Goal: Book appointment/travel/reservation: Book appointment/travel/reservation

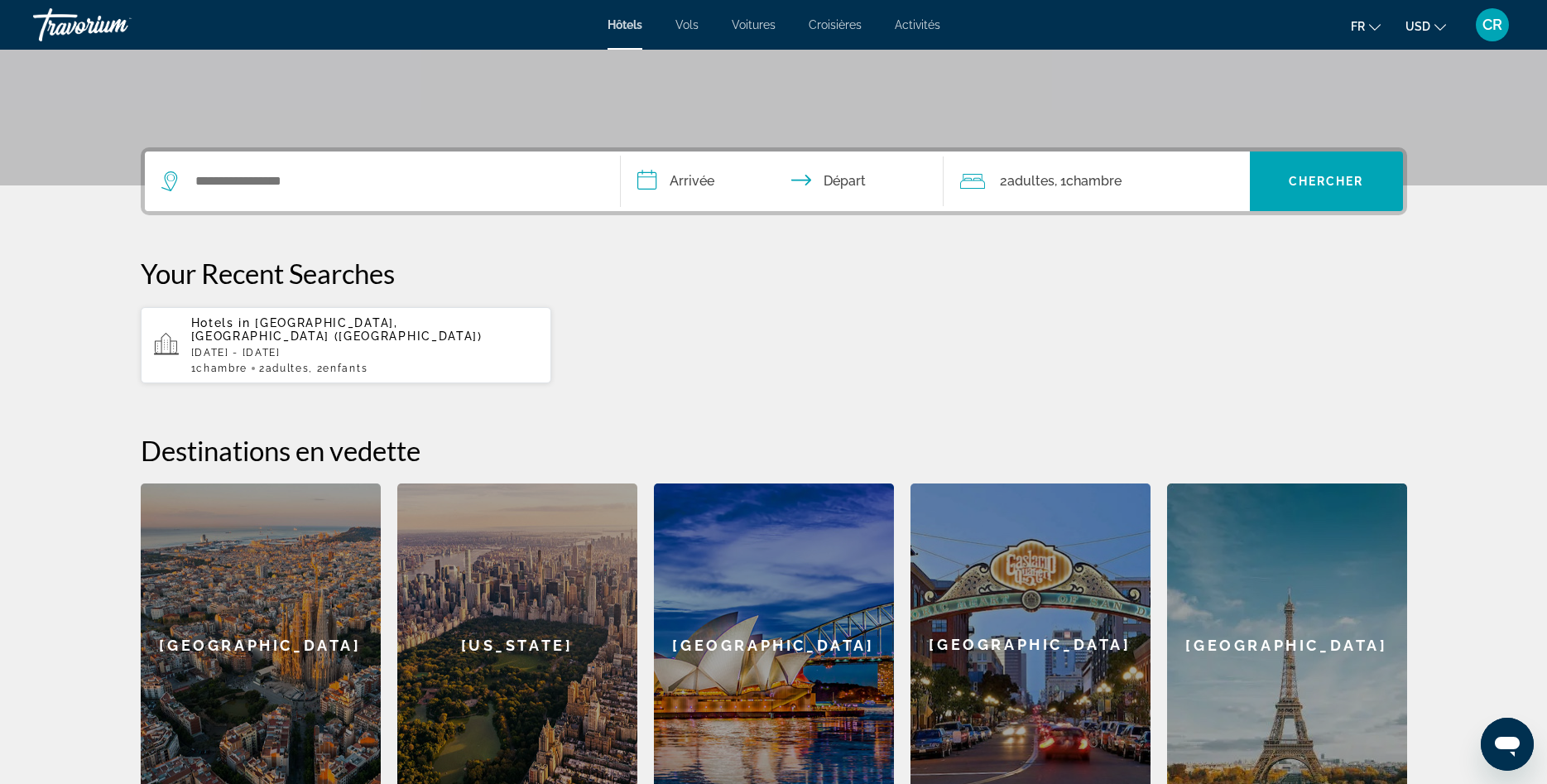
scroll to position [395, 0]
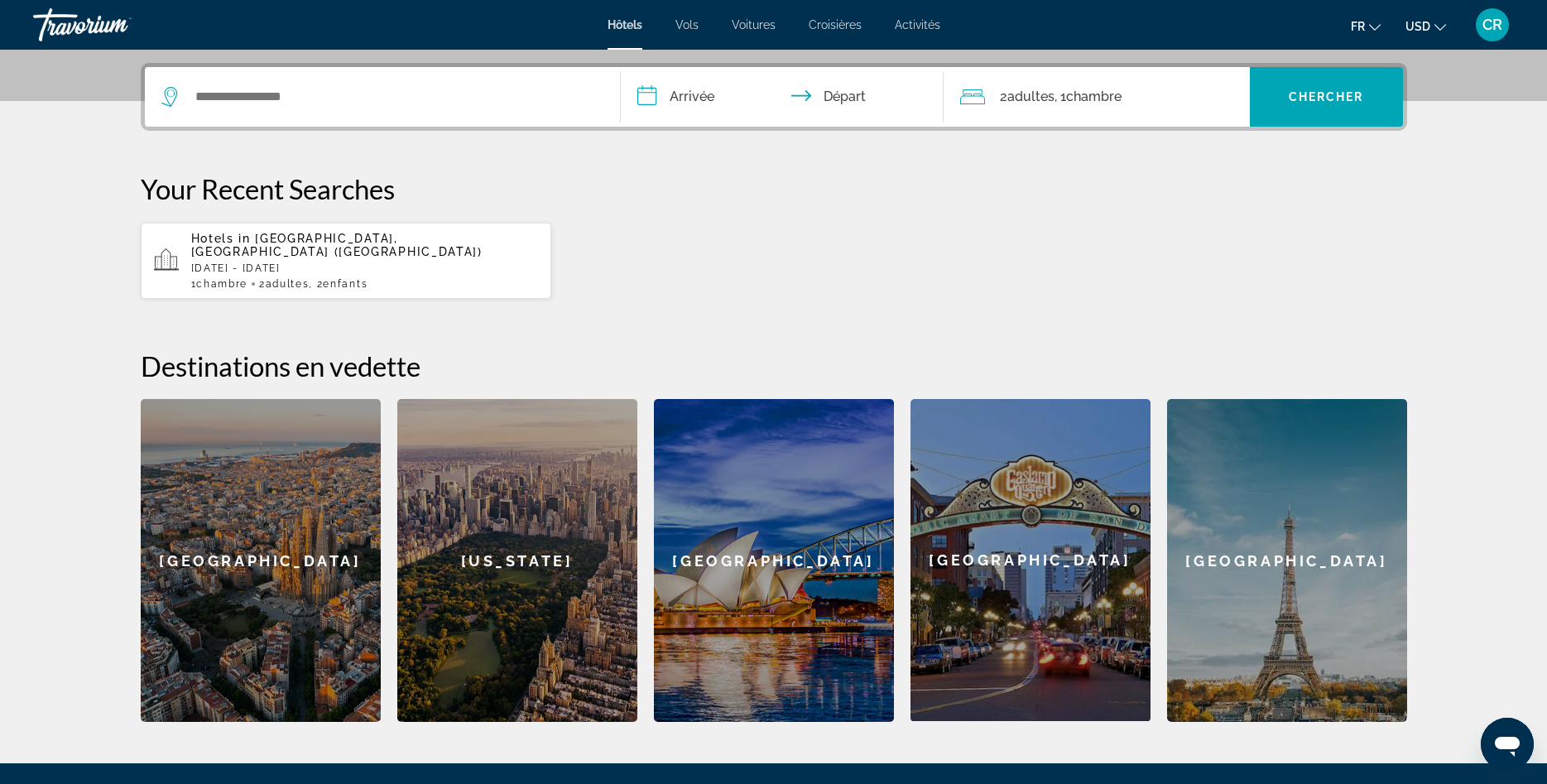
click at [286, 550] on div "[GEOGRAPHIC_DATA]" at bounding box center [260, 560] width 240 height 323
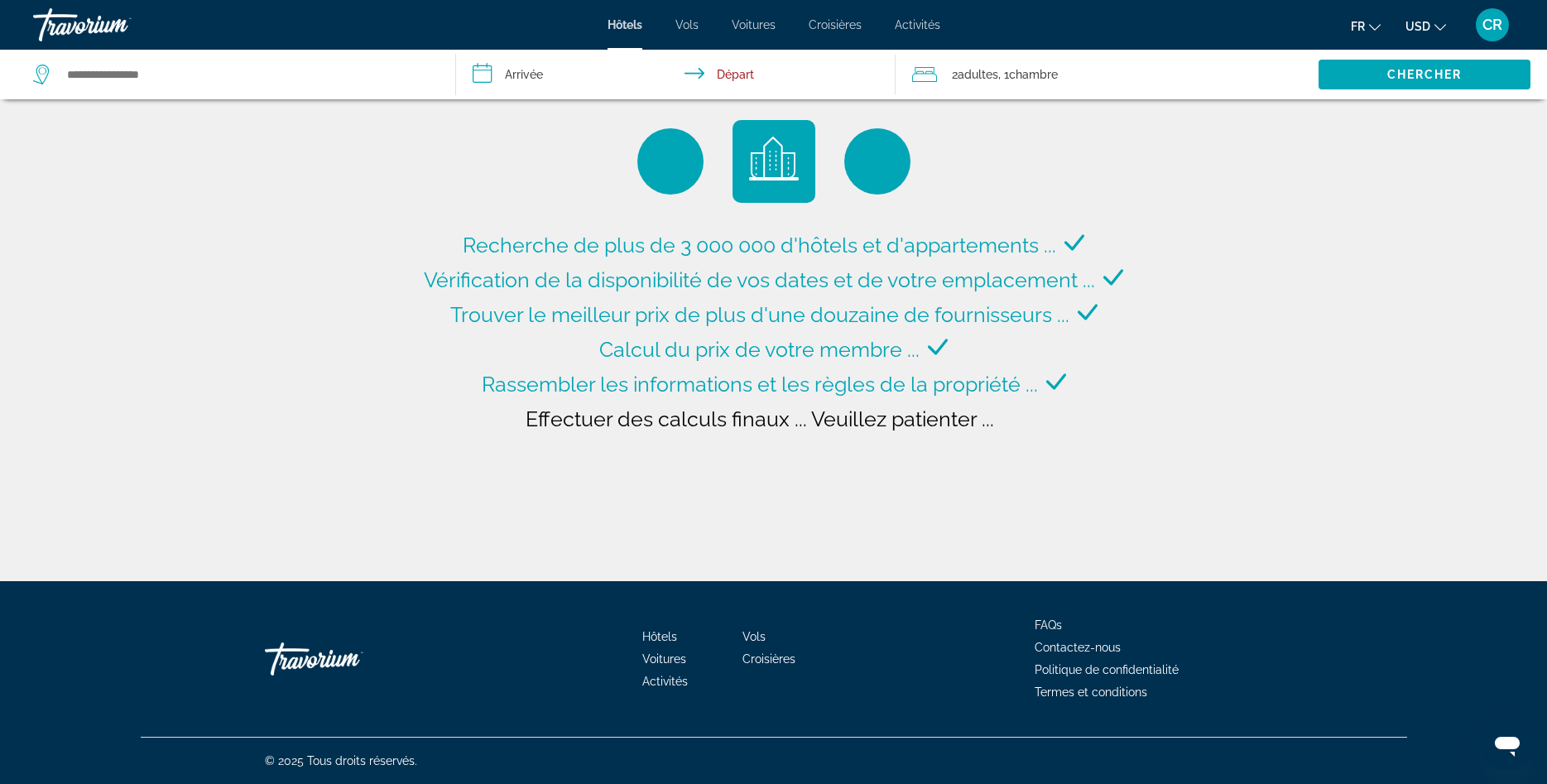
type input "**********"
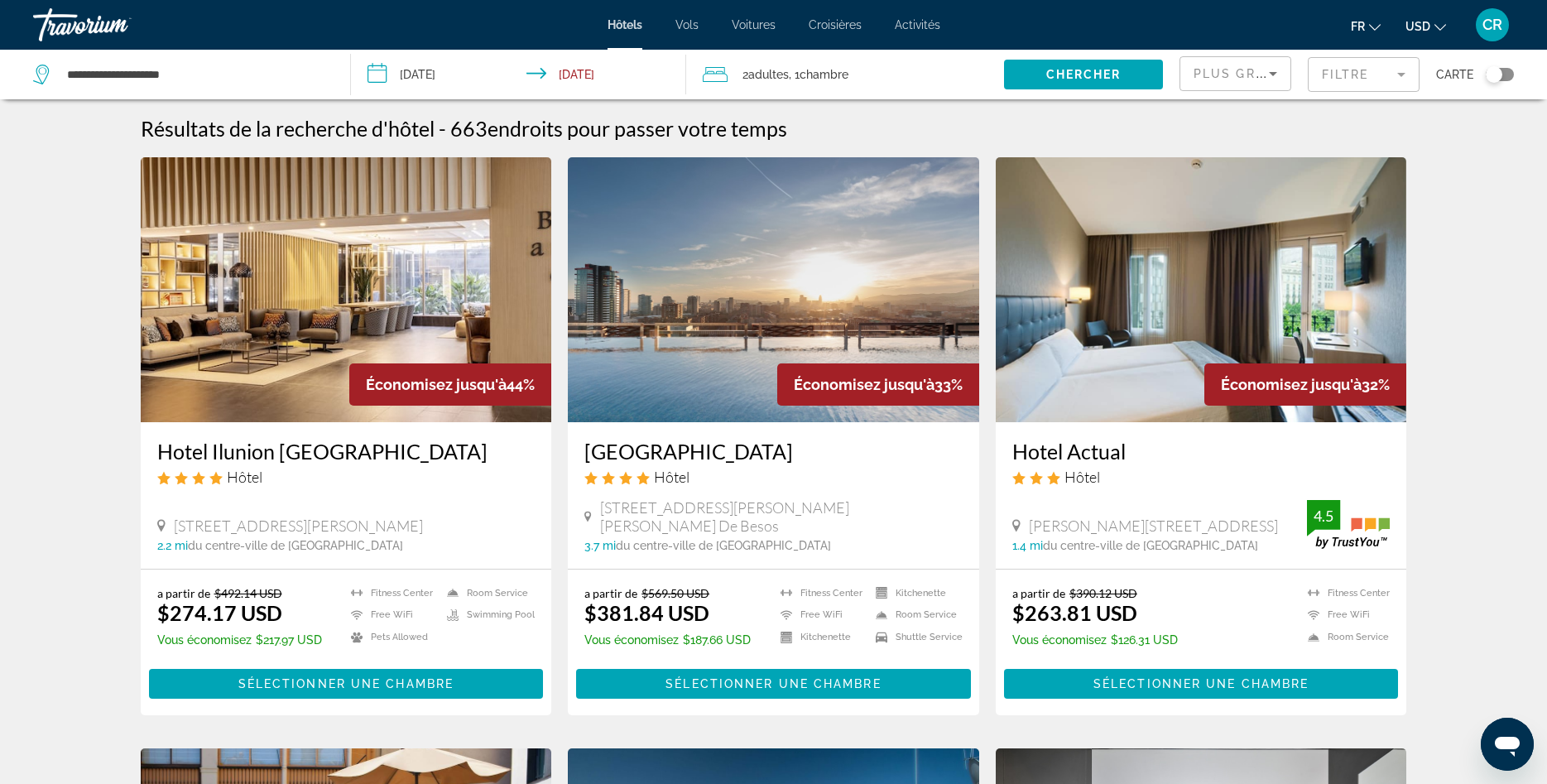
click at [425, 72] on input "**********" at bounding box center [521, 77] width 341 height 54
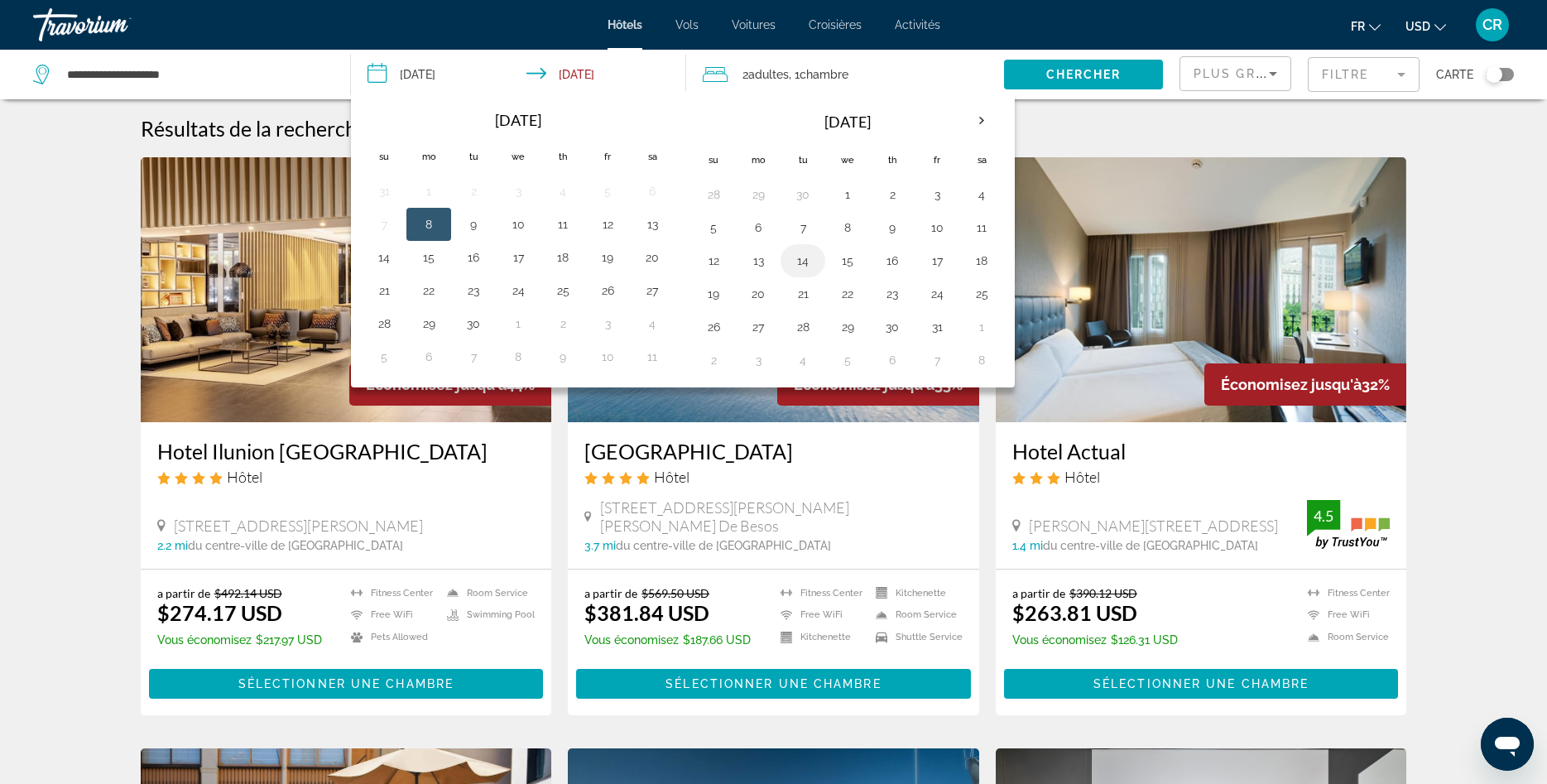
click at [802, 264] on button "14" at bounding box center [802, 260] width 27 height 23
click at [939, 262] on button "17" at bounding box center [937, 260] width 27 height 23
type input "**********"
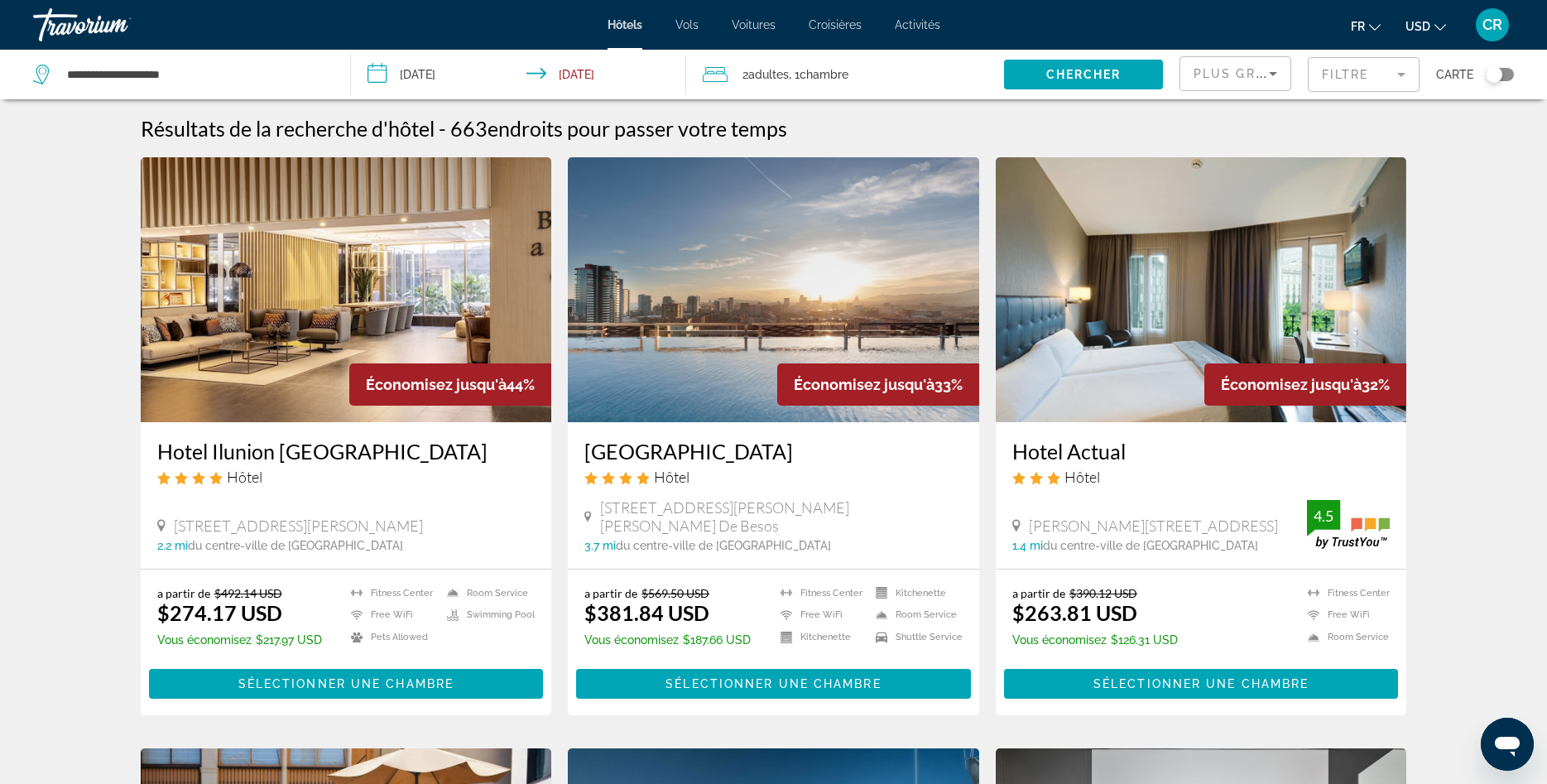
click at [841, 75] on span "Chambre" at bounding box center [824, 74] width 49 height 13
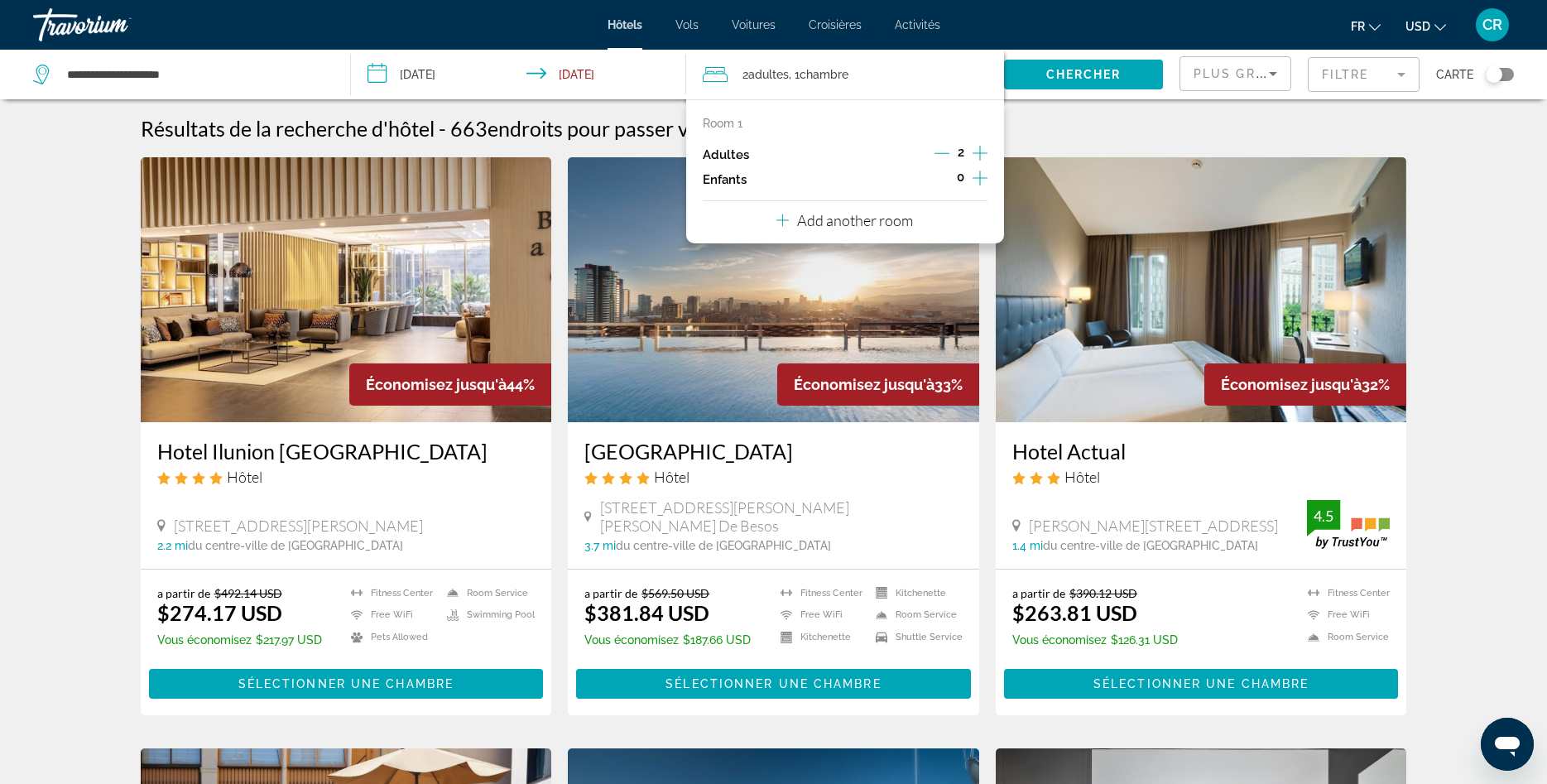
click at [984, 181] on icon "Increment children" at bounding box center [980, 177] width 15 height 20
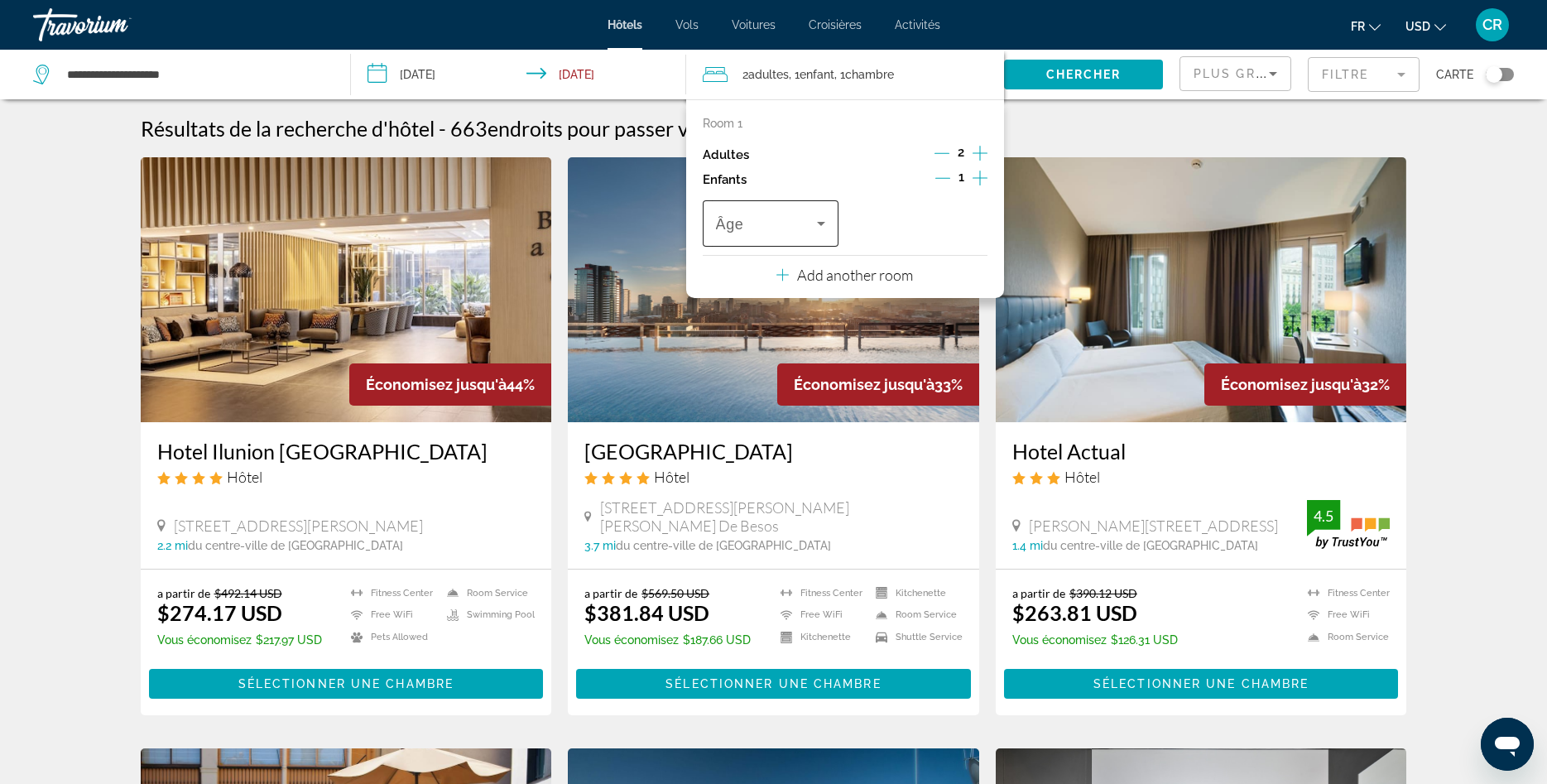
click at [818, 226] on icon "Travelers: 2 adults, 1 child" at bounding box center [820, 223] width 20 height 20
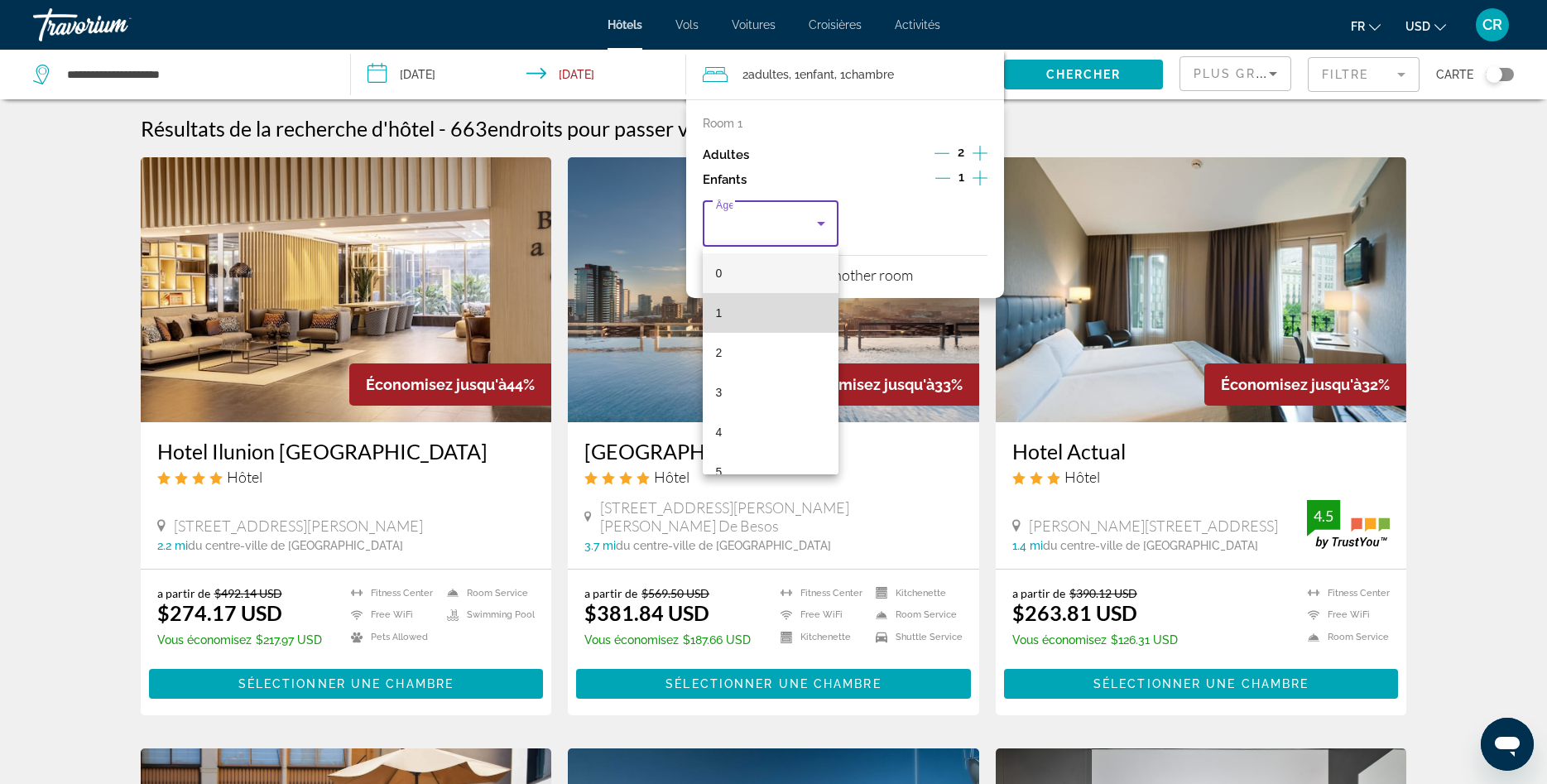
click at [753, 316] on mat-option "1" at bounding box center [771, 313] width 136 height 40
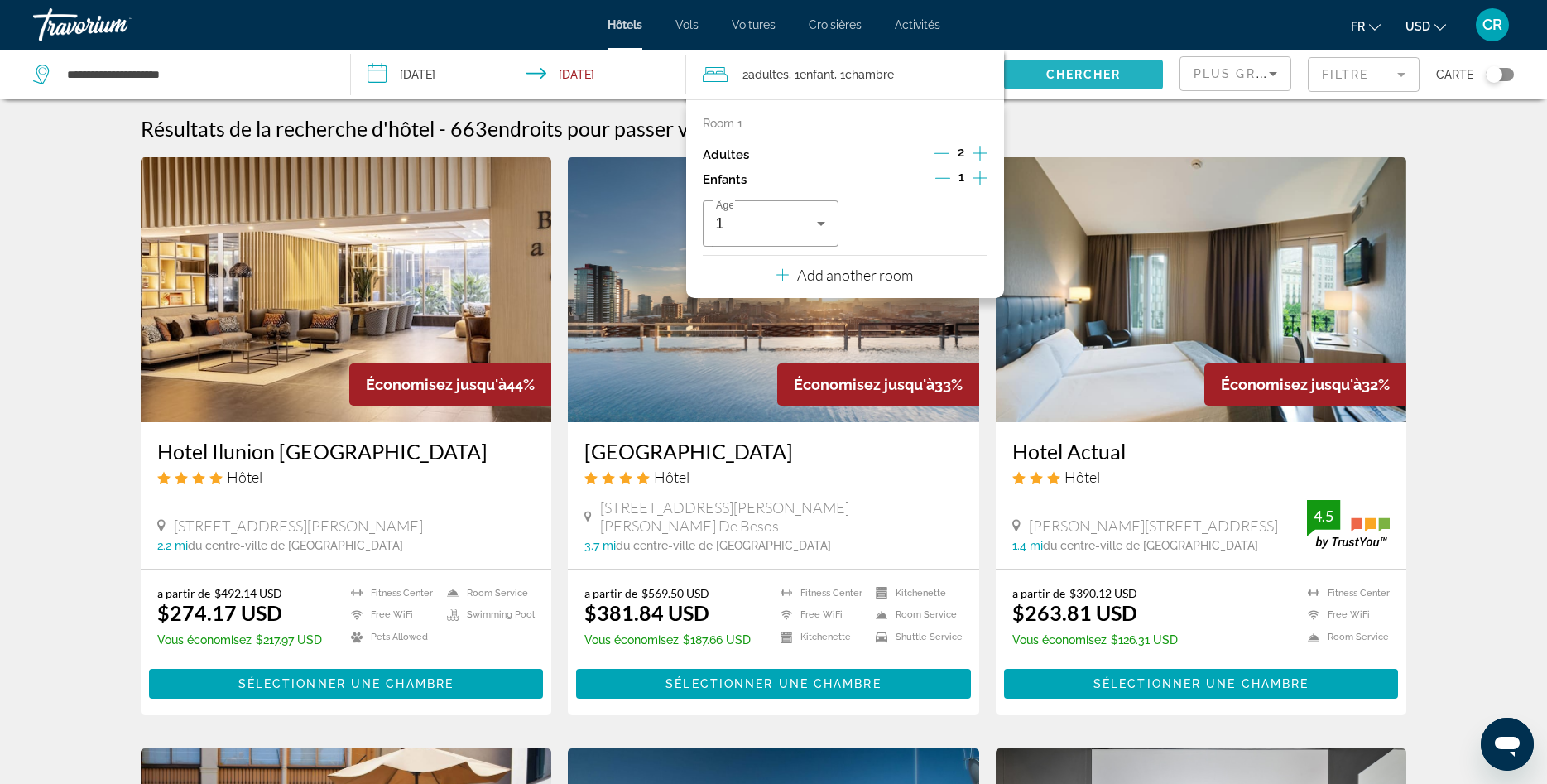
click at [1076, 73] on span "Chercher" at bounding box center [1083, 74] width 75 height 13
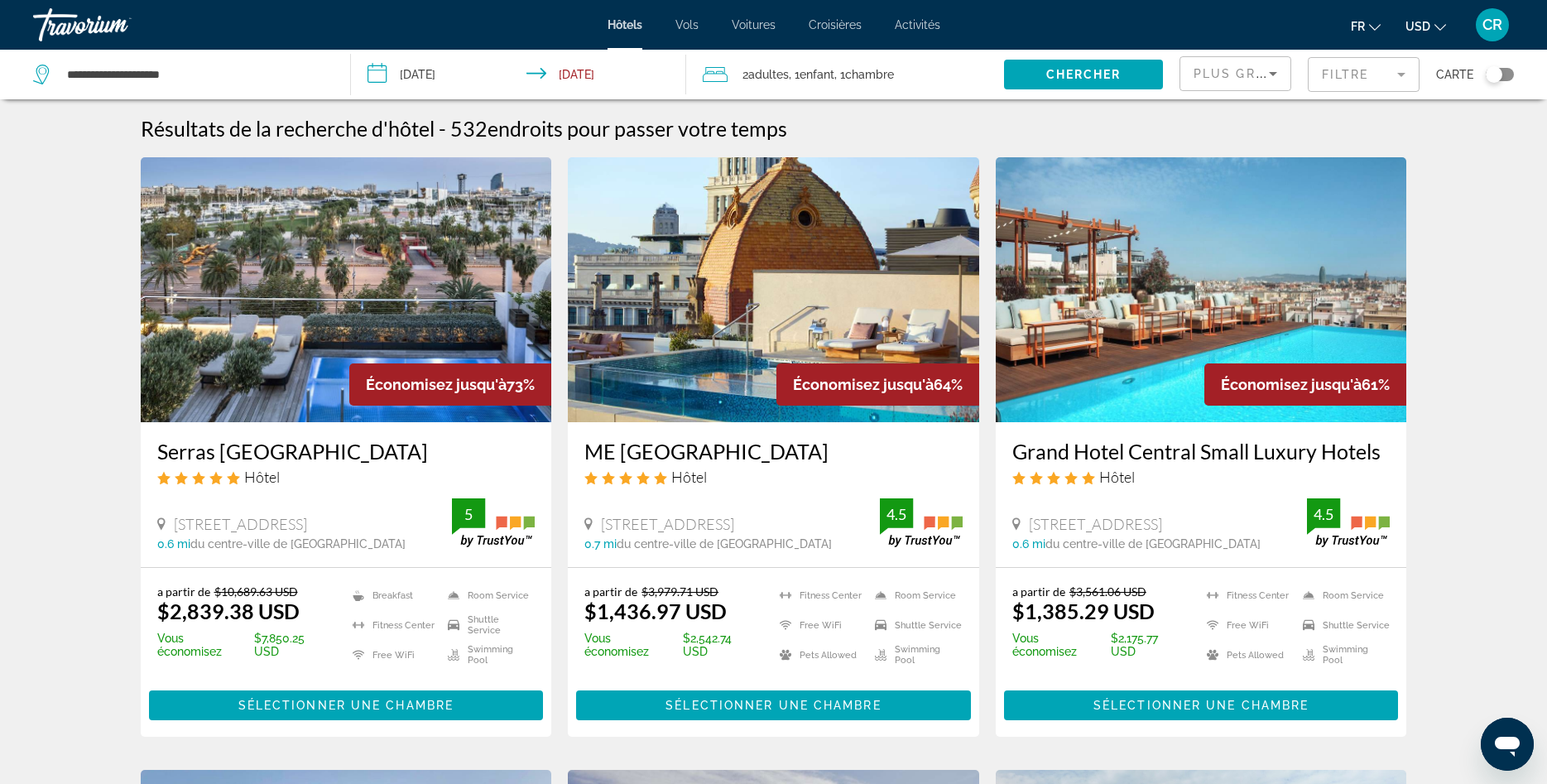
click at [1446, 20] on mat-icon "Change currency" at bounding box center [1440, 24] width 11 height 11
click at [1403, 154] on button "EUR (€)" at bounding box center [1393, 152] width 82 height 22
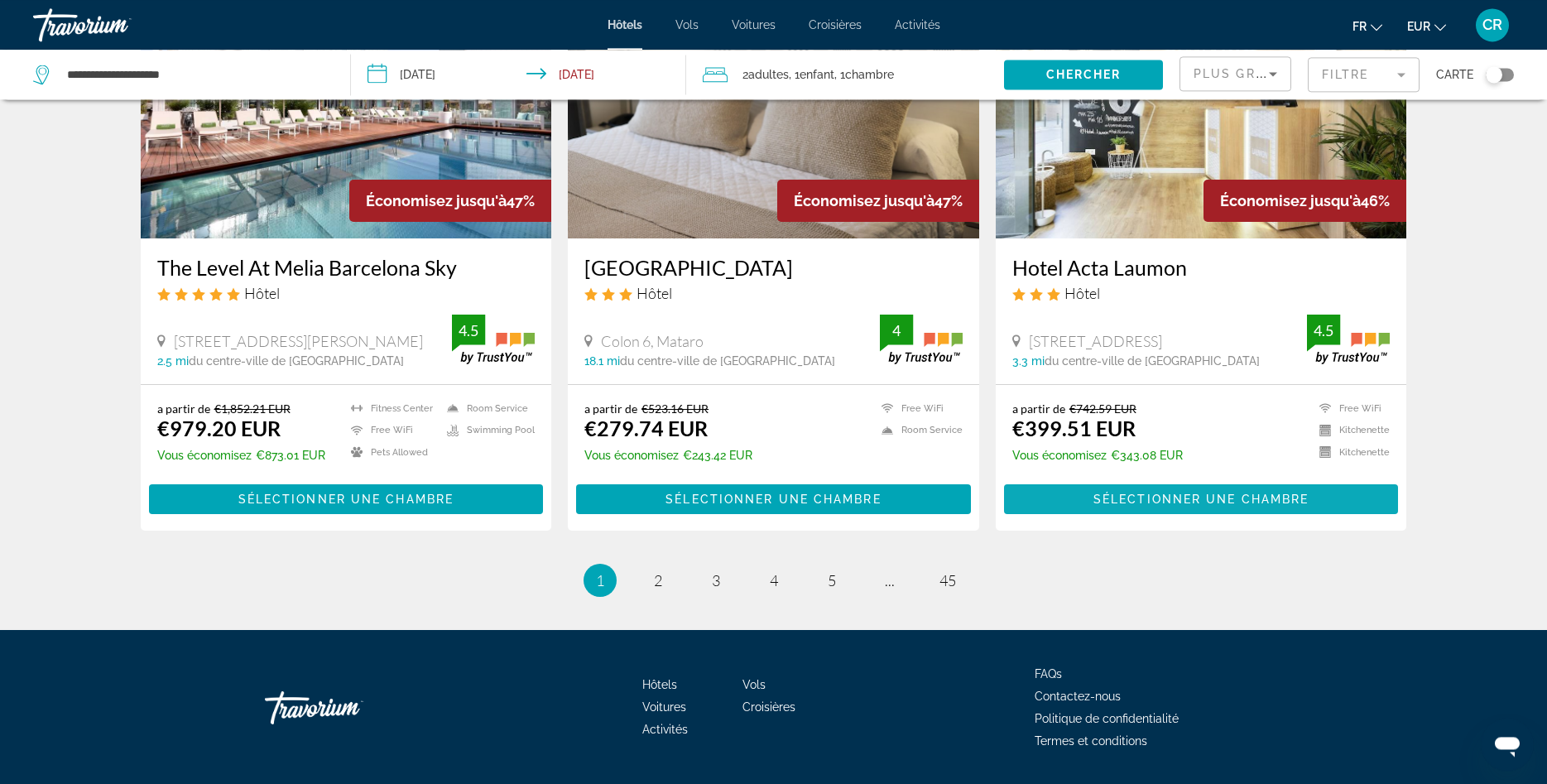
scroll to position [2030, 0]
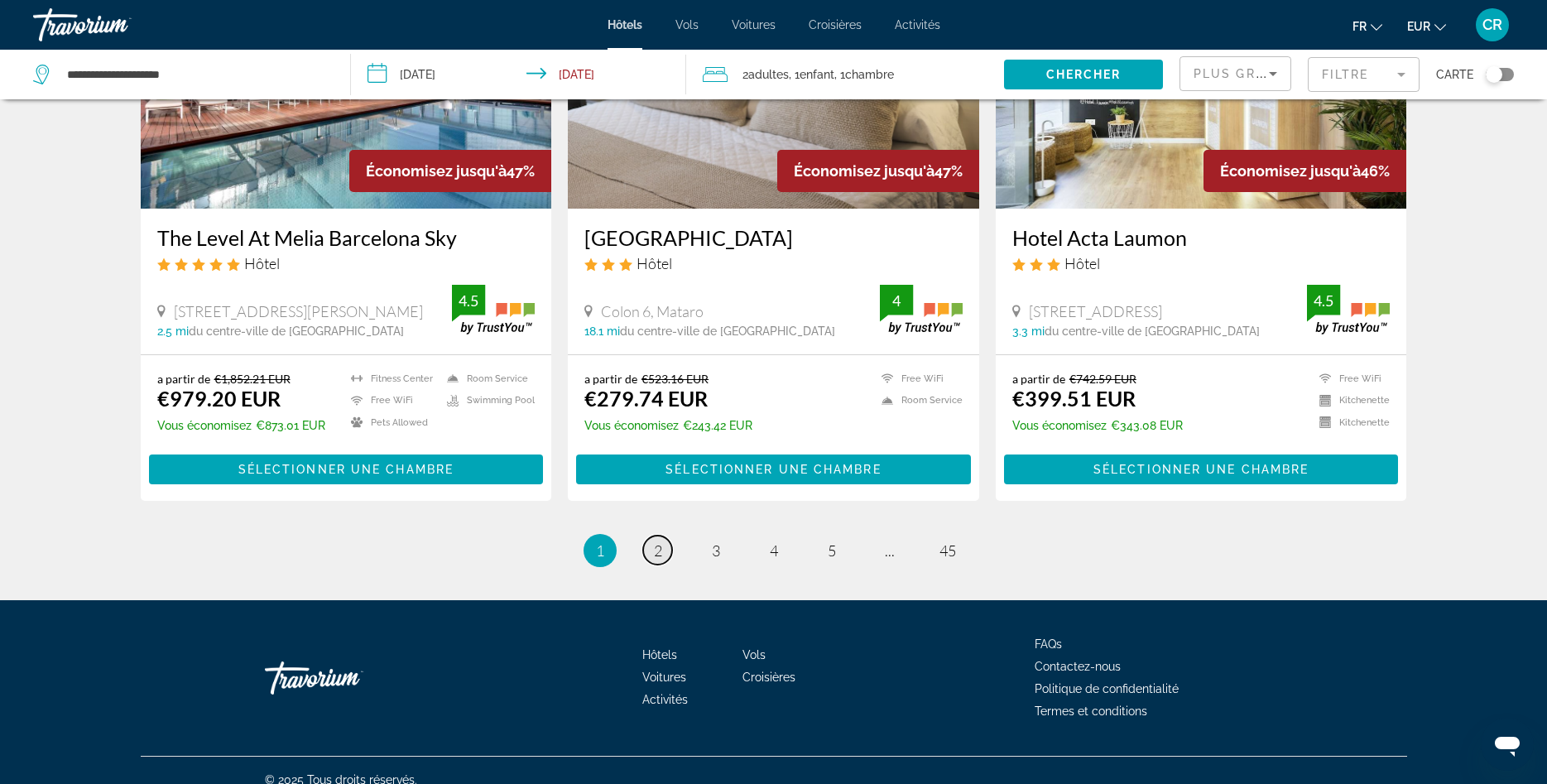
click at [666, 535] on link "page 2" at bounding box center [658, 550] width 29 height 29
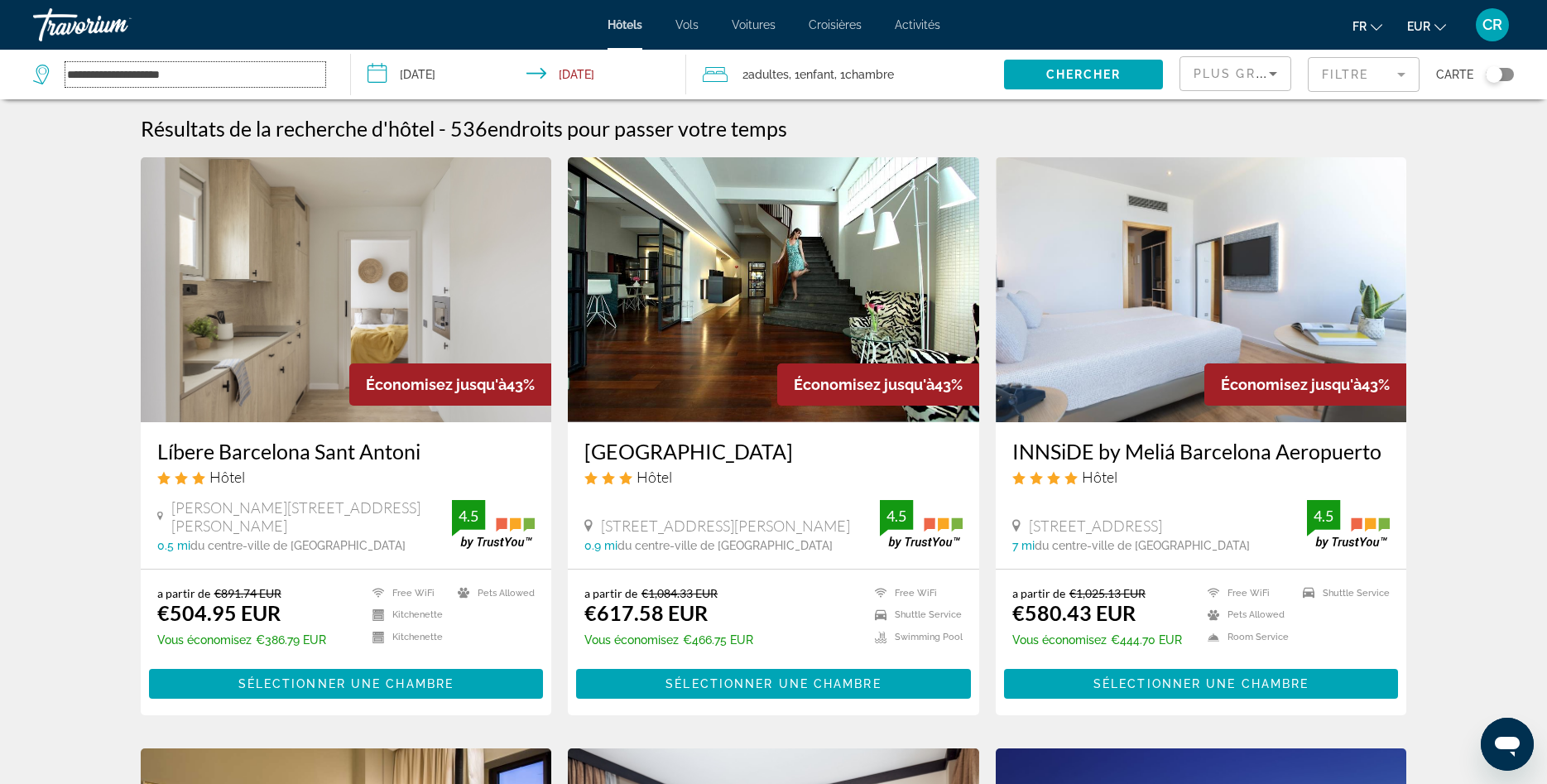
click at [155, 72] on input "**********" at bounding box center [196, 74] width 260 height 25
click at [696, 23] on span "Vols" at bounding box center [687, 24] width 23 height 13
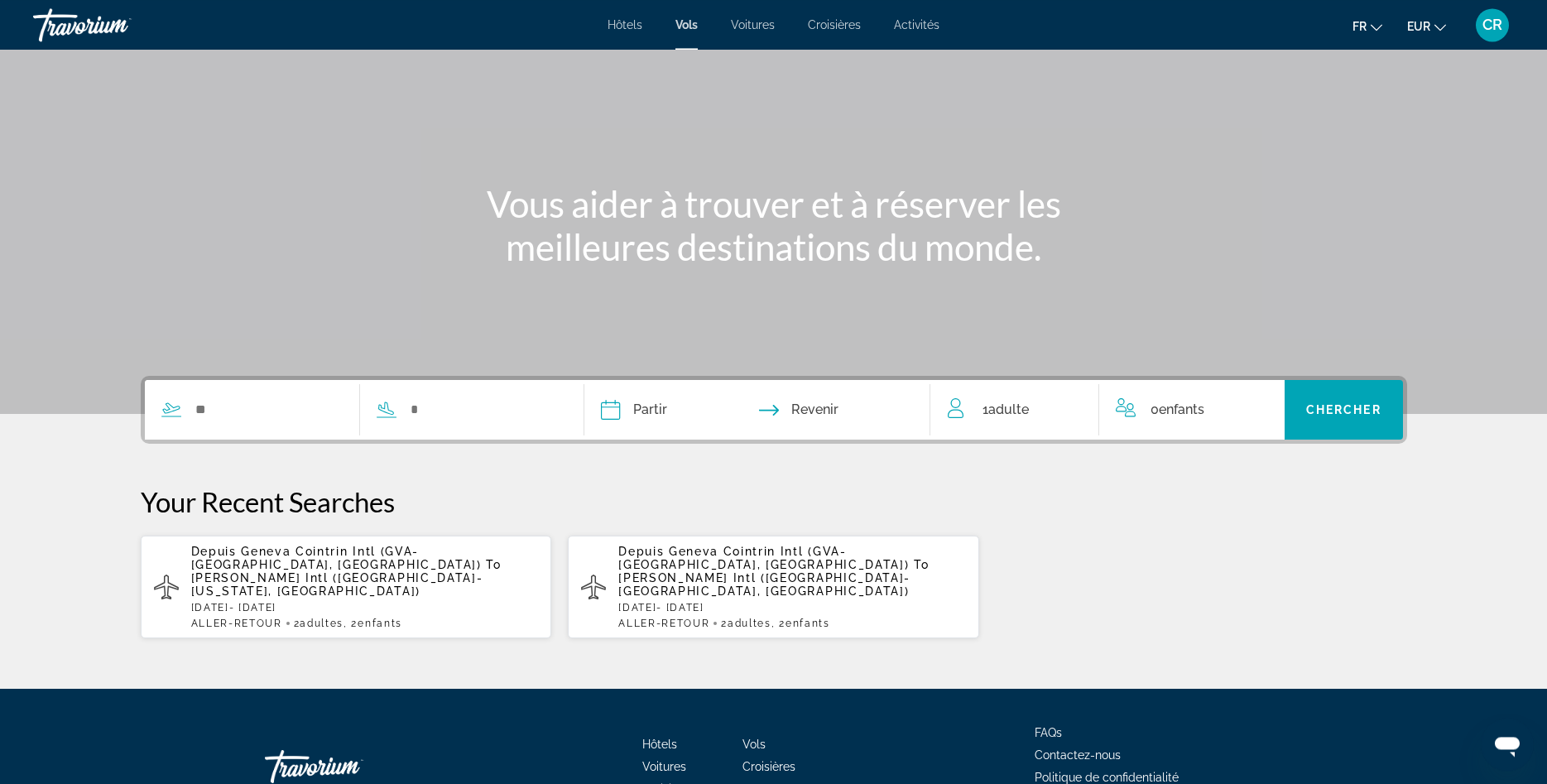
scroll to position [169, 0]
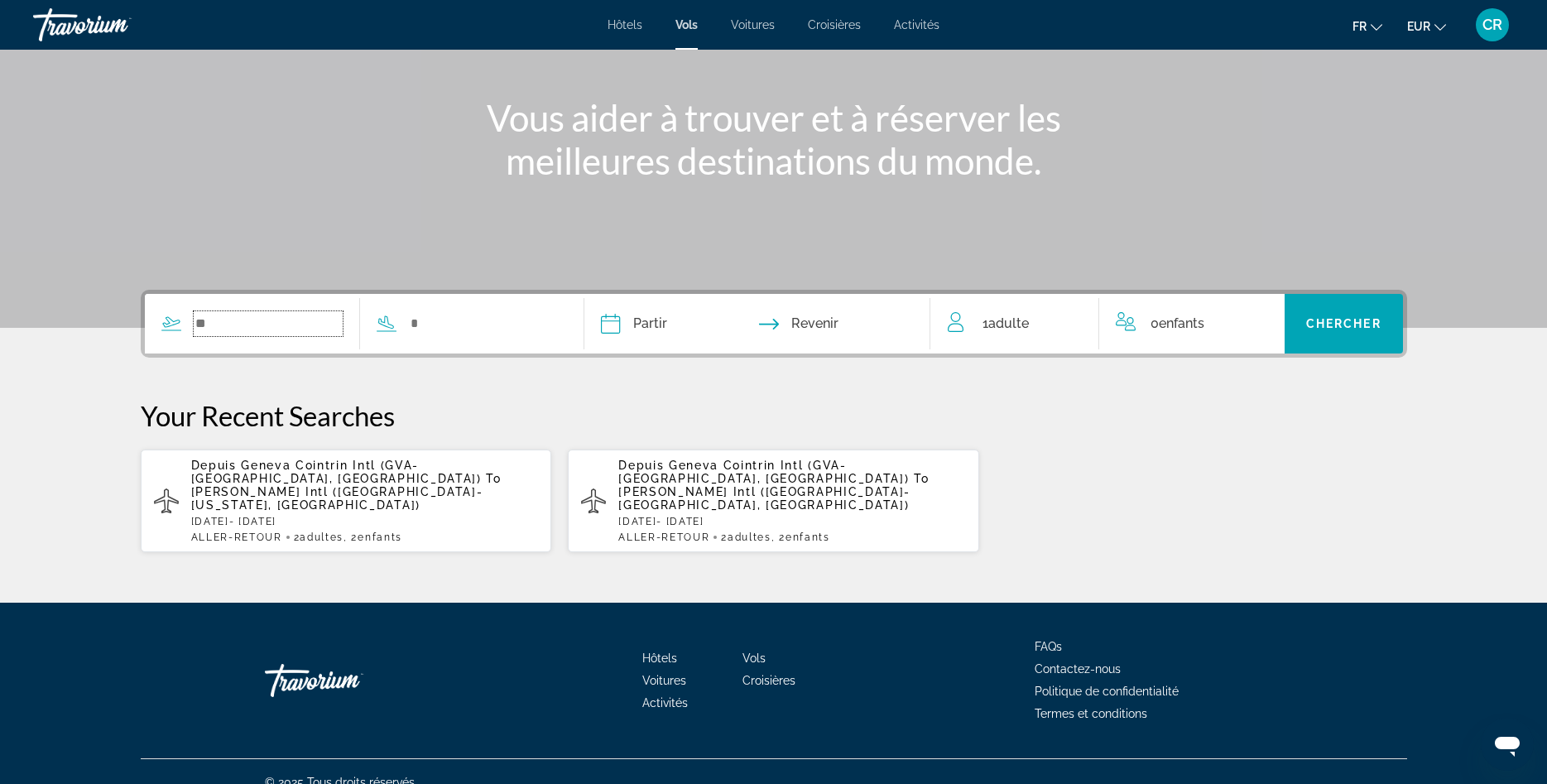
click at [300, 326] on input "Search widget" at bounding box center [269, 323] width 150 height 25
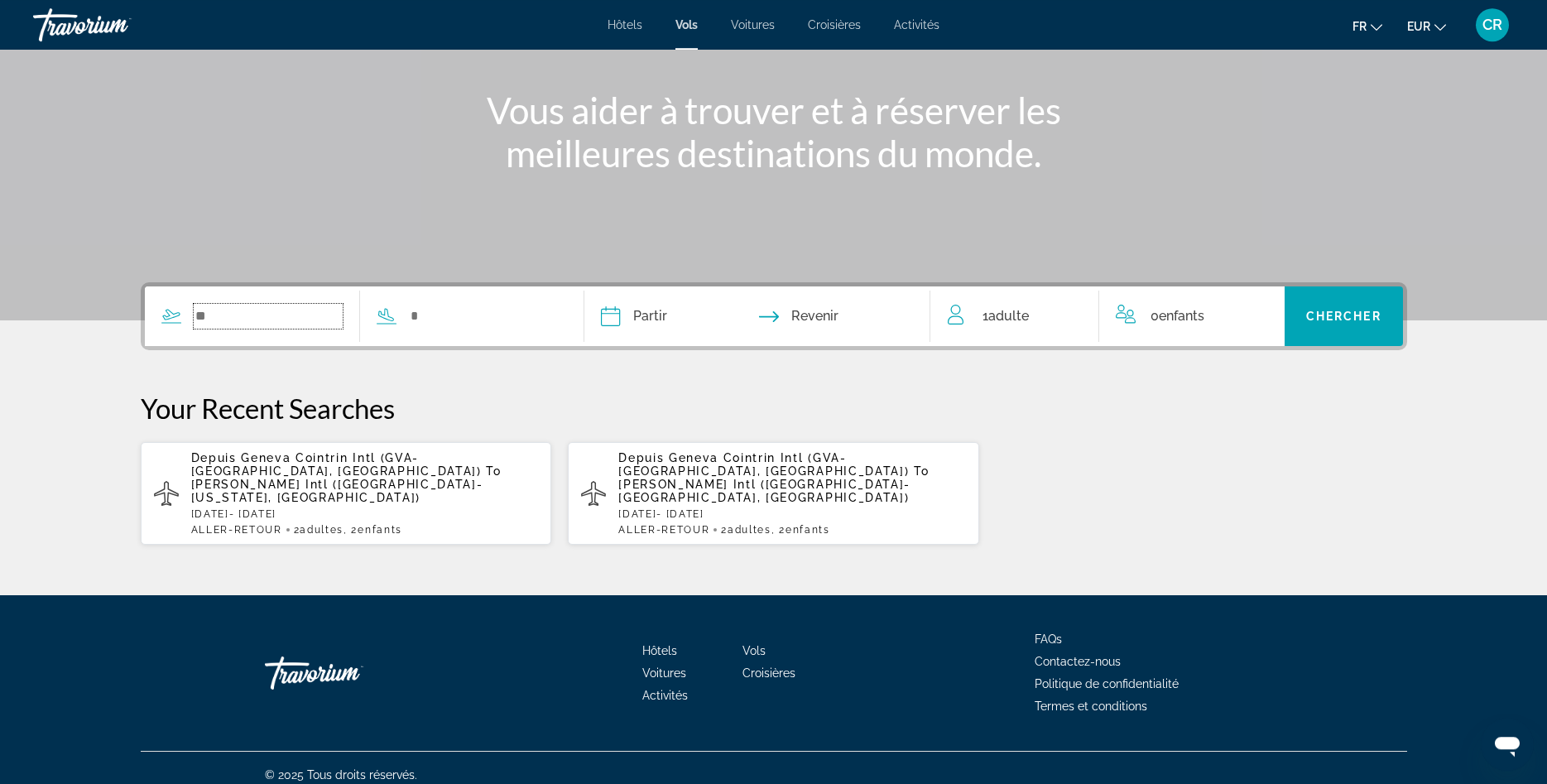
scroll to position [177, 0]
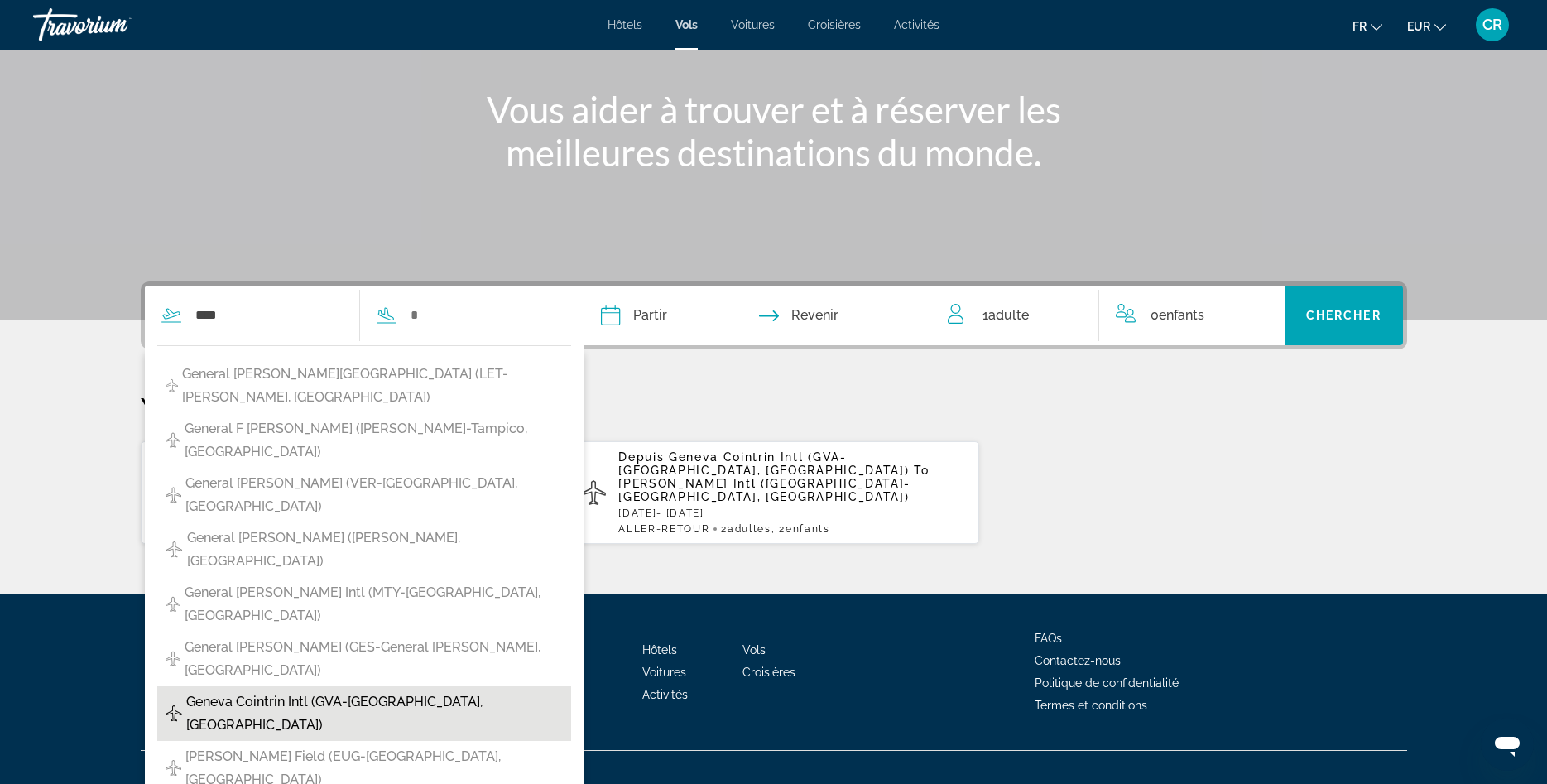
click at [283, 690] on span "Geneva Cointrin Intl (GVA-Geneva, Switzerland)" at bounding box center [374, 713] width 377 height 47
type input "**********"
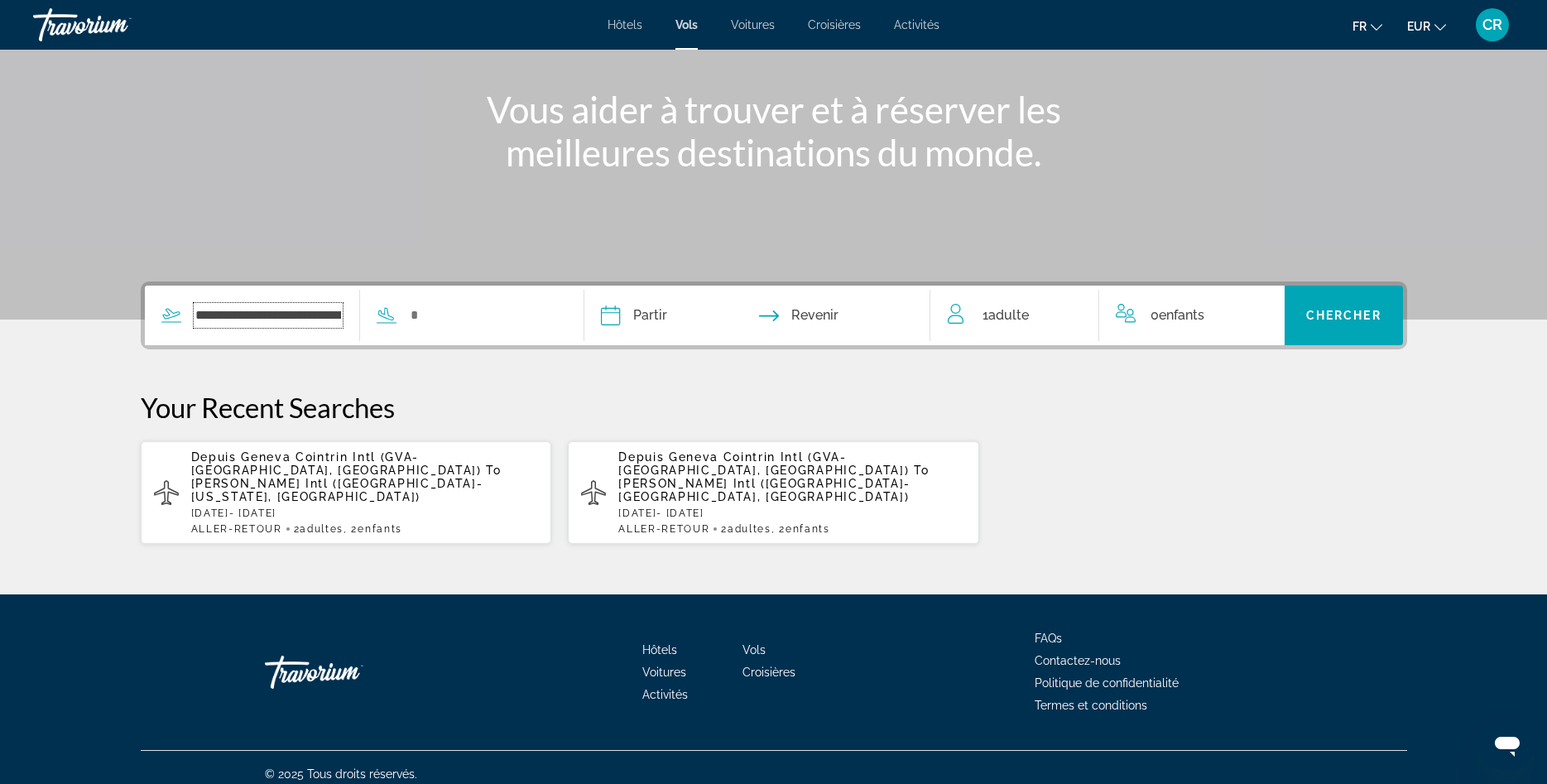
scroll to position [0, 110]
click at [474, 313] on input "Search widget" at bounding box center [507, 315] width 136 height 25
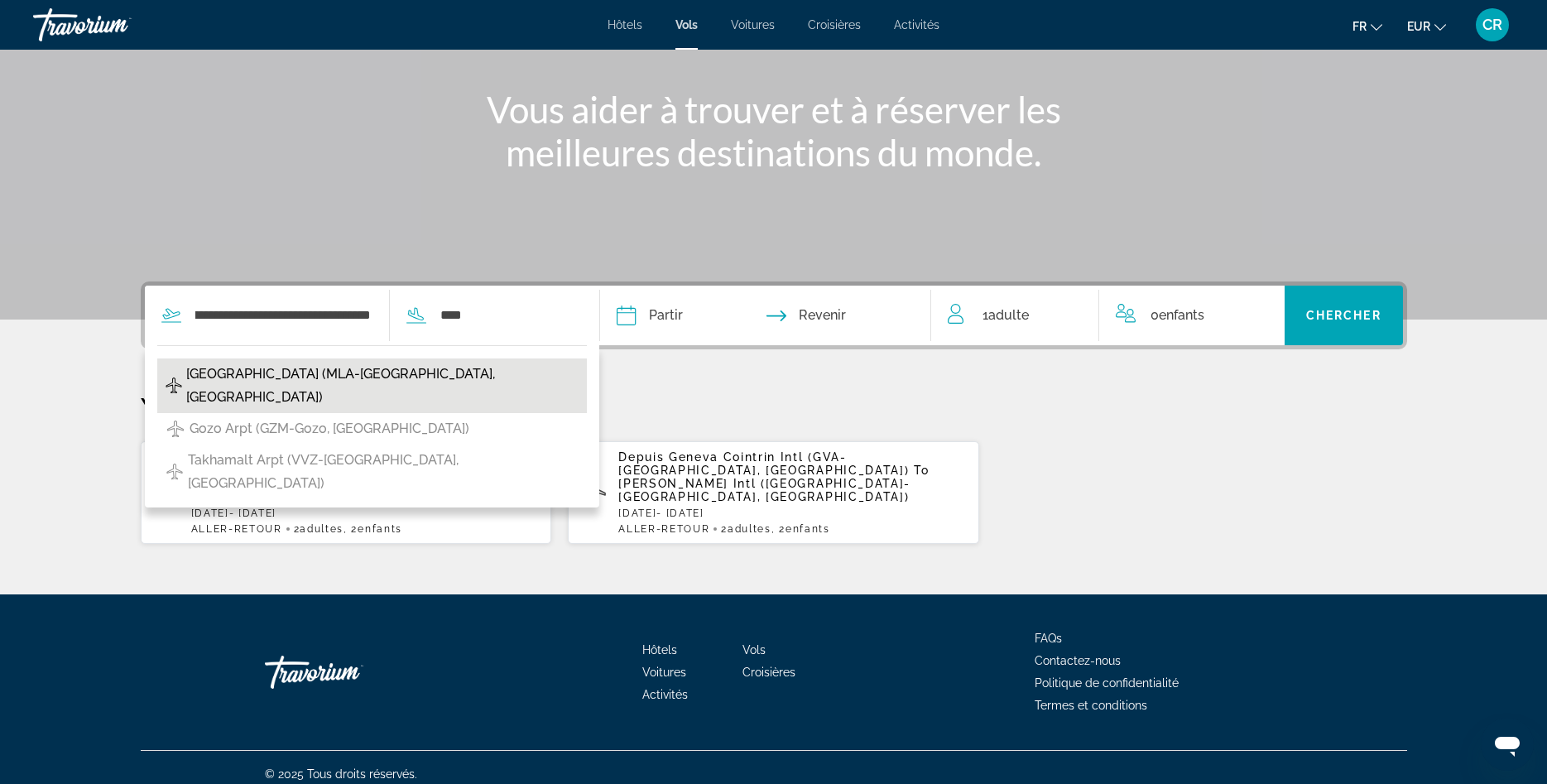
click at [376, 376] on span "Malta International Airport (MLA-Malta, Malta)" at bounding box center [382, 386] width 391 height 47
type input "**********"
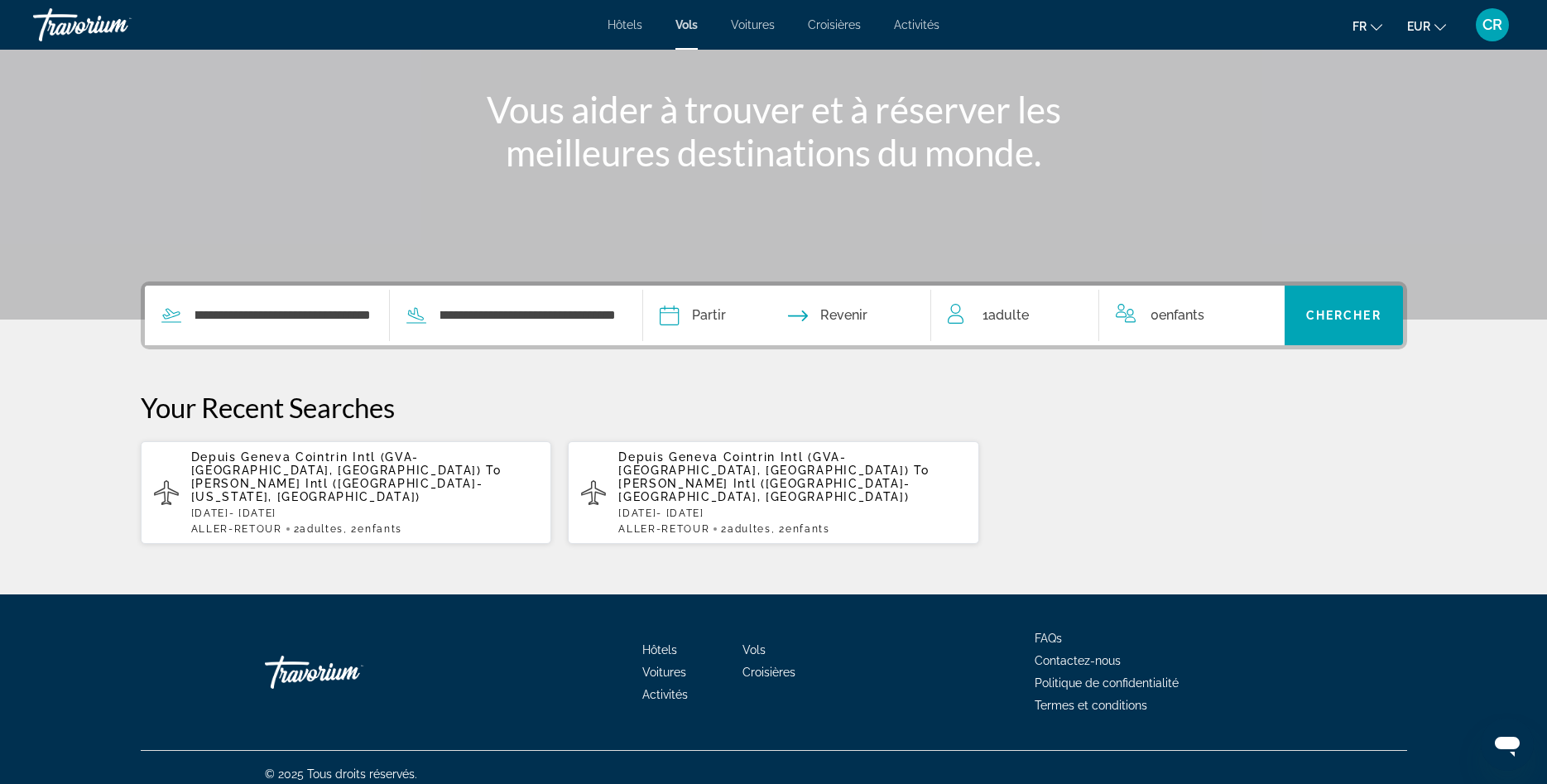
click at [707, 319] on input "Depart date" at bounding box center [727, 317] width 142 height 65
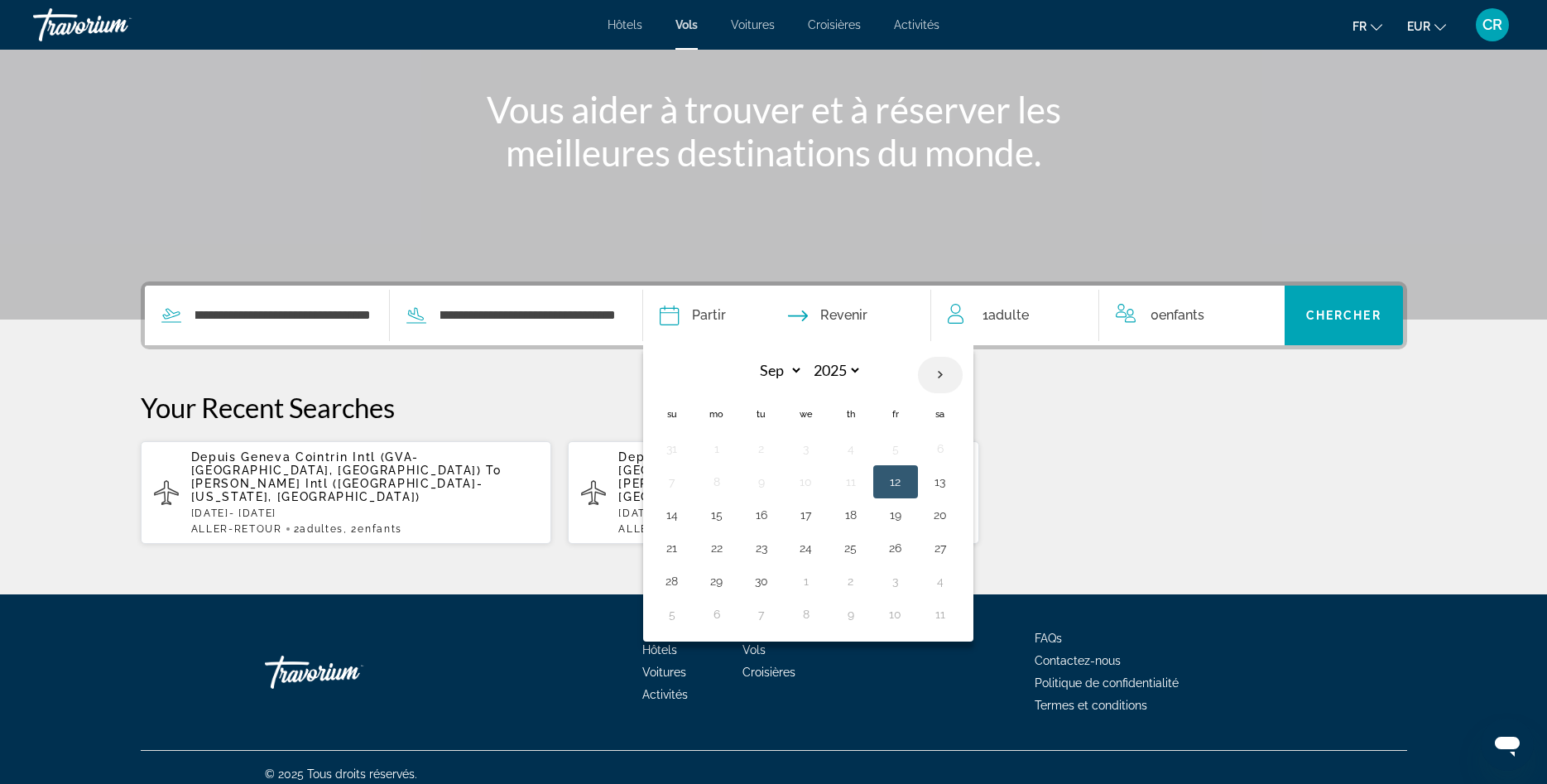
click at [946, 370] on th "Next month" at bounding box center [940, 375] width 45 height 36
select select "*"
click at [762, 519] on button "14" at bounding box center [761, 514] width 27 height 23
type input "**********"
select select "*"
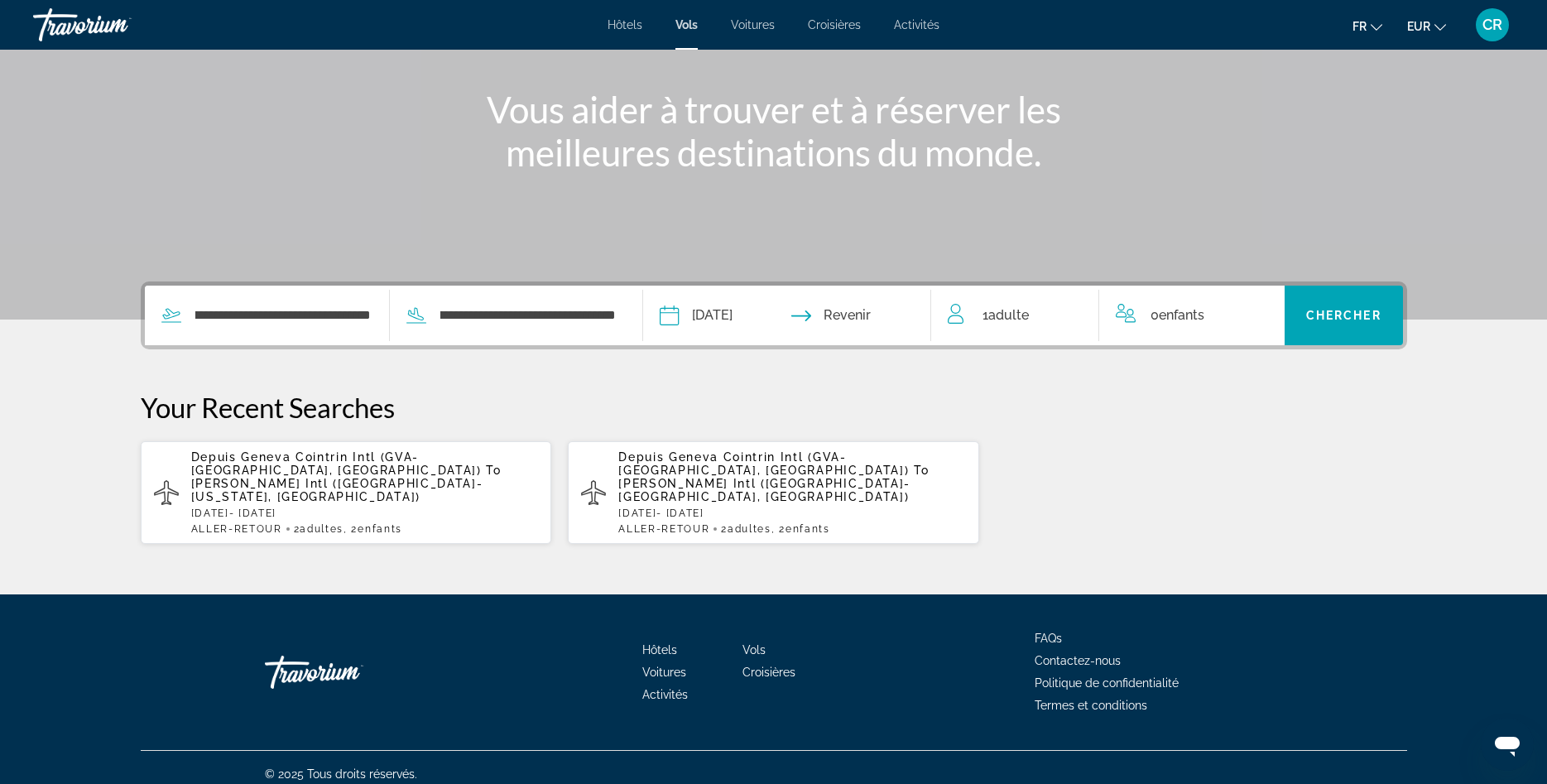
click at [875, 317] on input "Return date" at bounding box center [866, 317] width 142 height 65
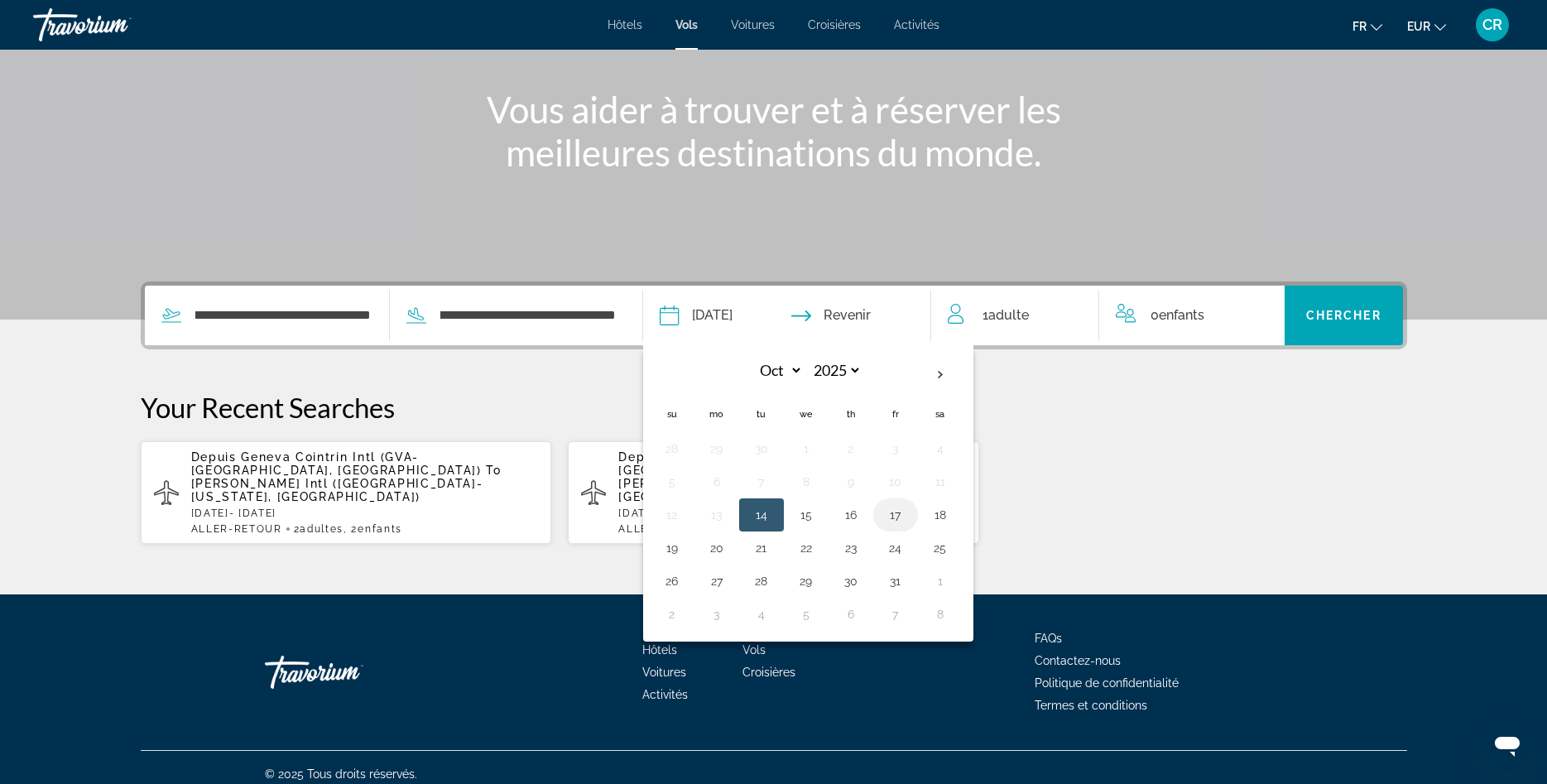
click at [902, 519] on button "17" at bounding box center [895, 514] width 27 height 23
type input "**********"
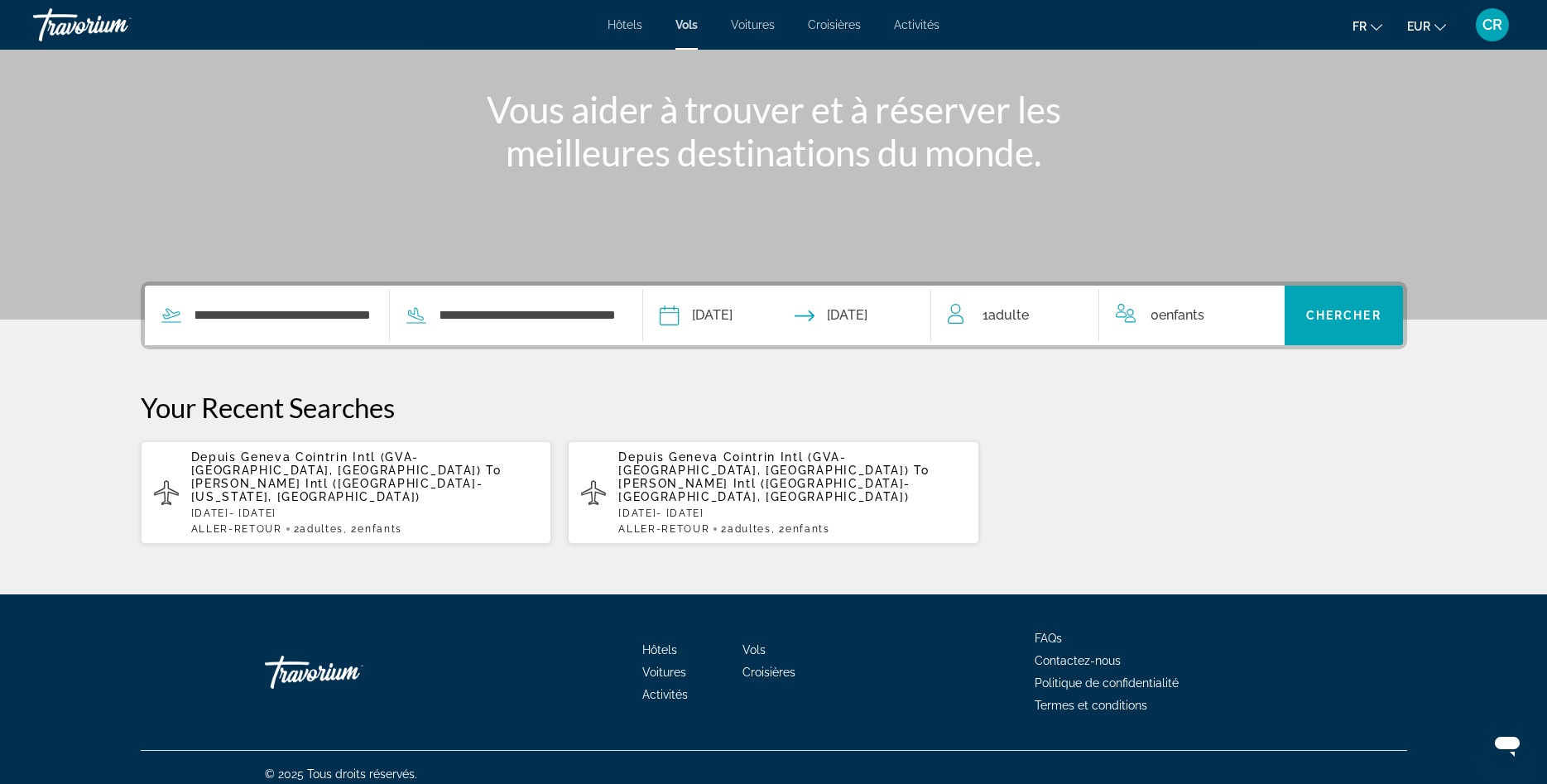
click at [1024, 312] on span "Adulte" at bounding box center [1008, 314] width 41 height 16
click at [1068, 308] on icon "Increment adults" at bounding box center [1074, 312] width 15 height 20
click at [1257, 316] on icon "Increment children" at bounding box center [1260, 312] width 15 height 20
click at [1256, 376] on icon "Travelers: 2 adults, 1 child" at bounding box center [1251, 376] width 20 height 20
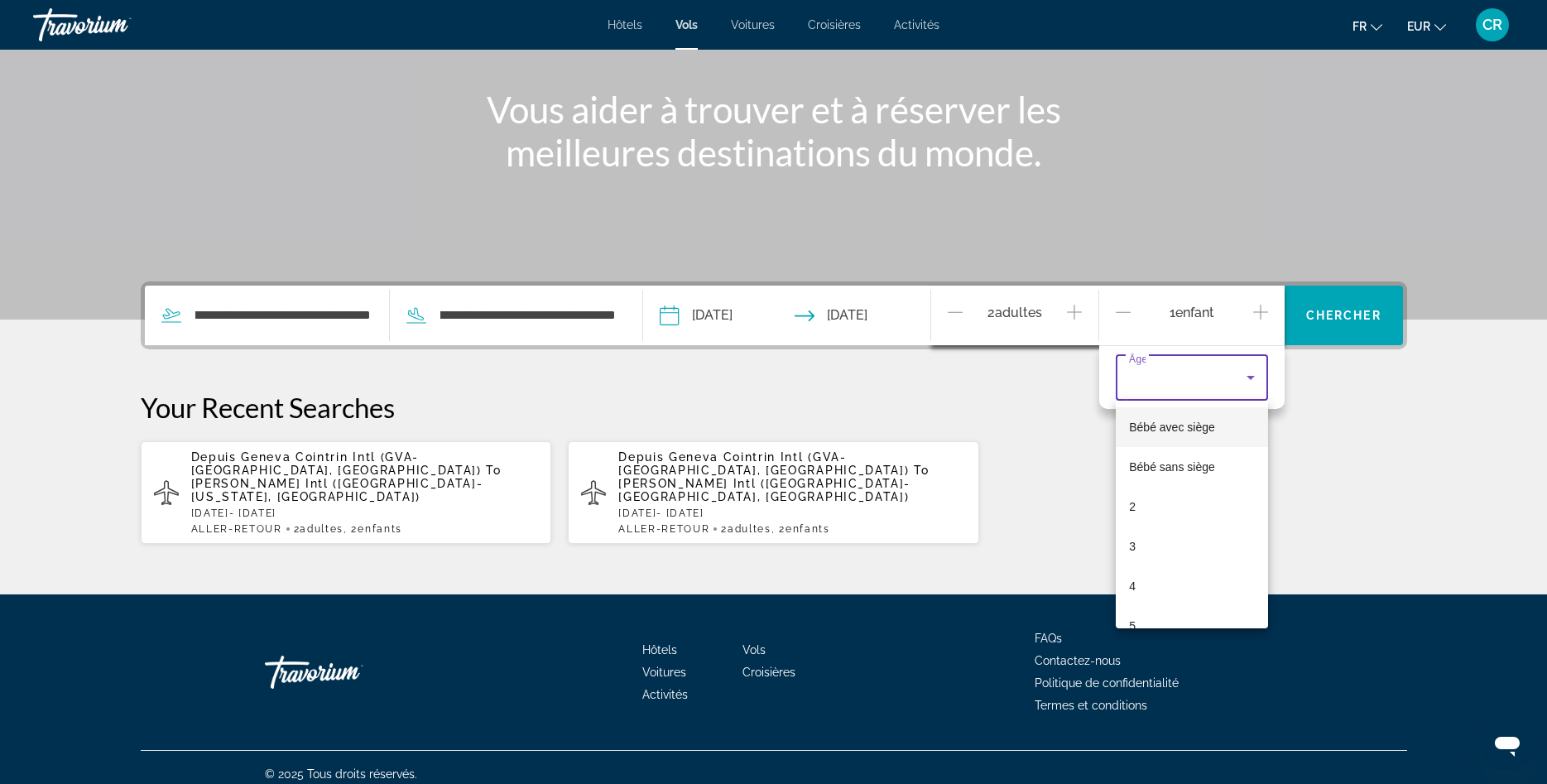
click at [1187, 425] on span "Bébé avec siège" at bounding box center [1172, 426] width 86 height 13
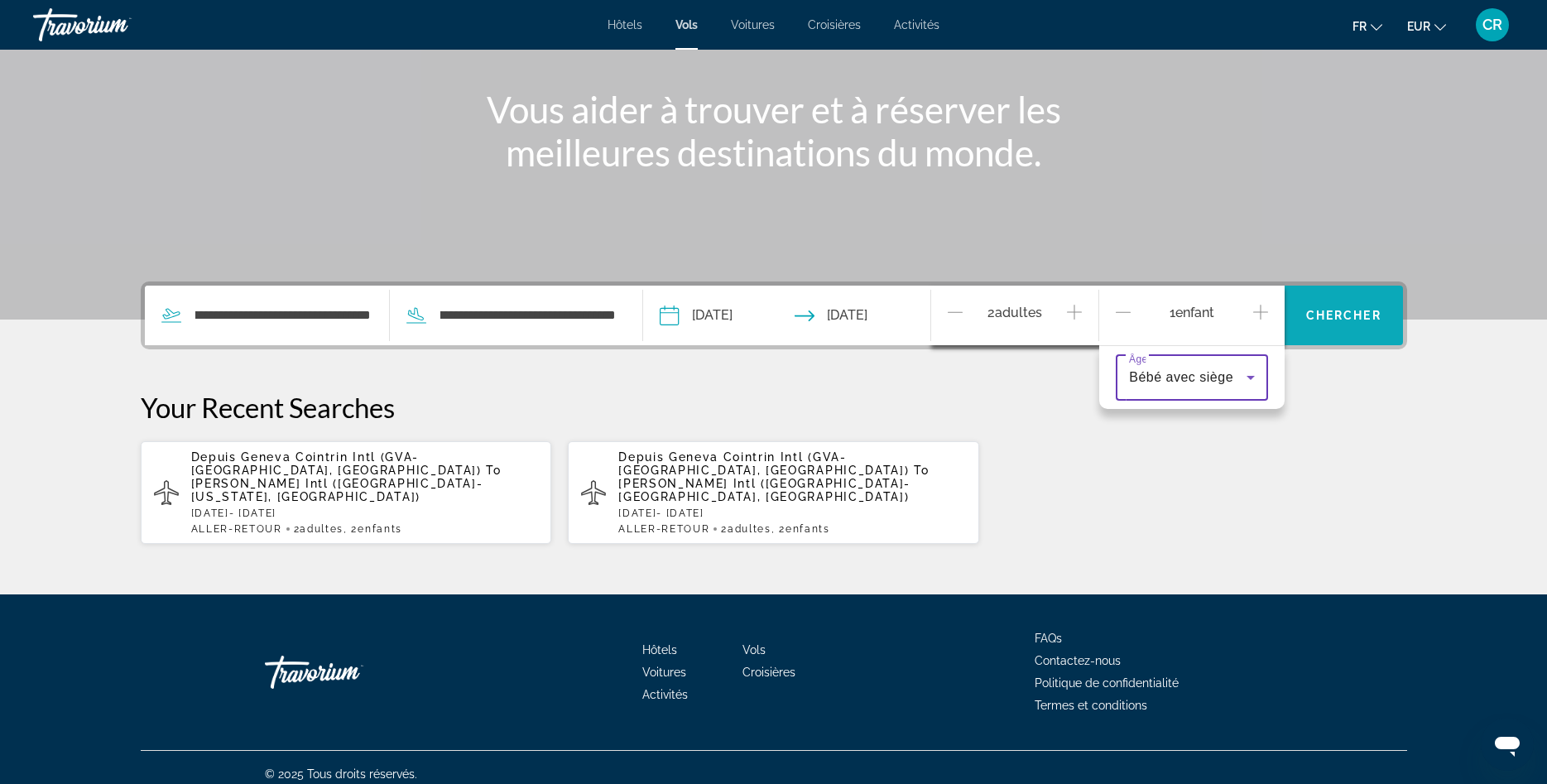
click at [1328, 302] on span "Search widget" at bounding box center [1344, 315] width 118 height 40
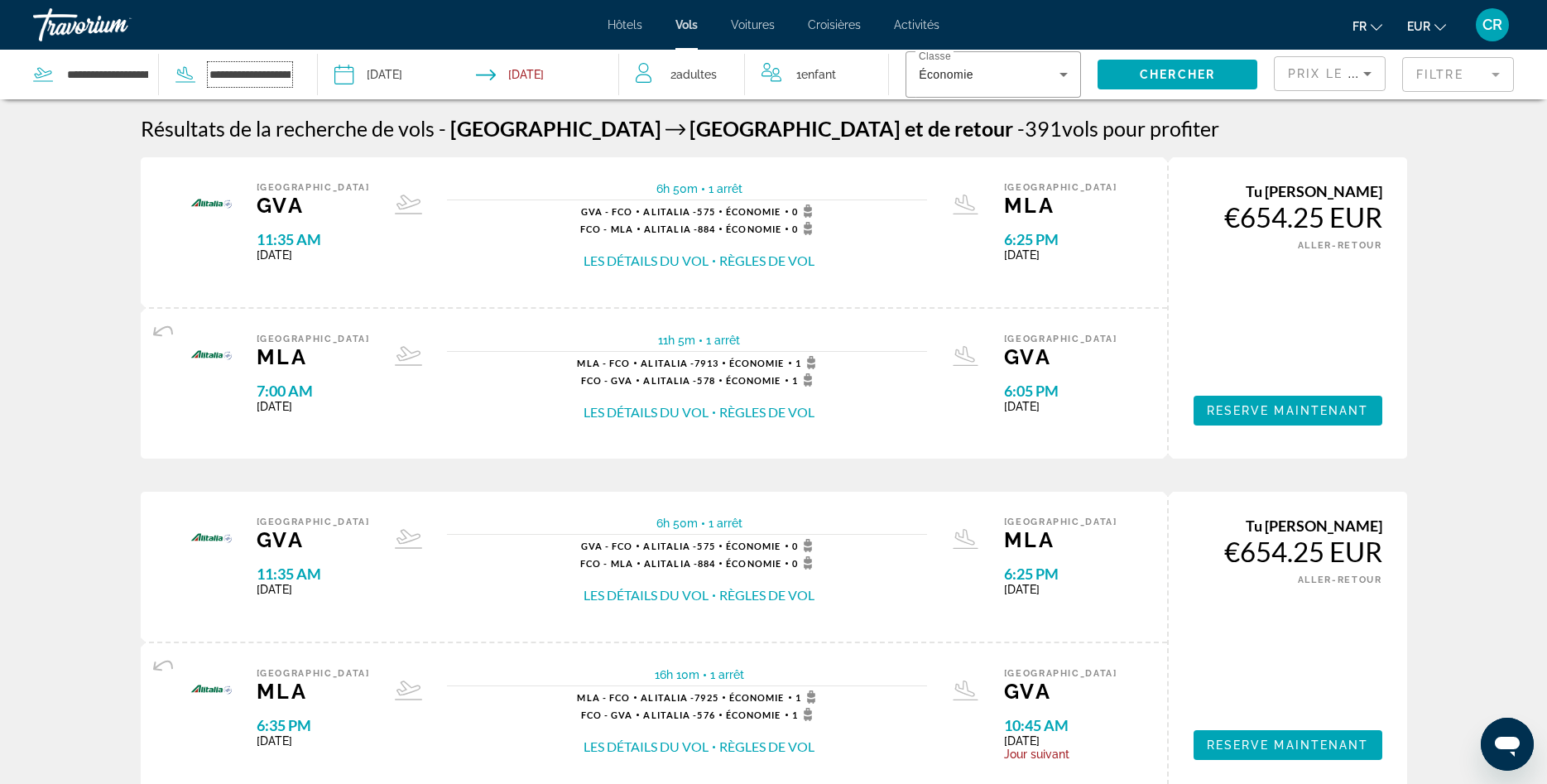
click at [282, 68] on input "**********" at bounding box center [250, 74] width 84 height 25
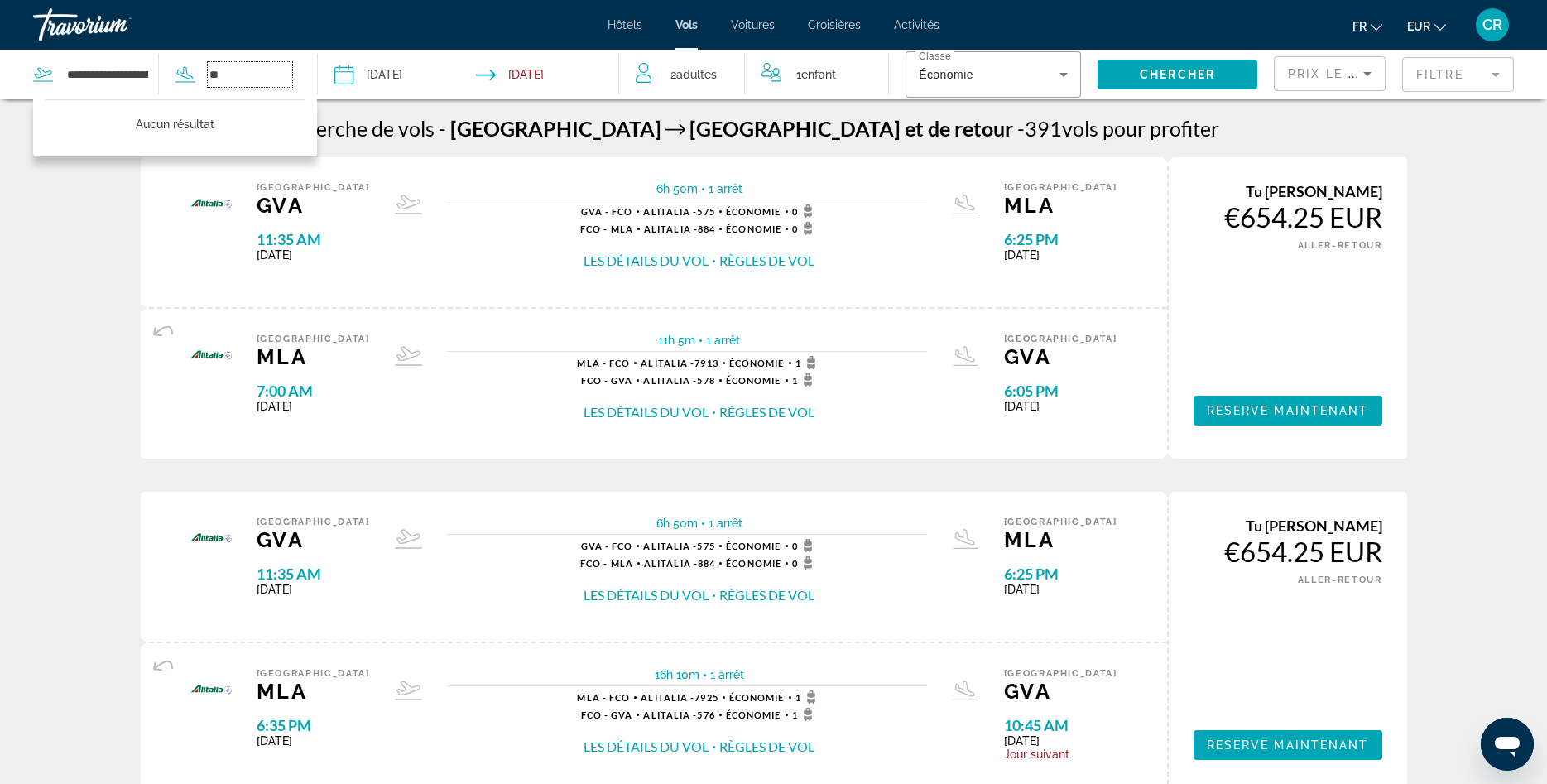
type input "*"
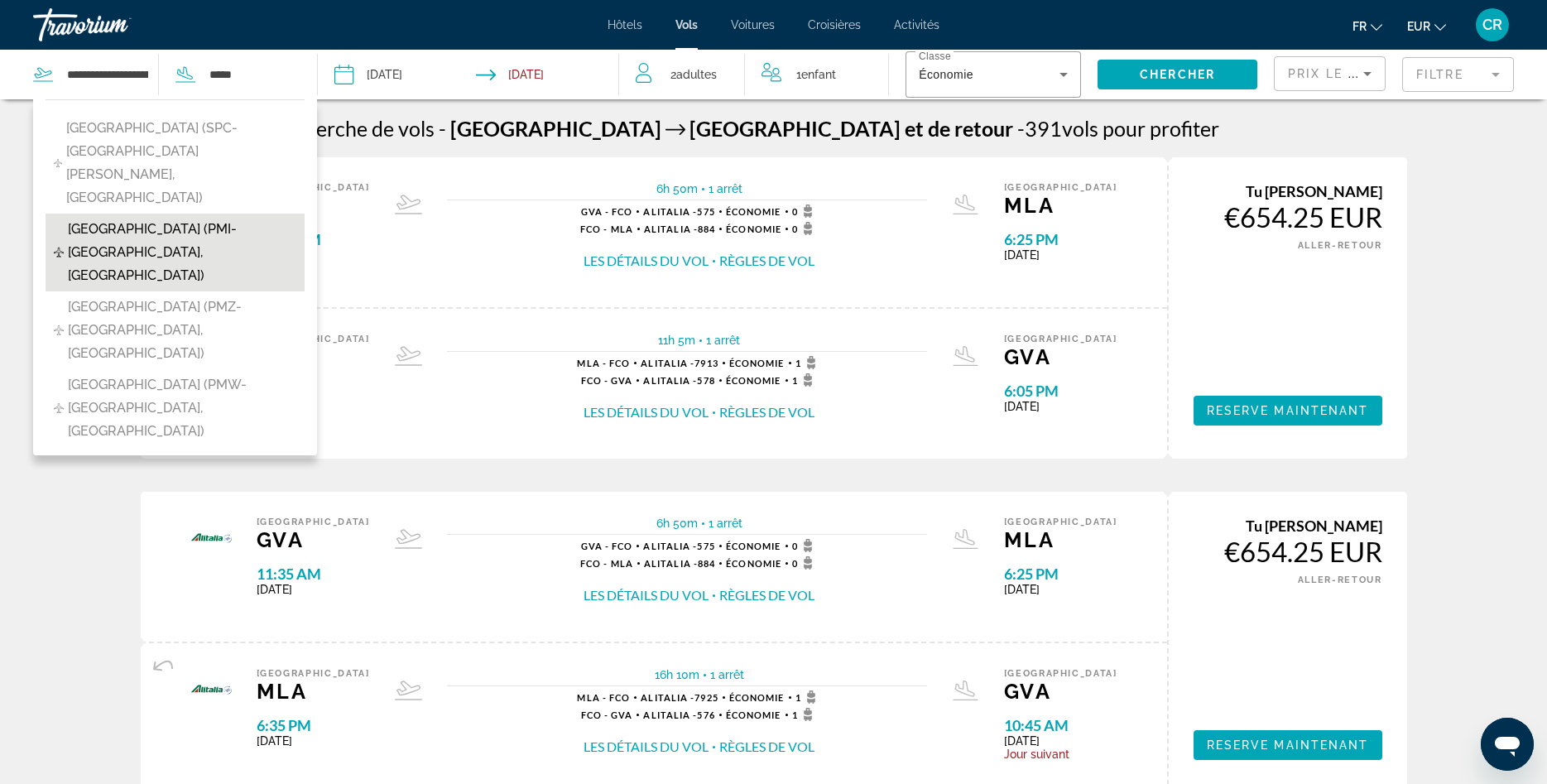
click at [167, 218] on span "Palma de Mallorca Airport (PMI-Palma Mallorca, Spain)" at bounding box center [182, 252] width 228 height 70
type input "**********"
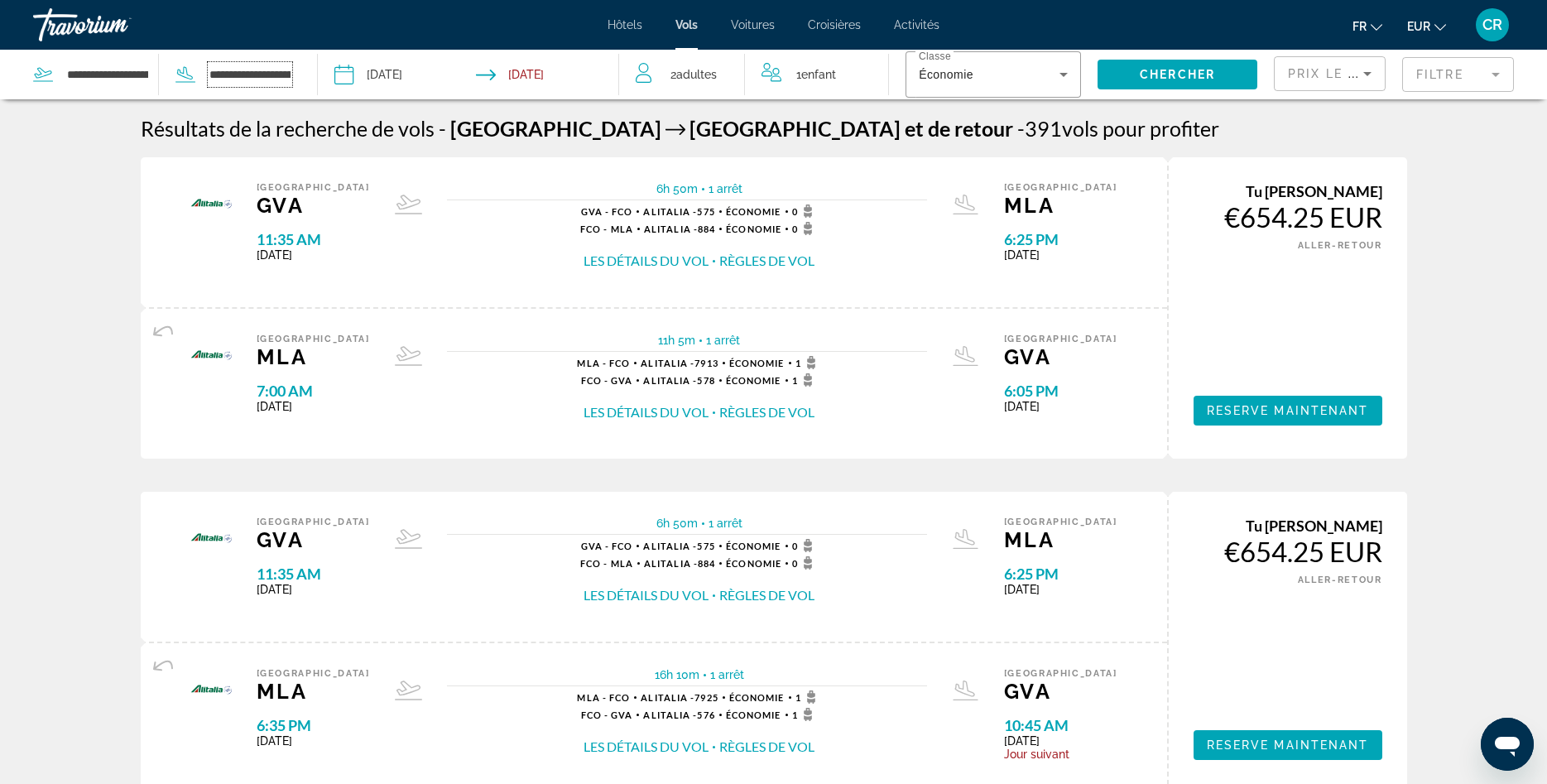
scroll to position [0, 215]
click at [1162, 72] on span "Chercher" at bounding box center [1177, 74] width 75 height 13
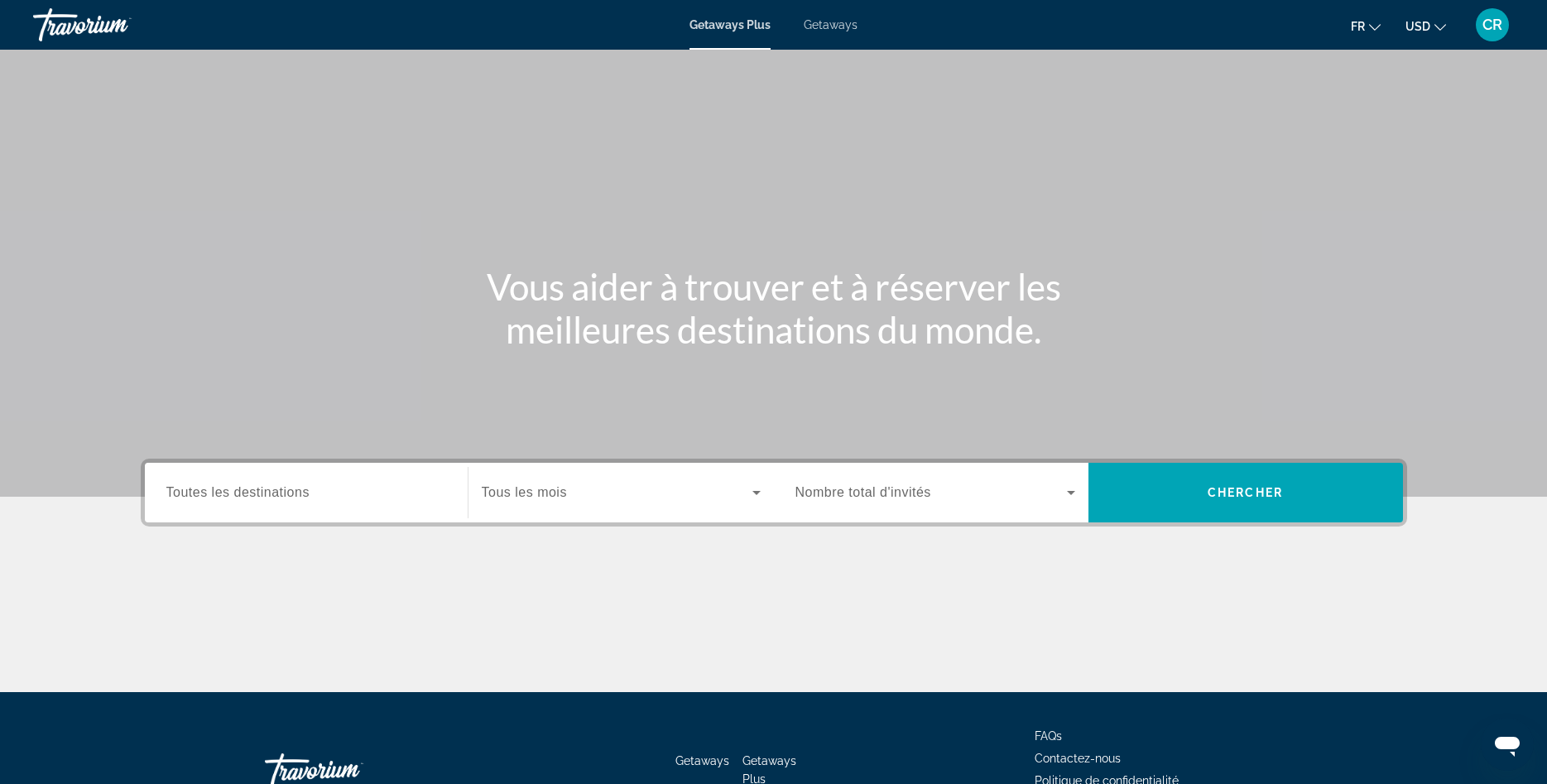
click at [750, 491] on icon "Search widget" at bounding box center [756, 492] width 20 height 20
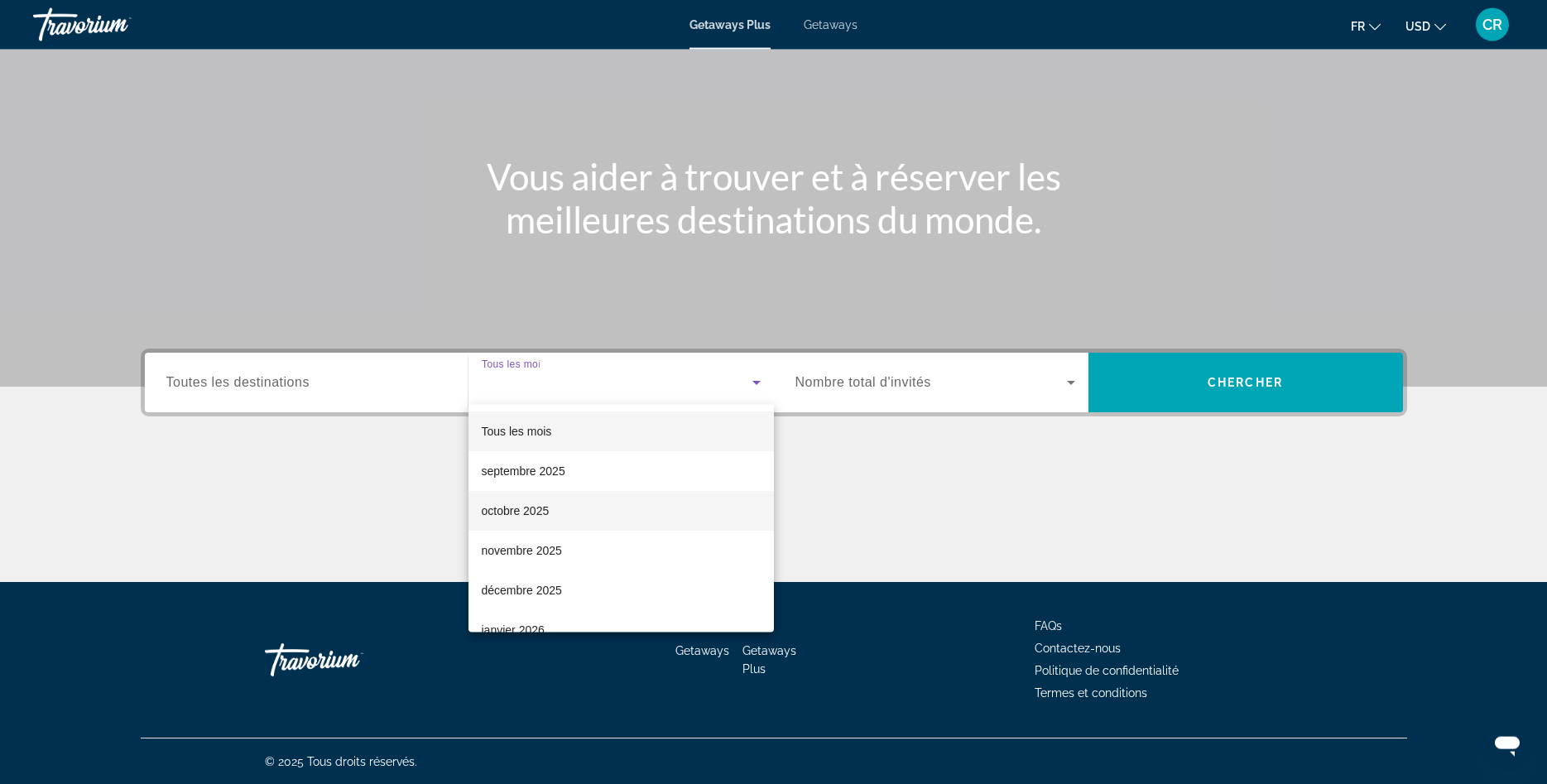
scroll to position [111, 0]
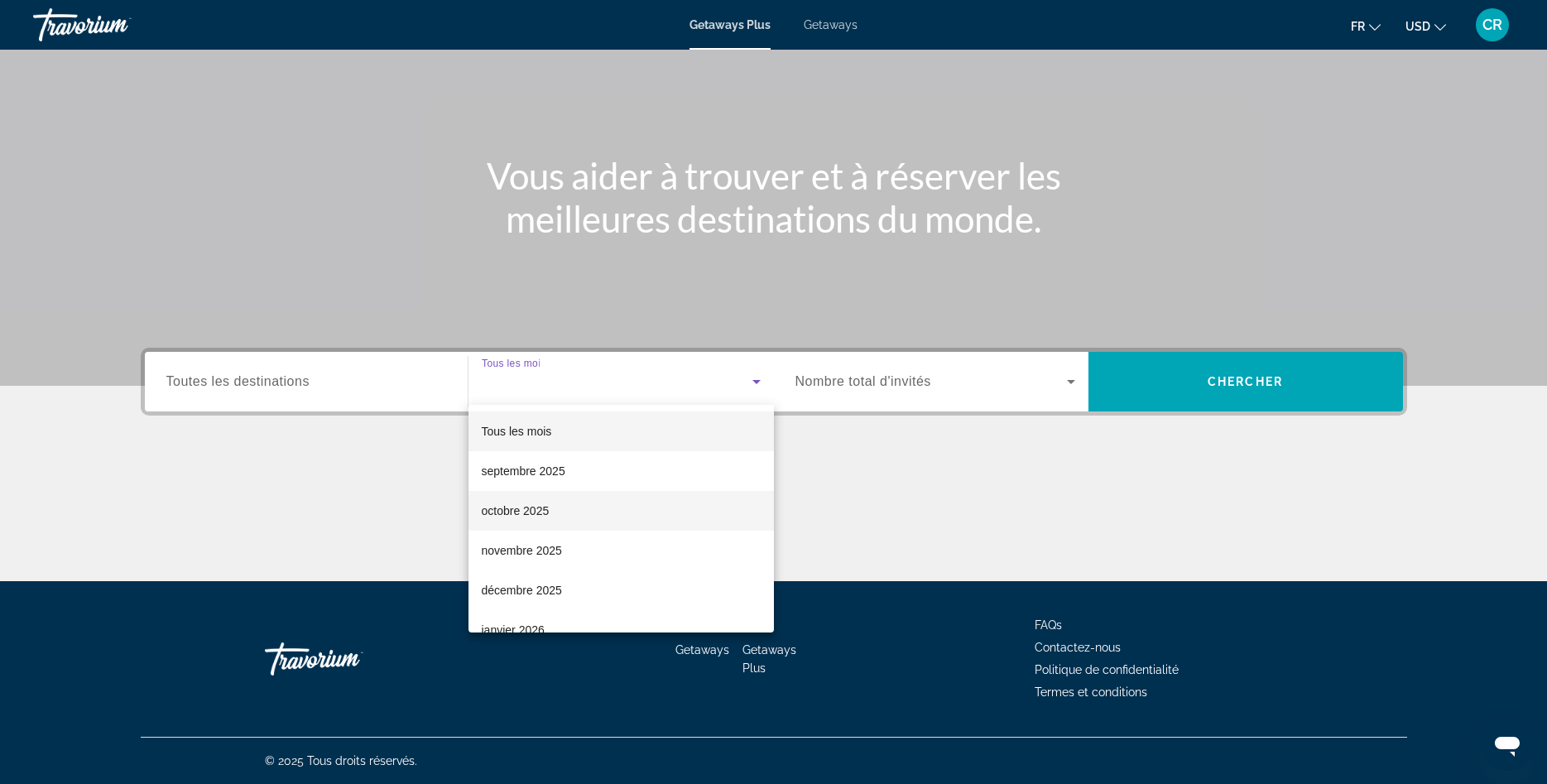
click at [553, 515] on mat-option "octobre 2025" at bounding box center [621, 511] width 305 height 40
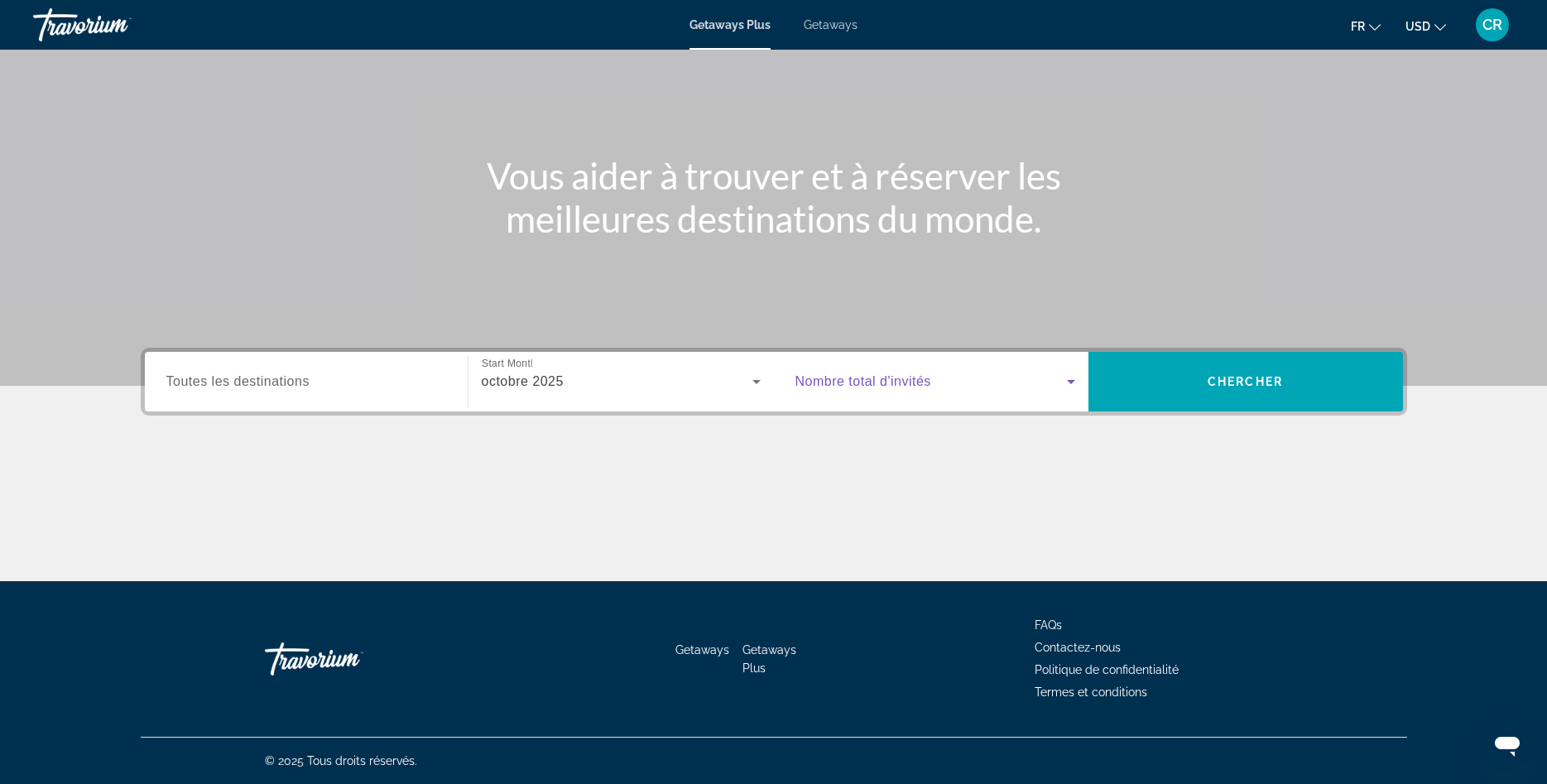
click at [1074, 387] on icon "Search widget" at bounding box center [1070, 381] width 20 height 20
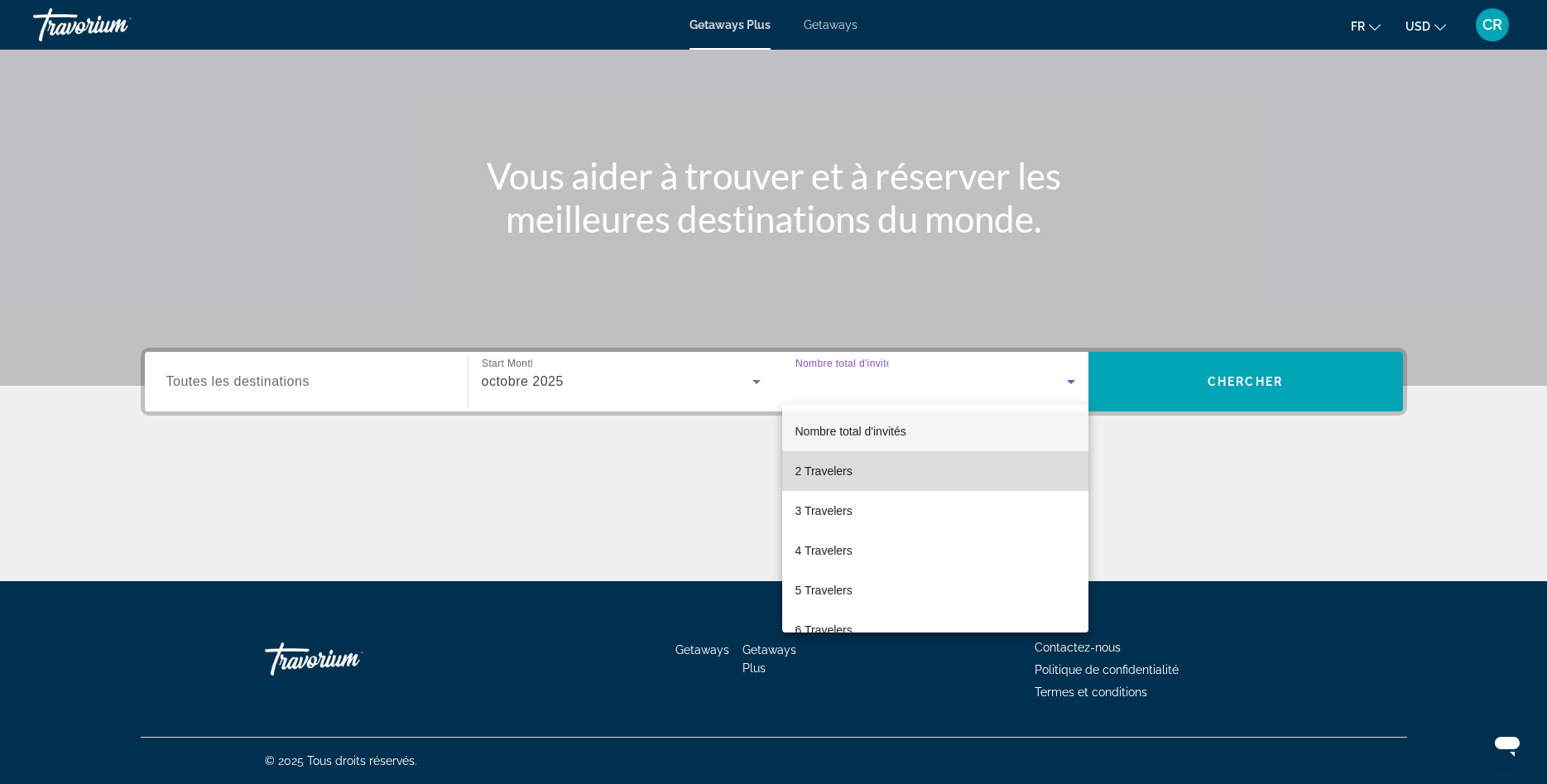
click at [859, 470] on mat-option "2 Travelers" at bounding box center [935, 471] width 306 height 40
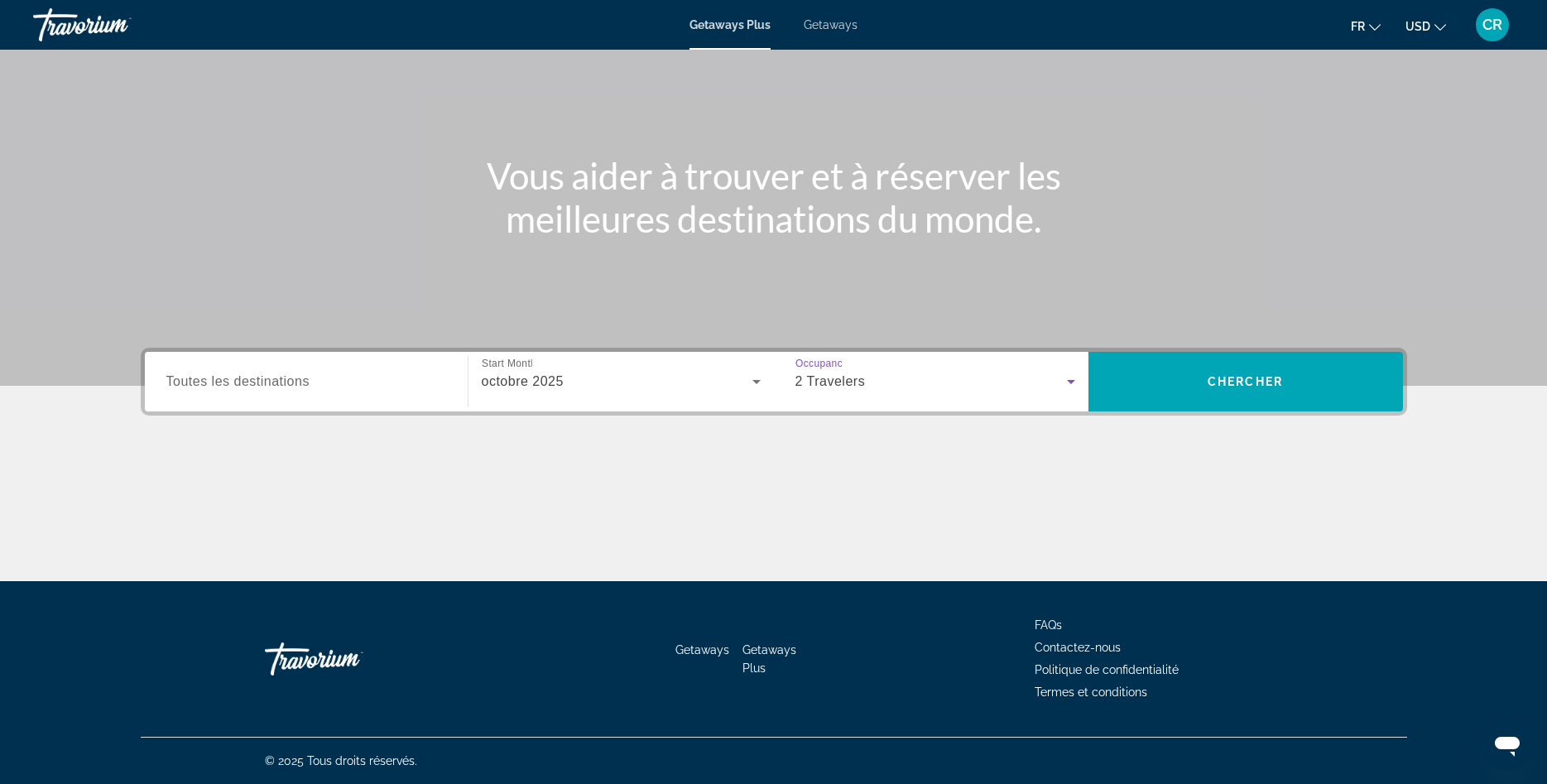
click at [1072, 381] on icon "Search widget" at bounding box center [1071, 382] width 9 height 4
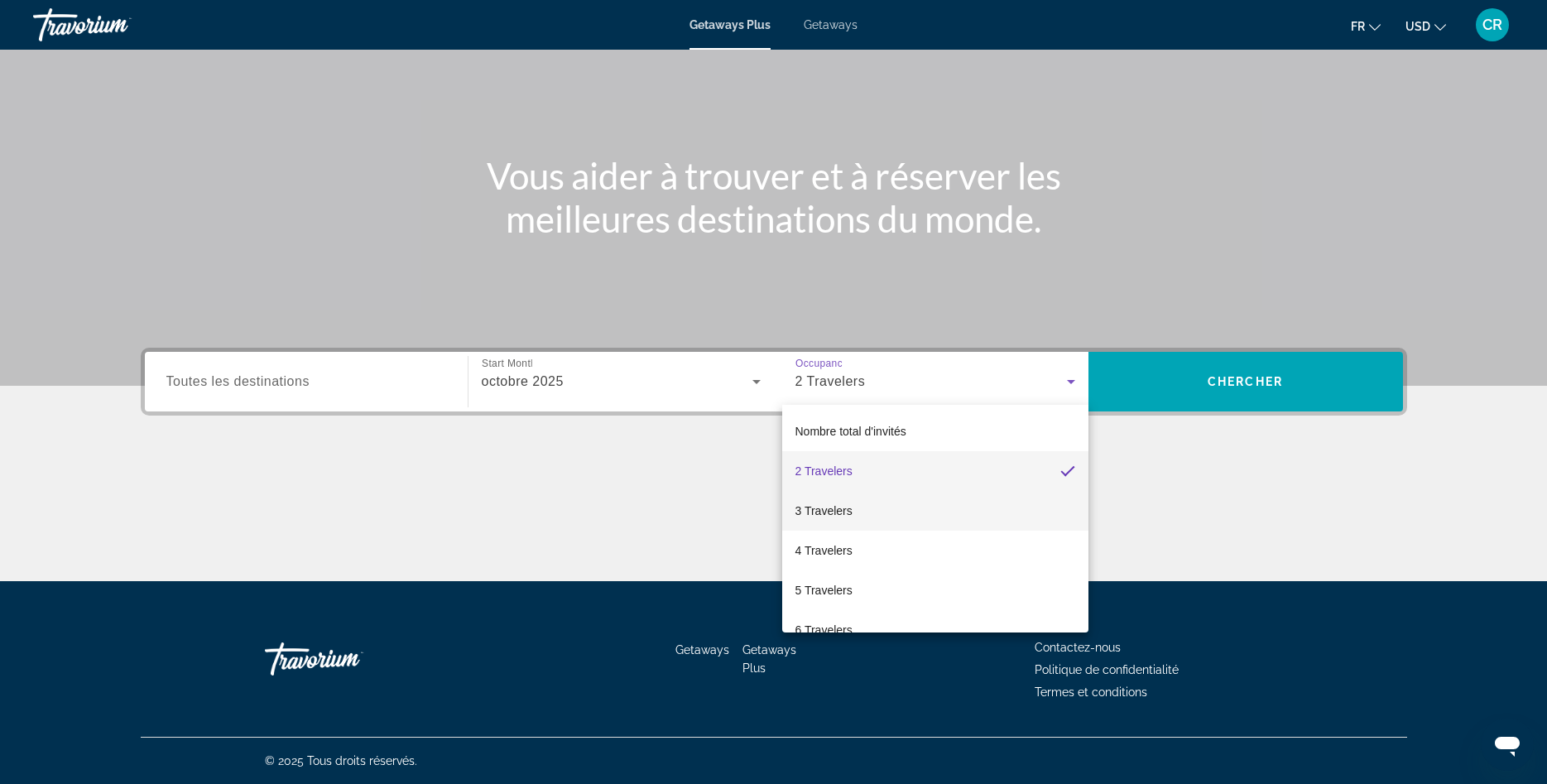
click at [871, 507] on mat-option "3 Travelers" at bounding box center [935, 511] width 306 height 40
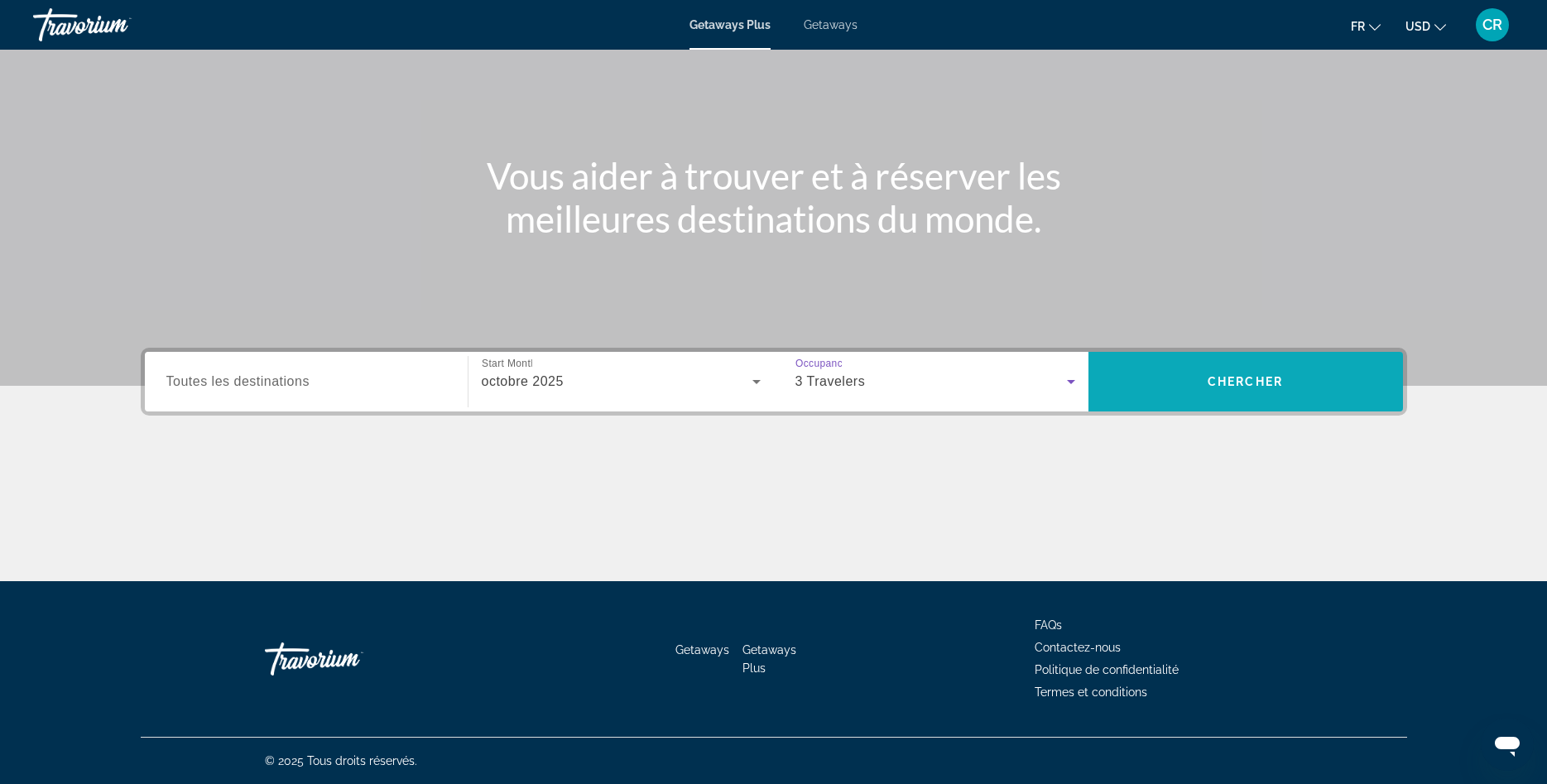
click at [1225, 370] on span "Search widget" at bounding box center [1245, 382] width 315 height 40
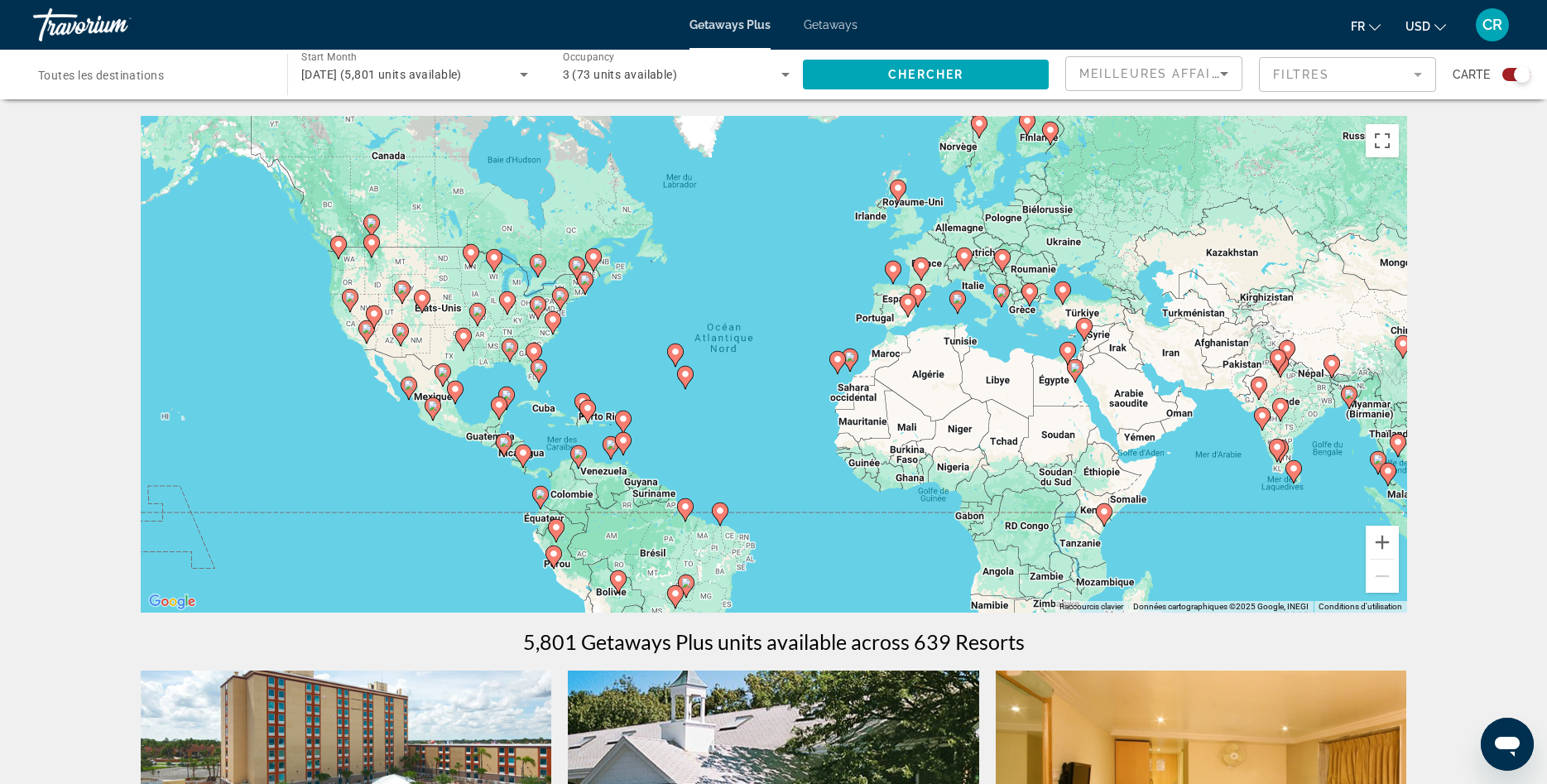
click at [999, 291] on image "Main content" at bounding box center [1002, 292] width 10 height 10
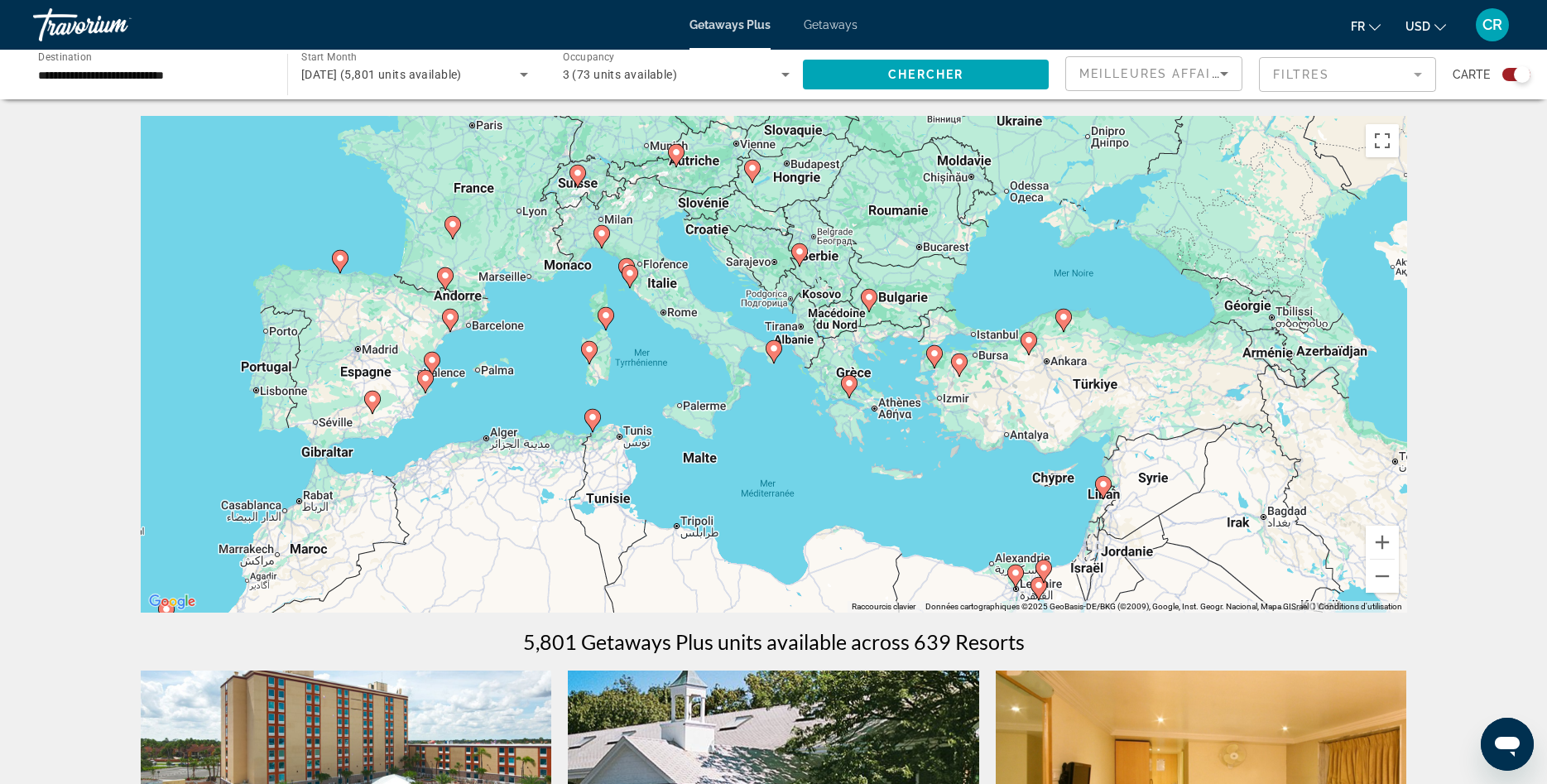
click at [851, 379] on image "Main content" at bounding box center [850, 383] width 10 height 10
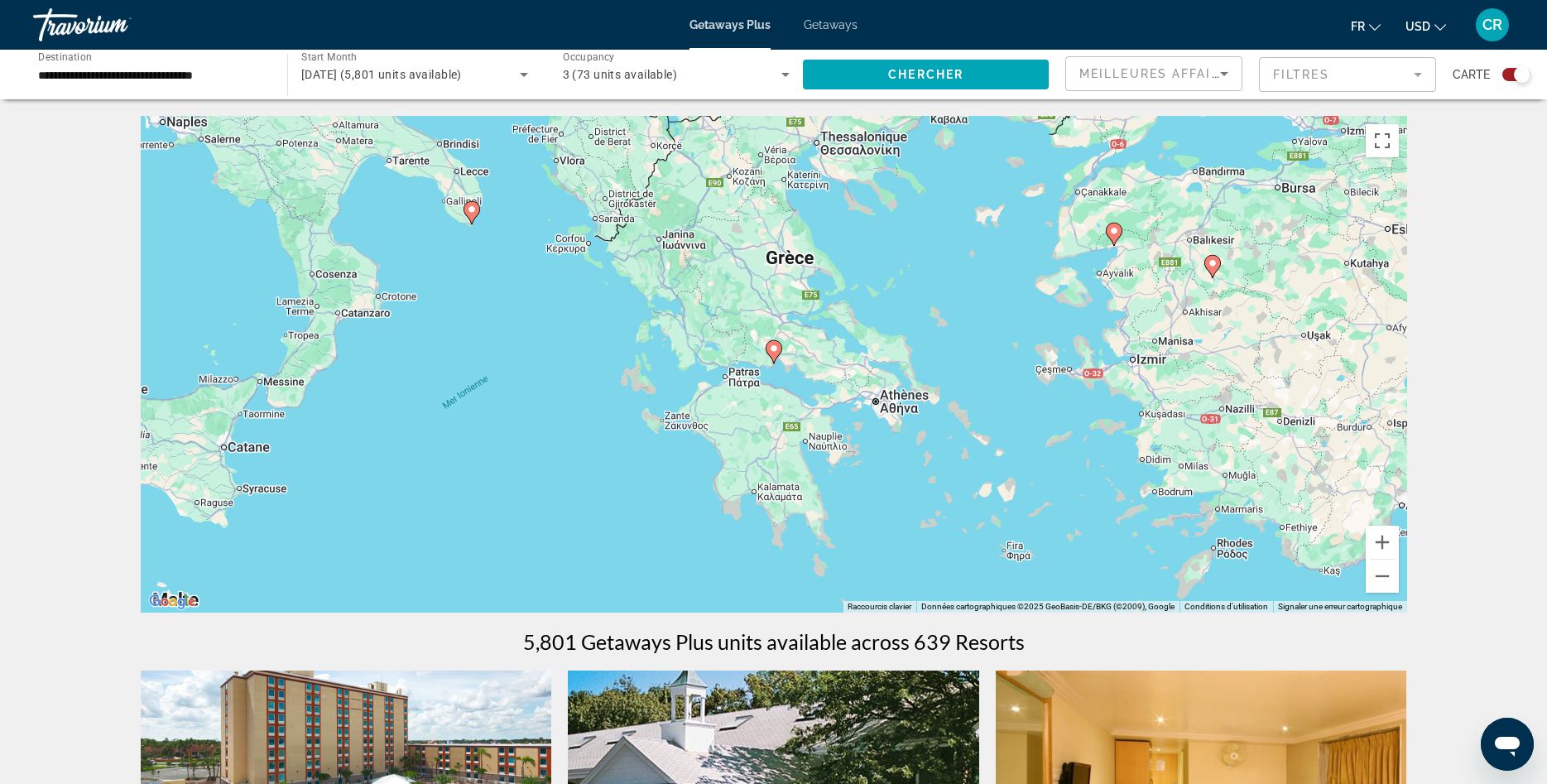
click at [774, 351] on image "Main content" at bounding box center [774, 349] width 10 height 10
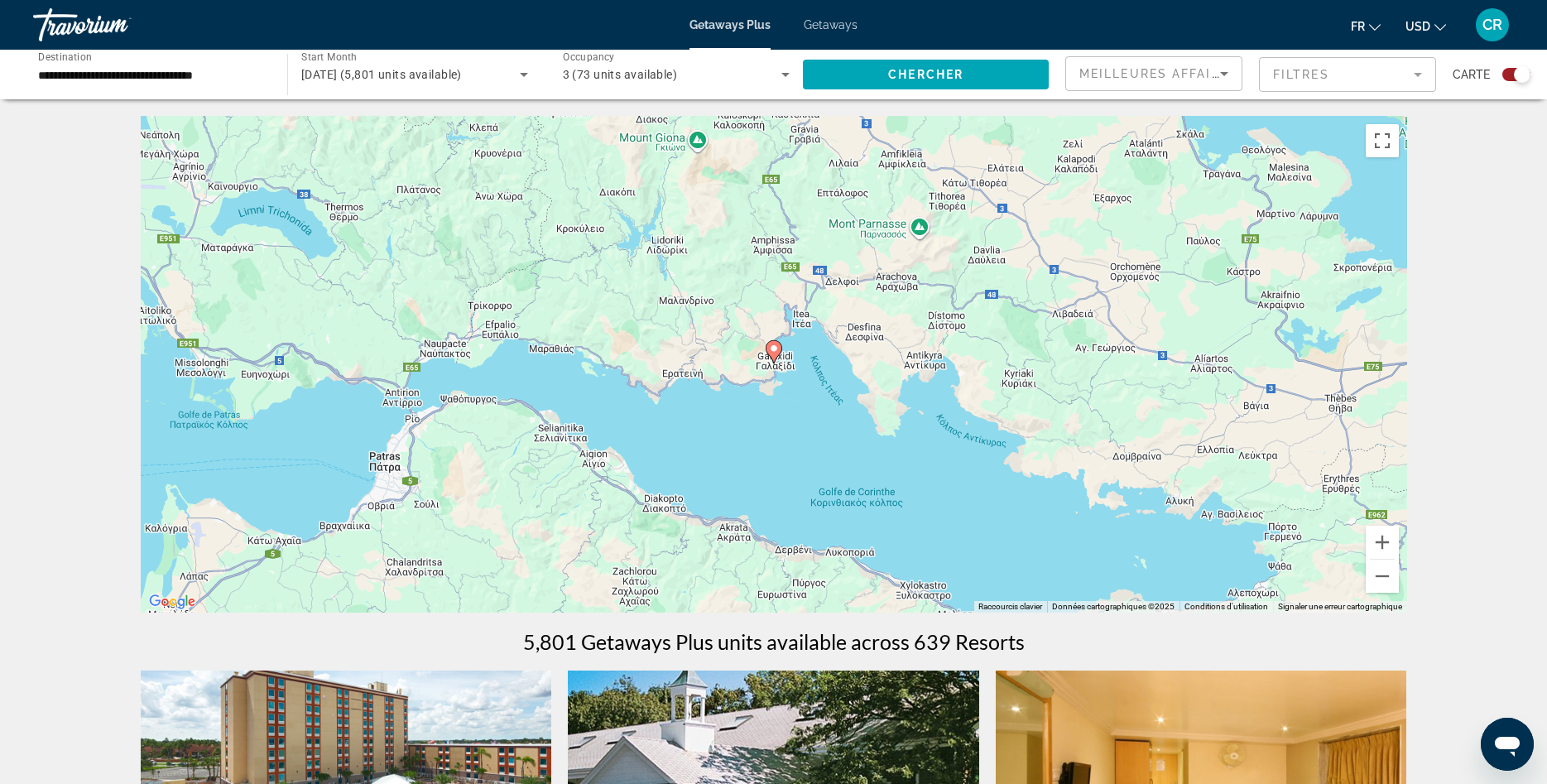
click at [774, 351] on image "Main content" at bounding box center [774, 349] width 10 height 10
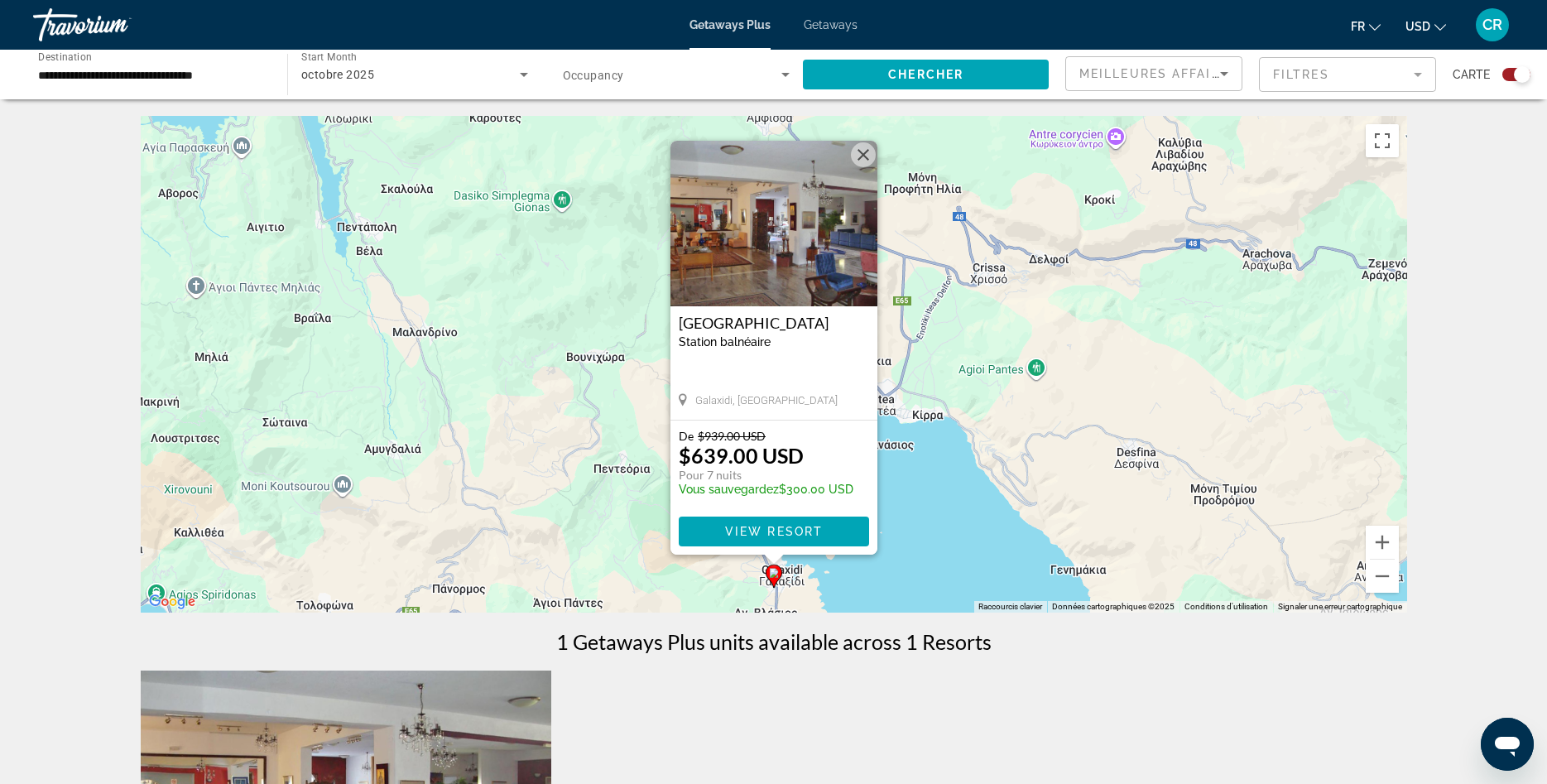
click at [864, 158] on button "Fermer" at bounding box center [863, 154] width 25 height 25
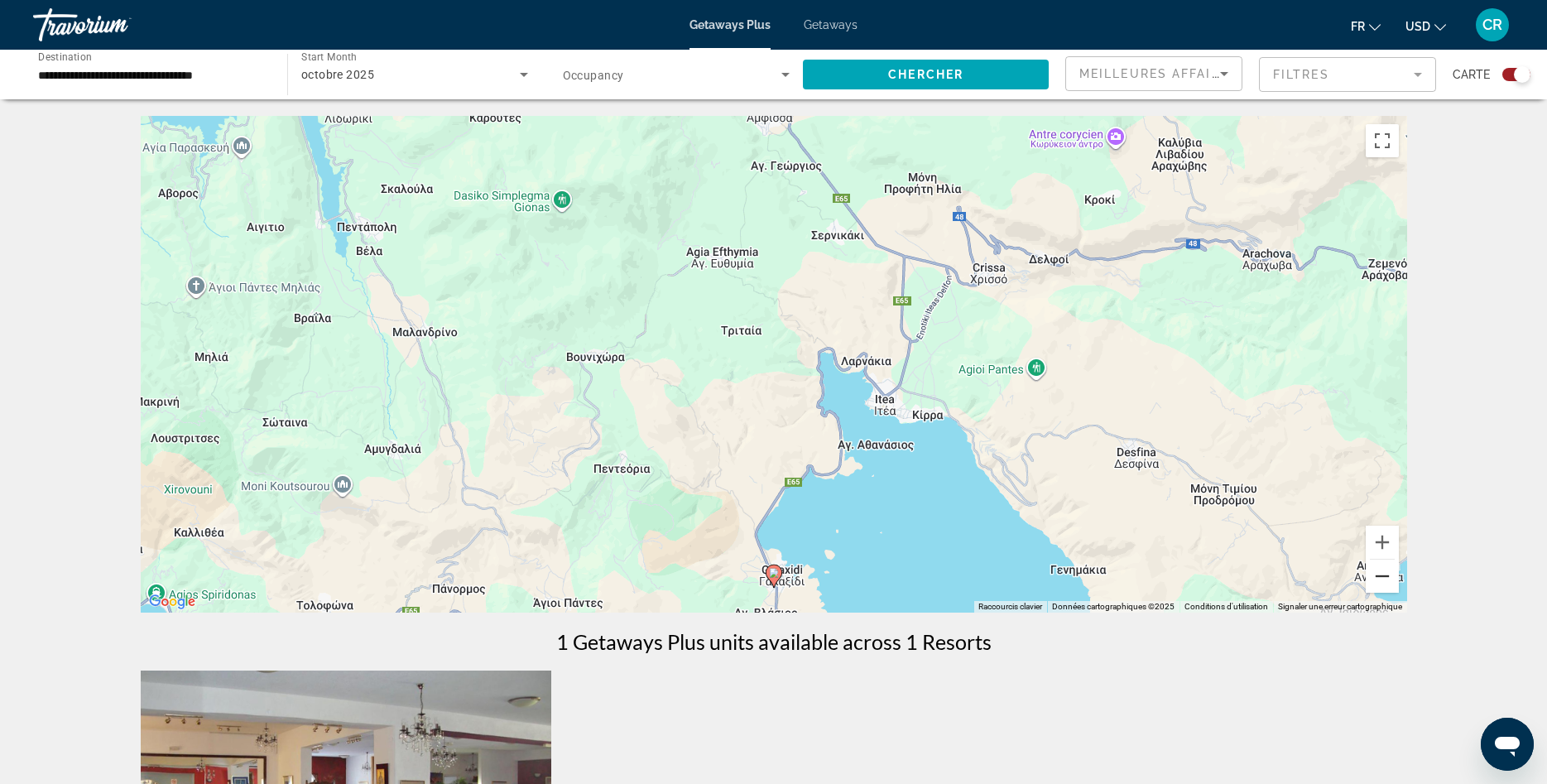
click at [1380, 579] on button "Zoom arrière" at bounding box center [1382, 576] width 33 height 33
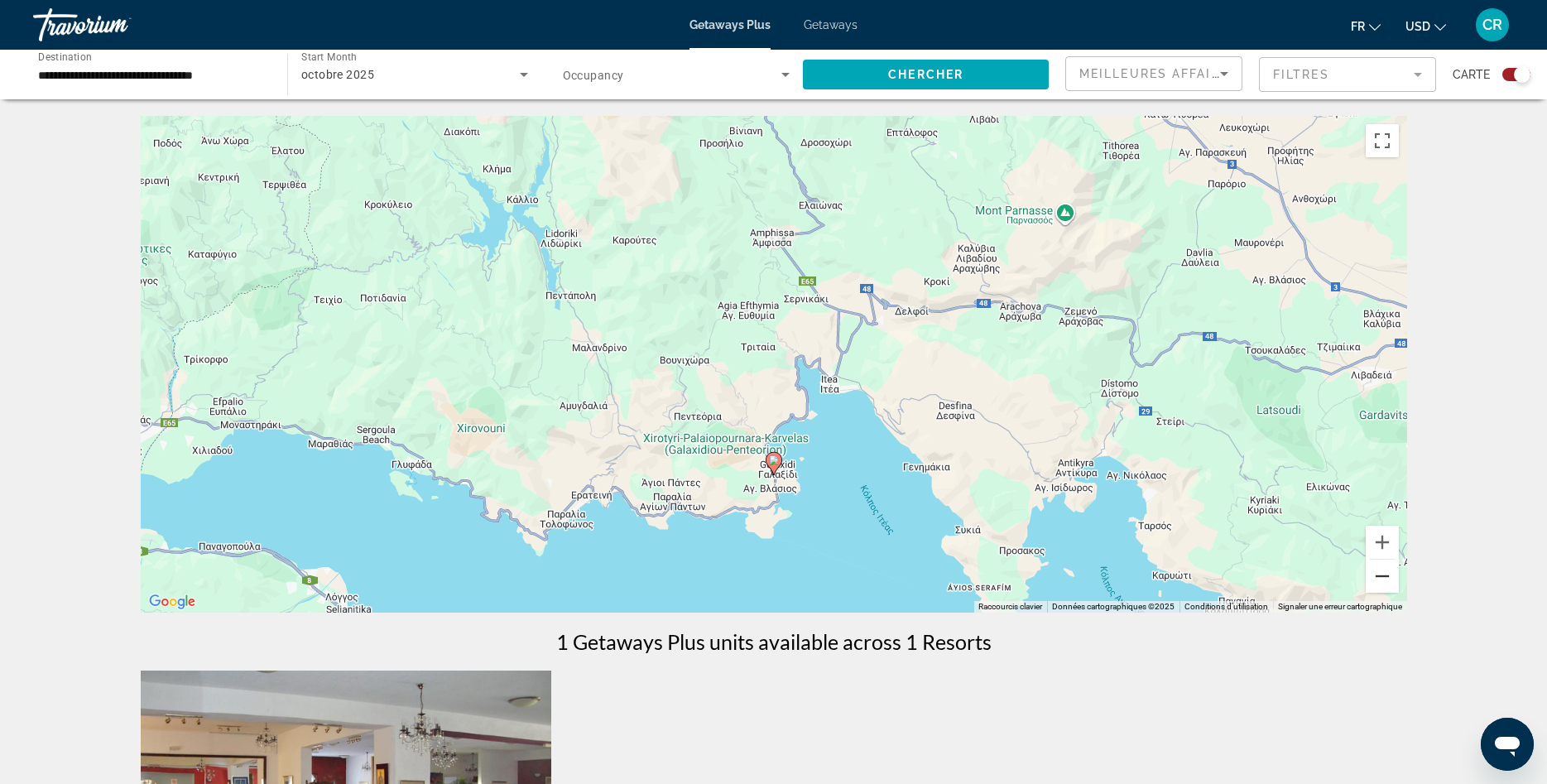
click at [1380, 579] on button "Zoom arrière" at bounding box center [1382, 576] width 33 height 33
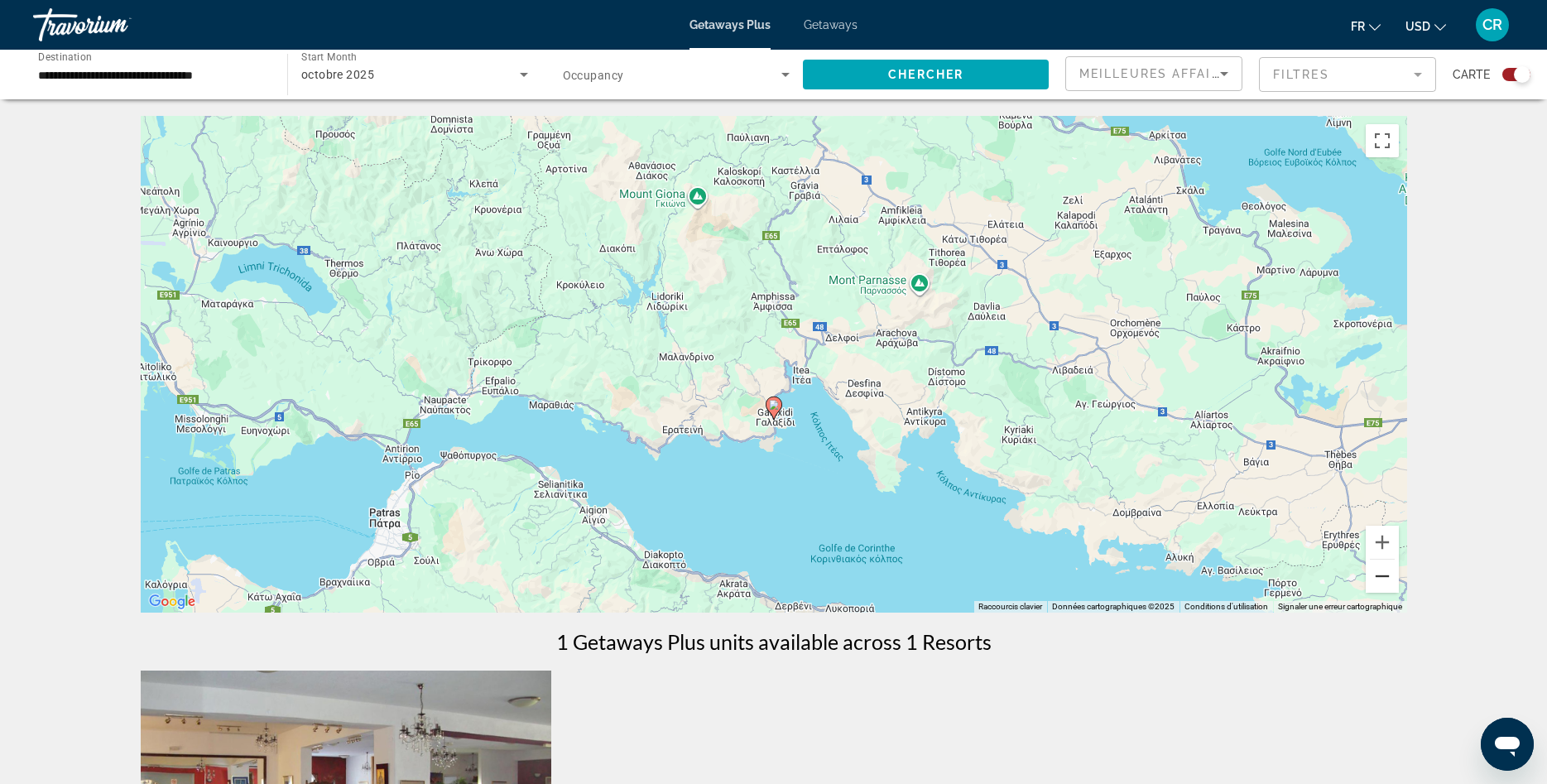
click at [1380, 579] on button "Zoom arrière" at bounding box center [1382, 576] width 33 height 33
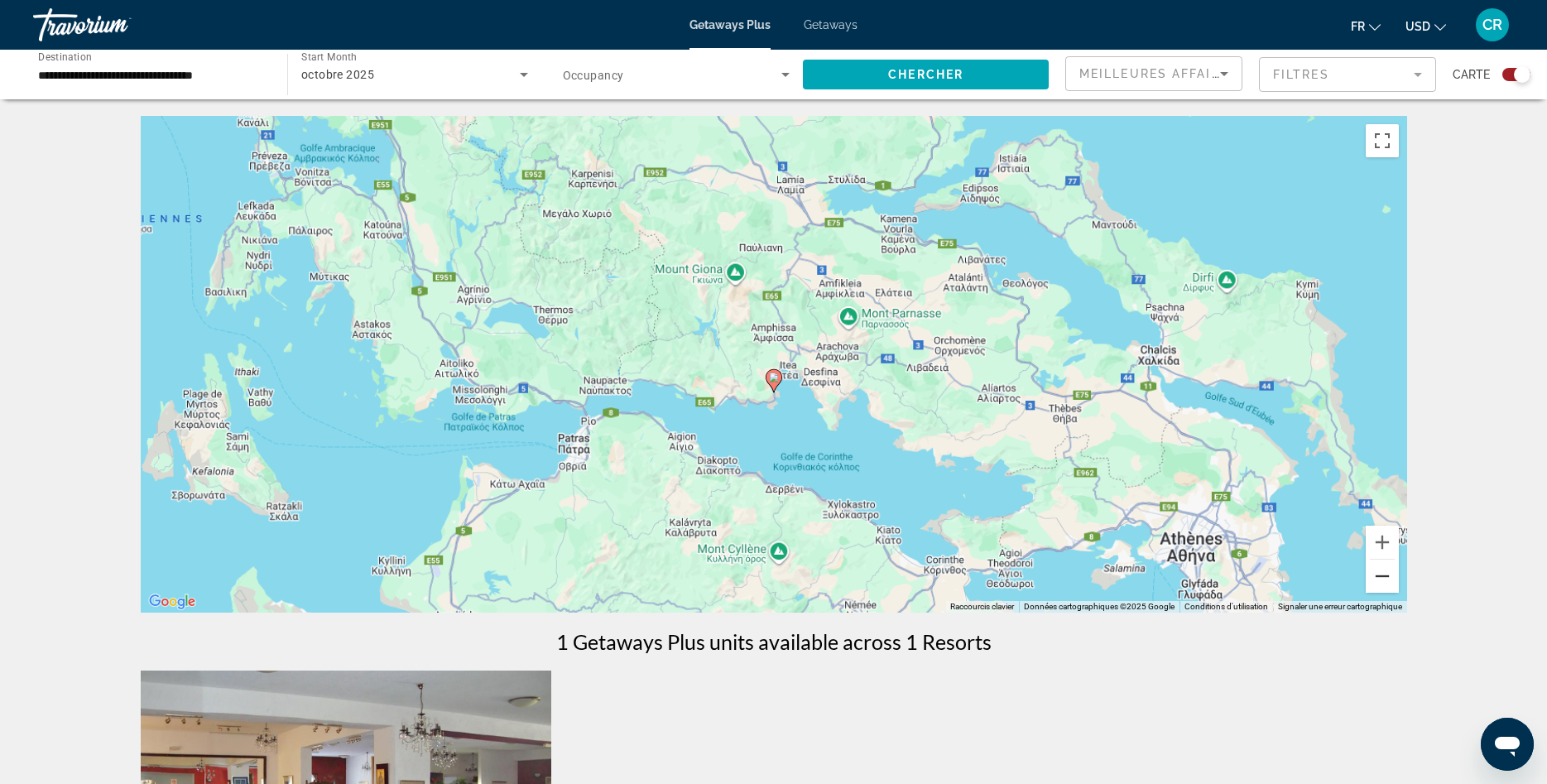
click at [1380, 579] on button "Zoom arrière" at bounding box center [1382, 576] width 33 height 33
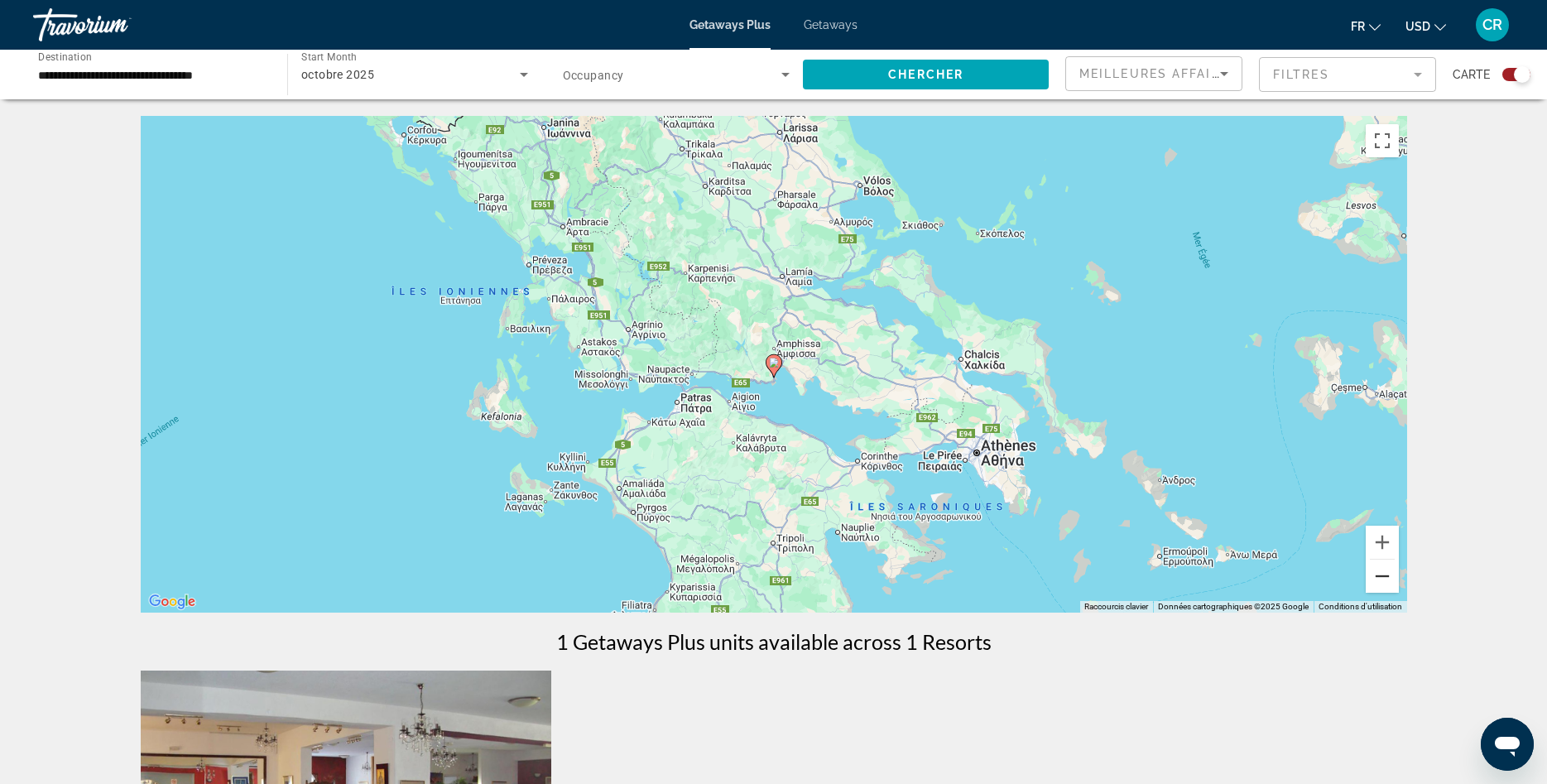
click at [1380, 579] on button "Zoom arrière" at bounding box center [1382, 576] width 33 height 33
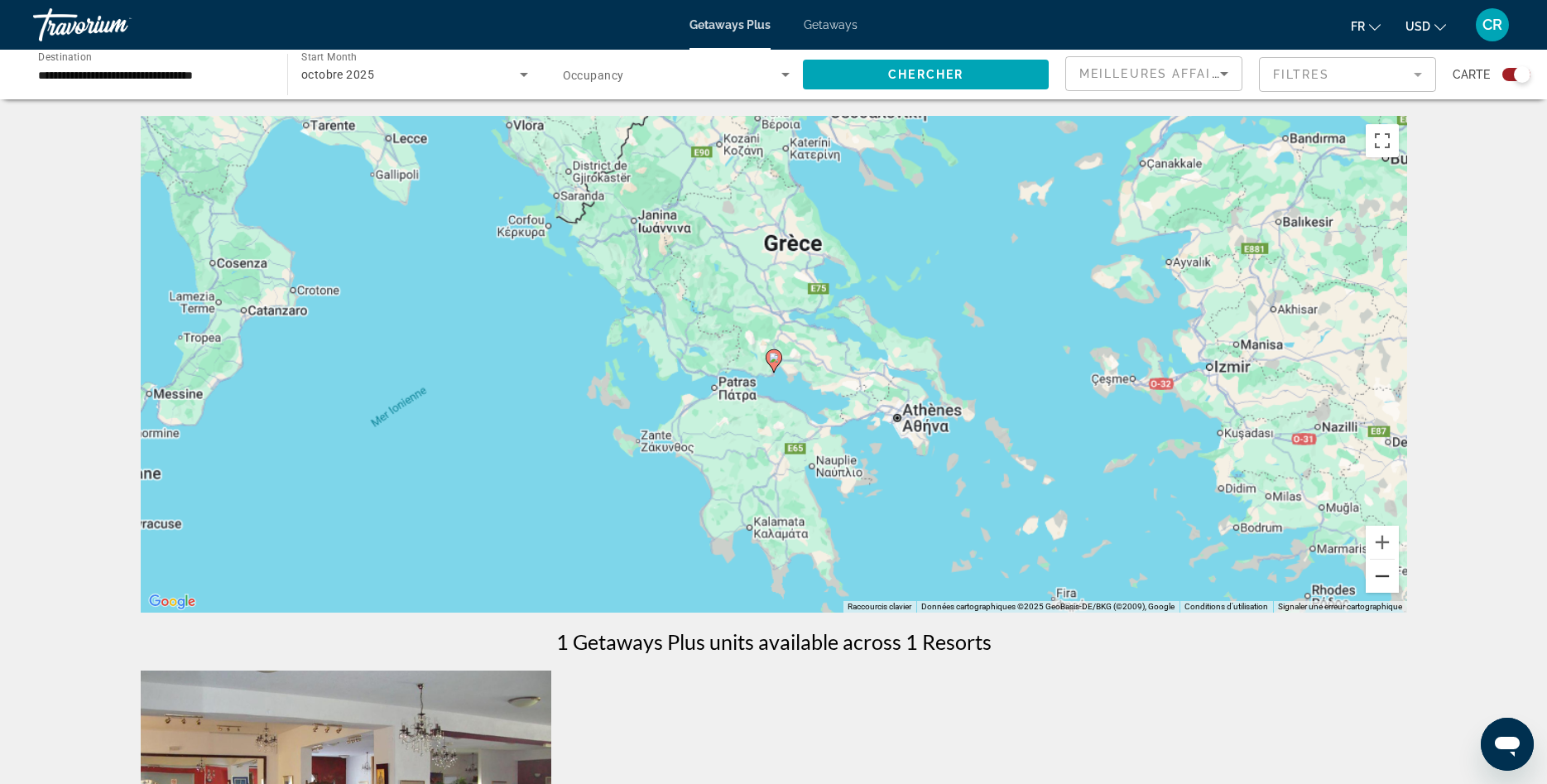
click at [1380, 579] on button "Zoom arrière" at bounding box center [1382, 576] width 33 height 33
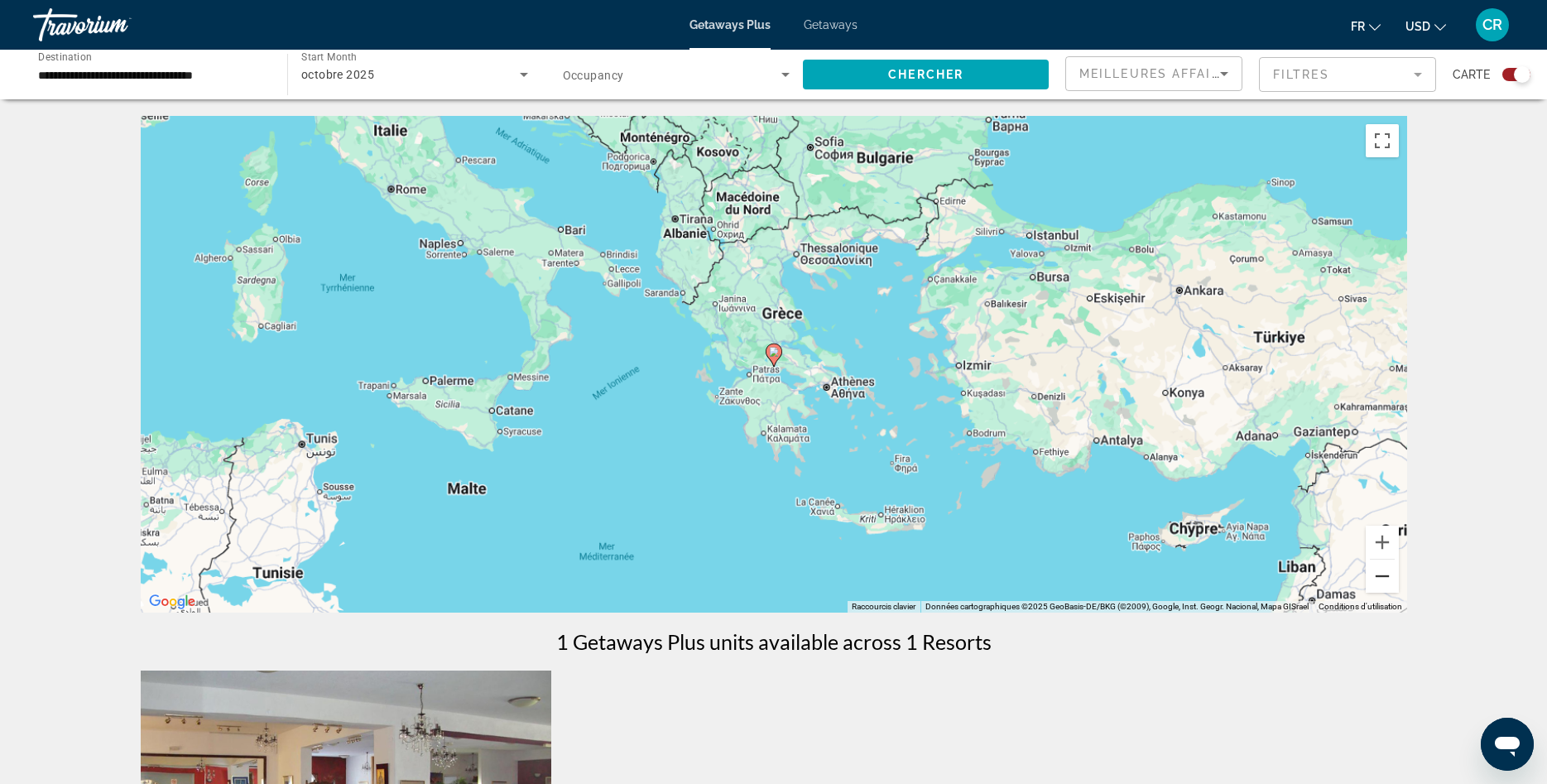
click at [1380, 579] on button "Zoom arrière" at bounding box center [1382, 576] width 33 height 33
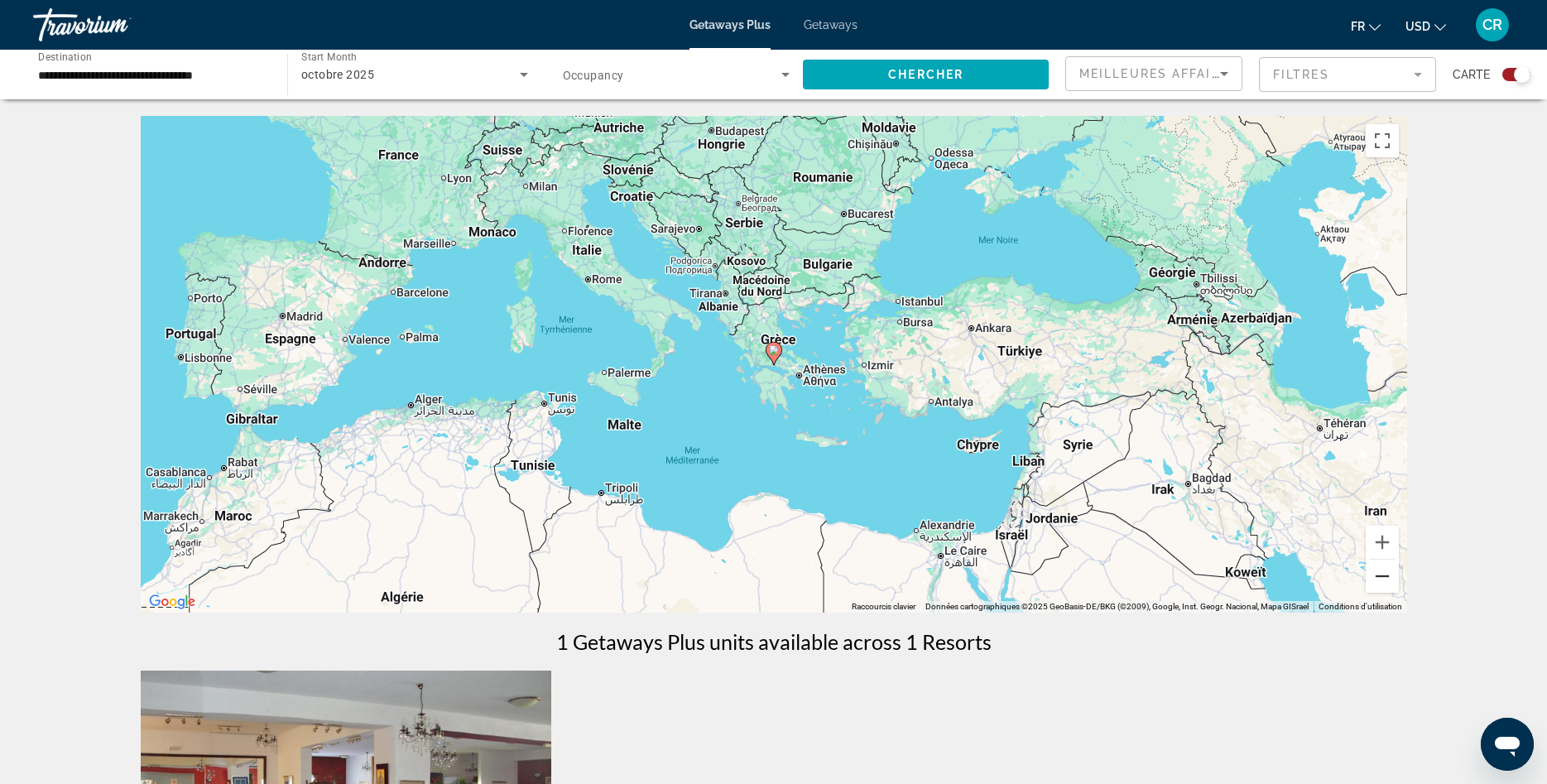
click at [1380, 577] on button "Zoom arrière" at bounding box center [1382, 576] width 33 height 33
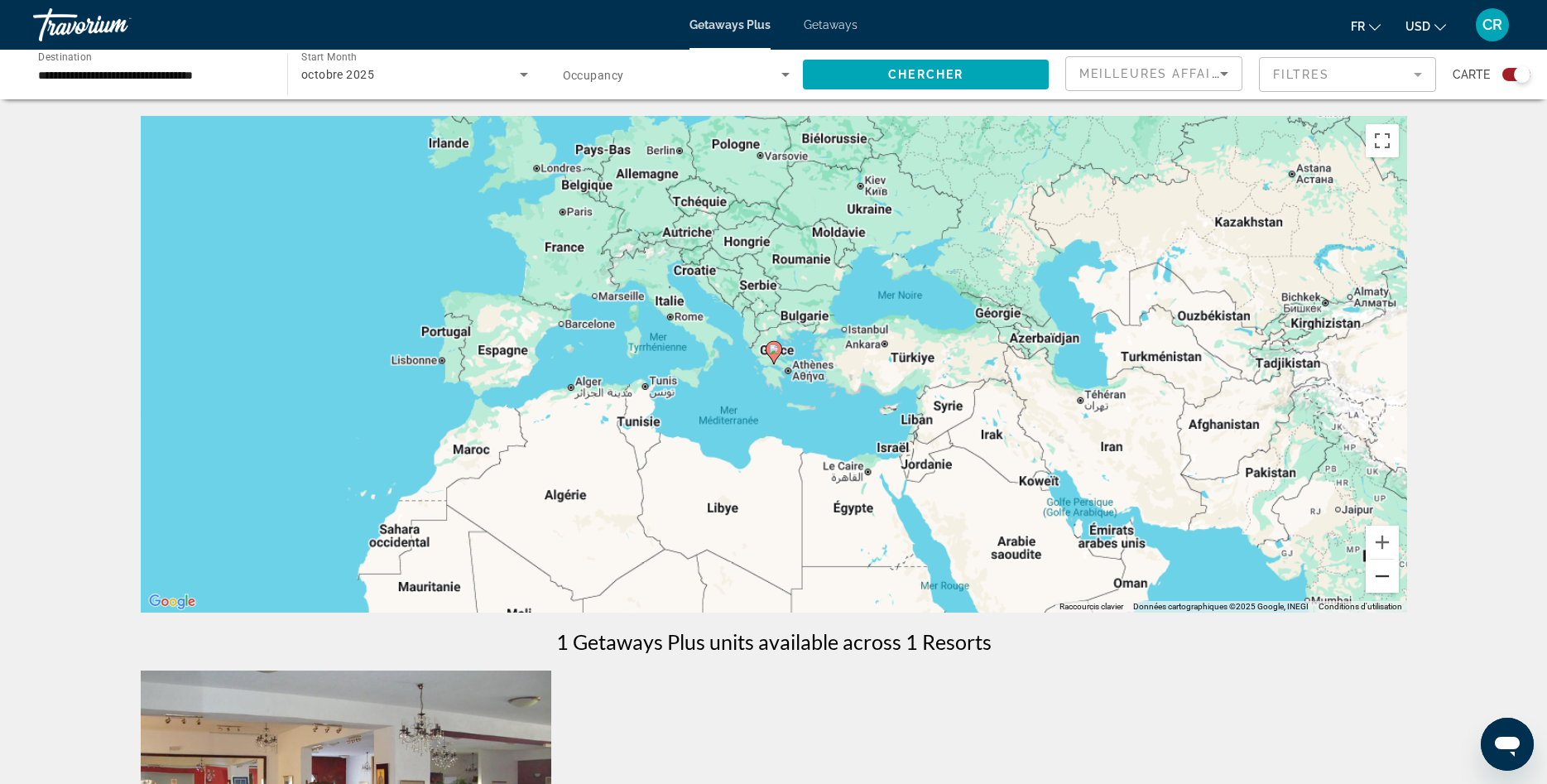
click at [1380, 577] on button "Zoom arrière" at bounding box center [1382, 576] width 33 height 33
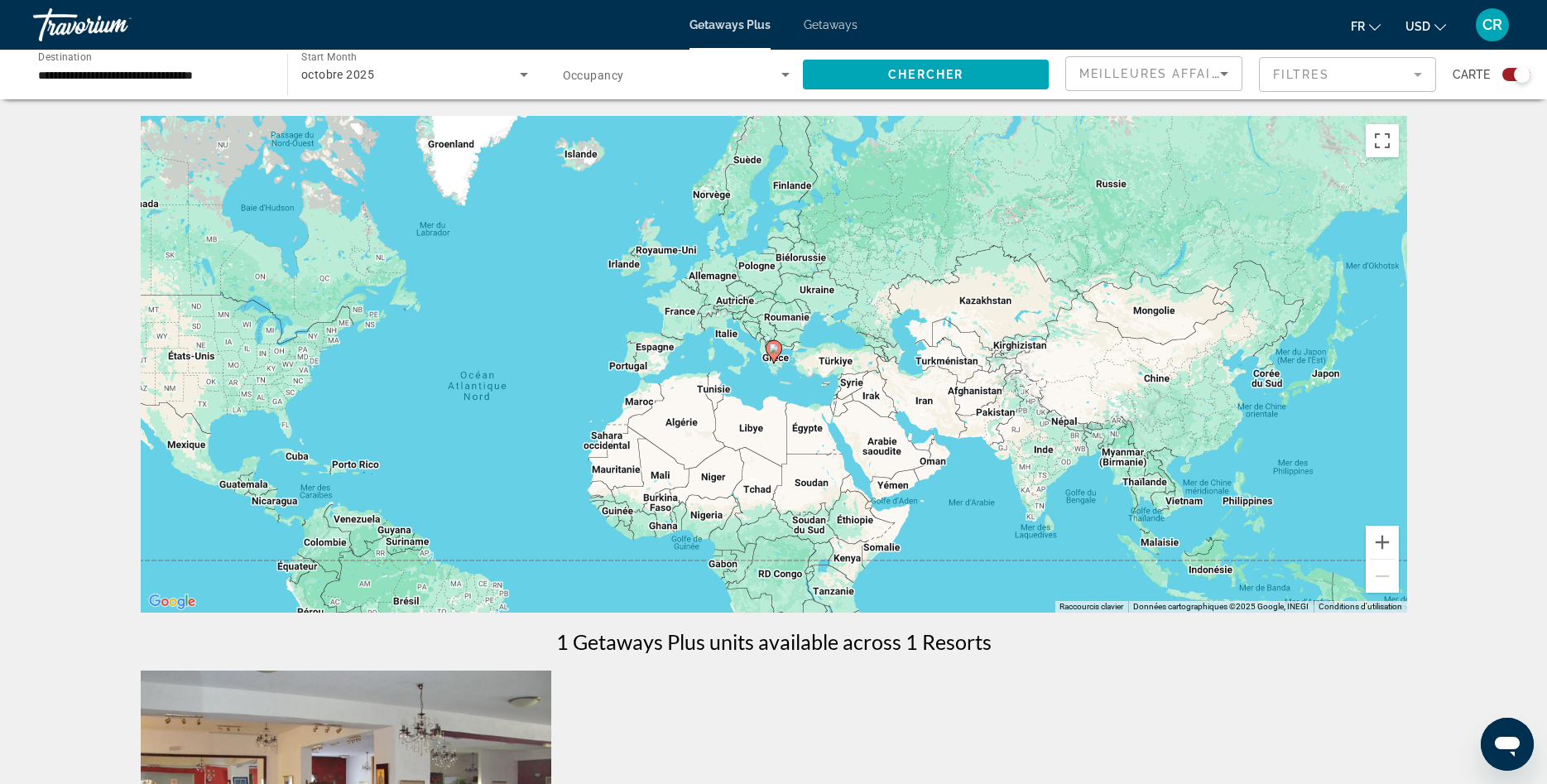
click at [654, 354] on div "Pour activer le glissement avec le clavier, appuyez sur Alt+Entrée. Une fois ce…" at bounding box center [774, 364] width 1267 height 496
click at [683, 364] on div "Pour activer le glissement avec le clavier, appuyez sur Alt+Entrée. Une fois ce…" at bounding box center [774, 364] width 1267 height 496
click at [671, 359] on div "Pour activer le glissement avec le clavier, appuyez sur Alt+Entrée. Une fois ce…" at bounding box center [774, 364] width 1267 height 496
click at [664, 353] on div "Pour activer le glissement avec le clavier, appuyez sur Alt+Entrée. Une fois ce…" at bounding box center [774, 364] width 1267 height 496
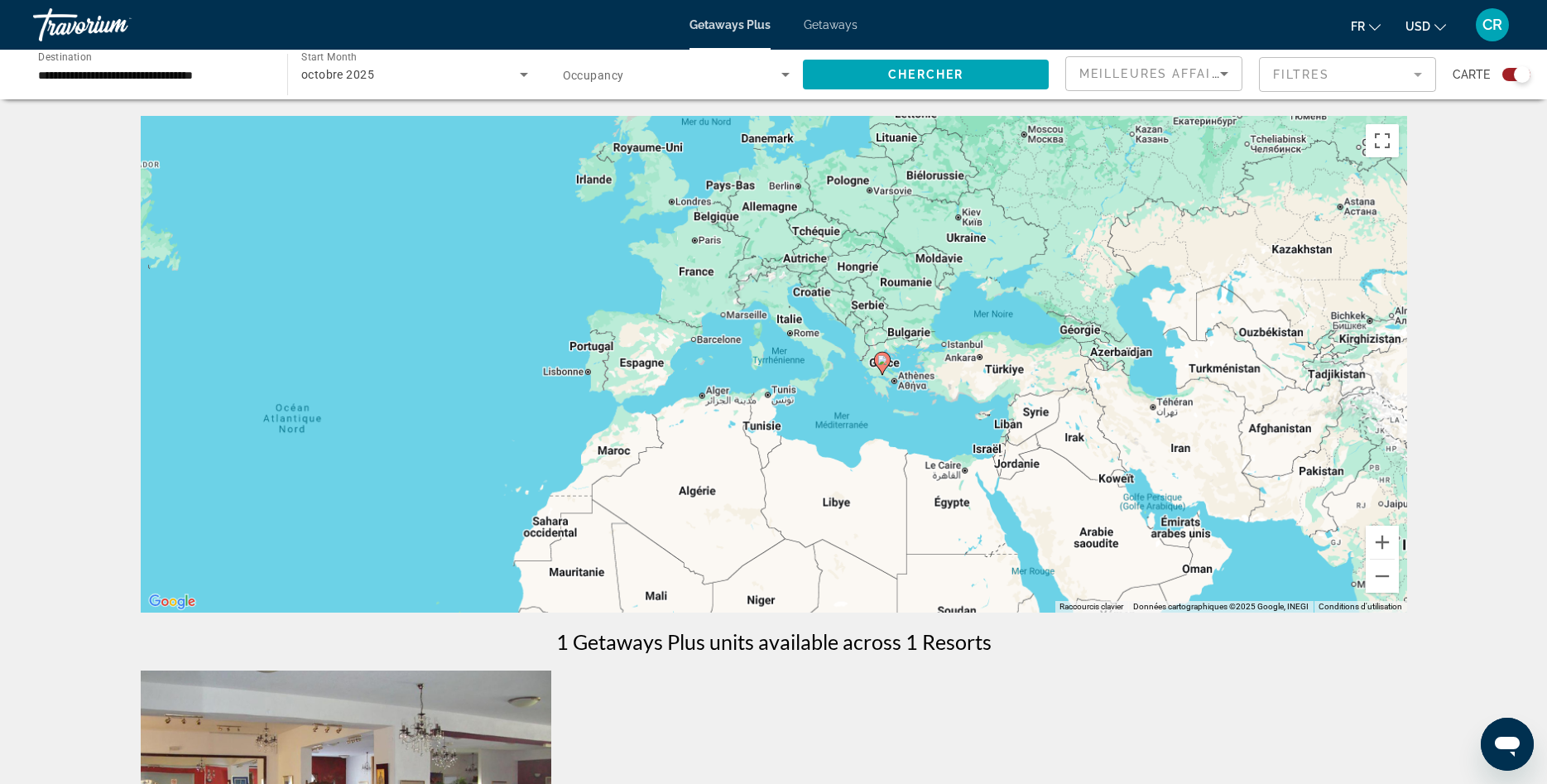
click at [677, 353] on div "Pour activer le glissement avec le clavier, appuyez sur Alt+Entrée. Une fois ce…" at bounding box center [774, 364] width 1267 height 496
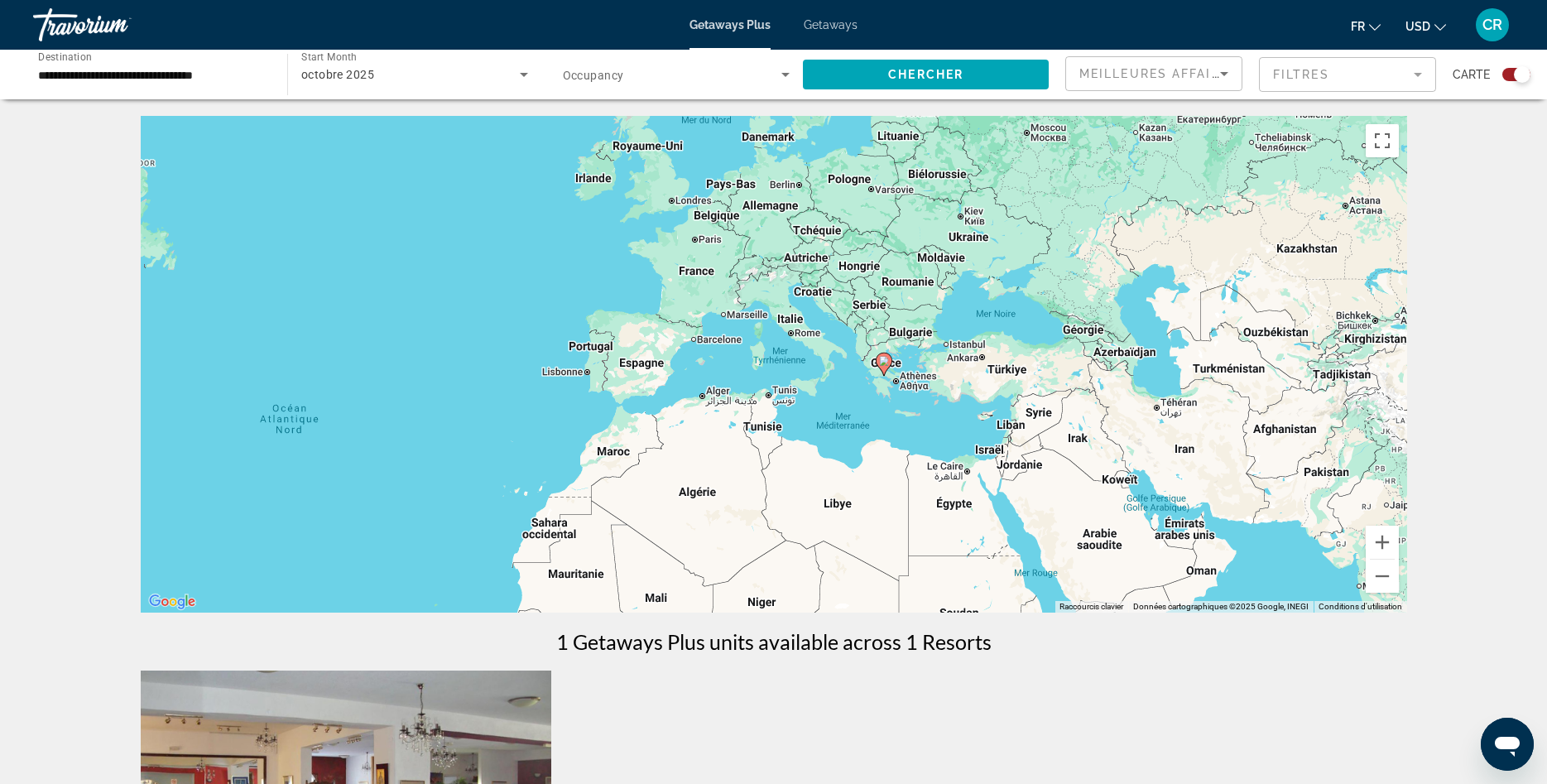
click at [649, 371] on div "Pour activer le glissement avec le clavier, appuyez sur Alt+Entrée. Une fois ce…" at bounding box center [774, 364] width 1267 height 496
click at [650, 360] on div "Pour activer le glissement avec le clavier, appuyez sur Alt+Entrée. Une fois ce…" at bounding box center [774, 364] width 1267 height 496
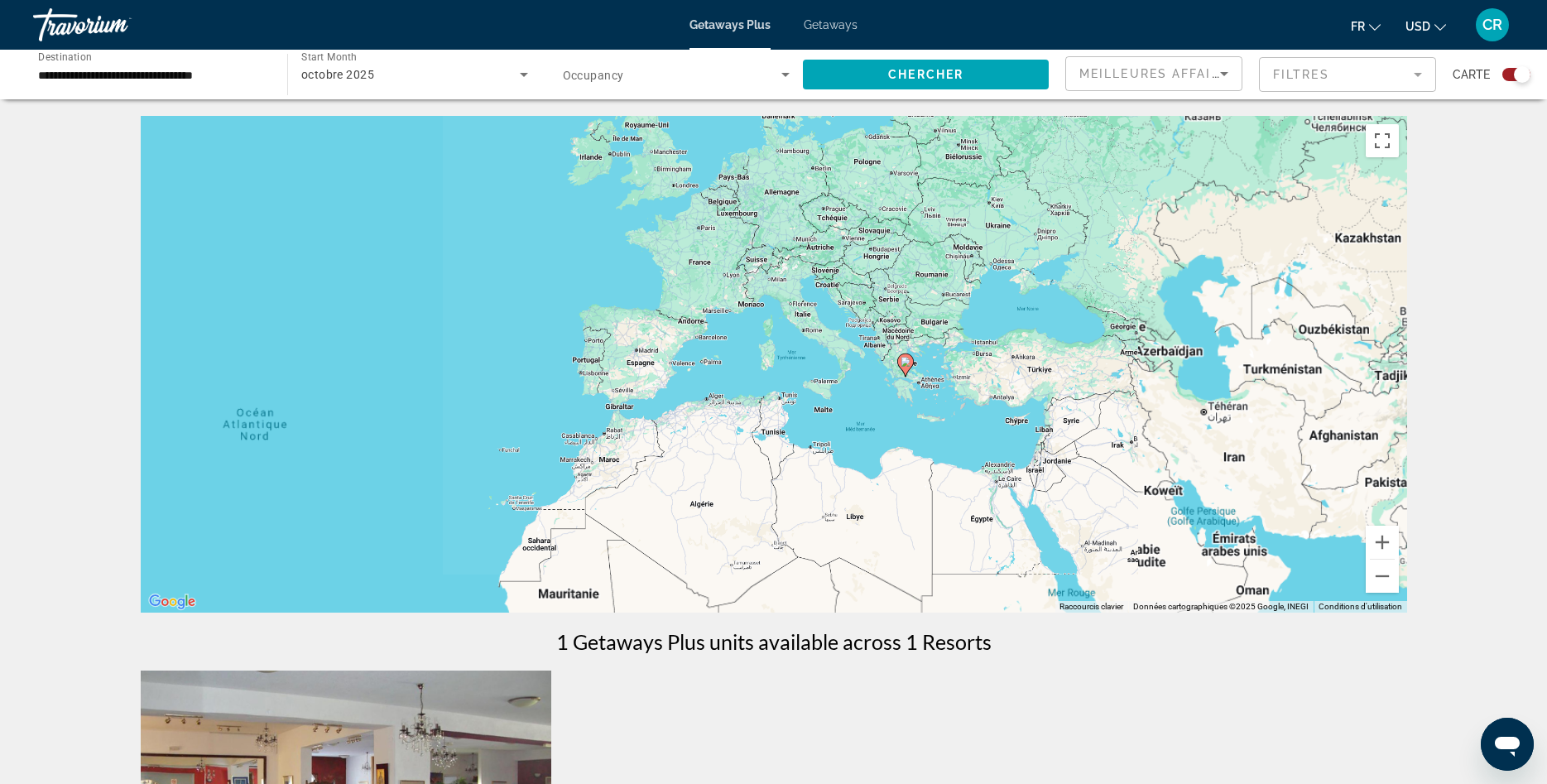
click at [650, 360] on div "Pour activer le glissement avec le clavier, appuyez sur Alt+Entrée. Une fois ce…" at bounding box center [774, 364] width 1267 height 496
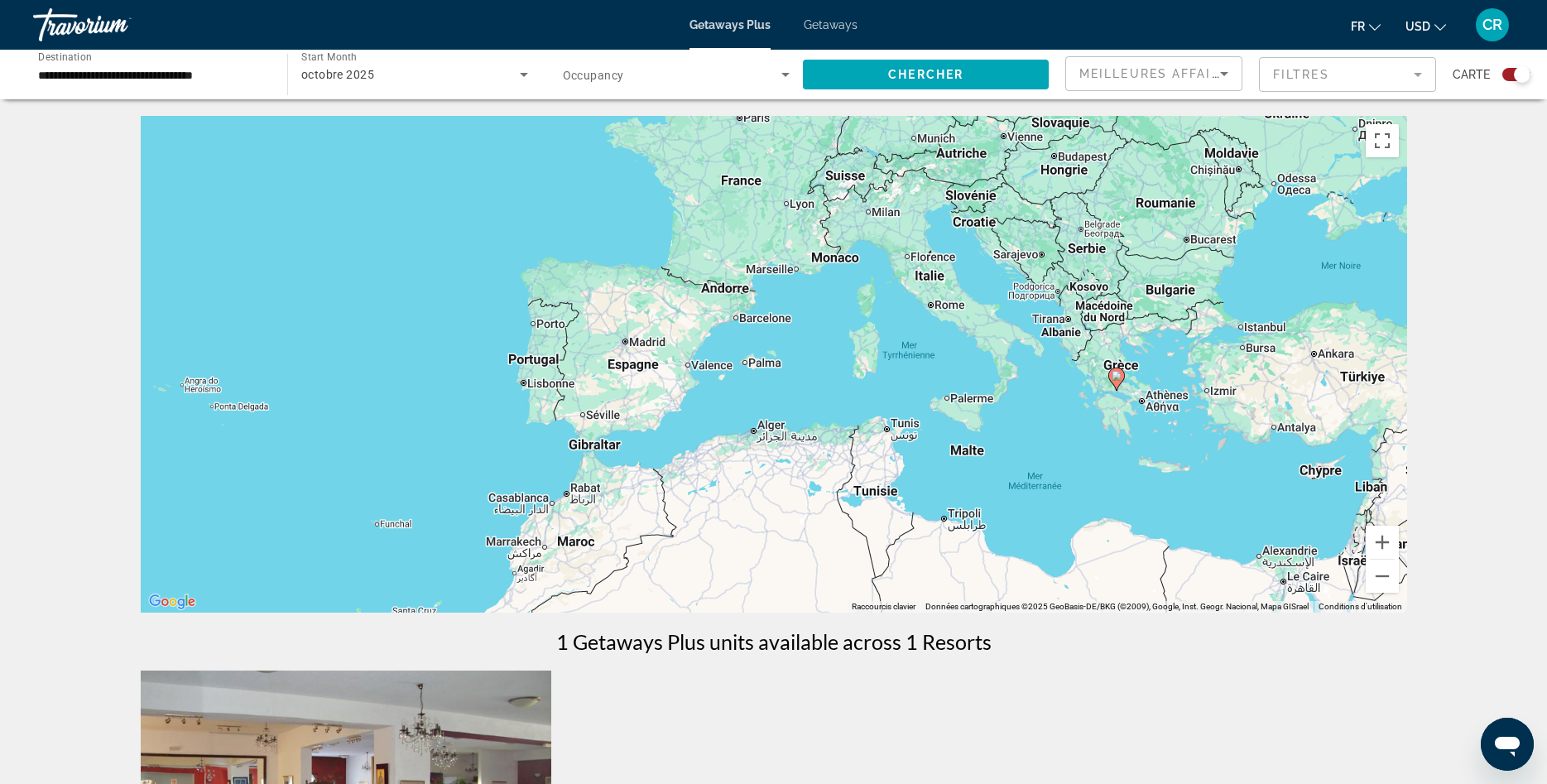
click at [590, 417] on div "Pour activer le glissement avec le clavier, appuyez sur Alt+Entrée. Une fois ce…" at bounding box center [774, 364] width 1267 height 496
click at [592, 415] on div "Pour activer le glissement avec le clavier, appuyez sur Alt+Entrée. Une fois ce…" at bounding box center [774, 364] width 1267 height 496
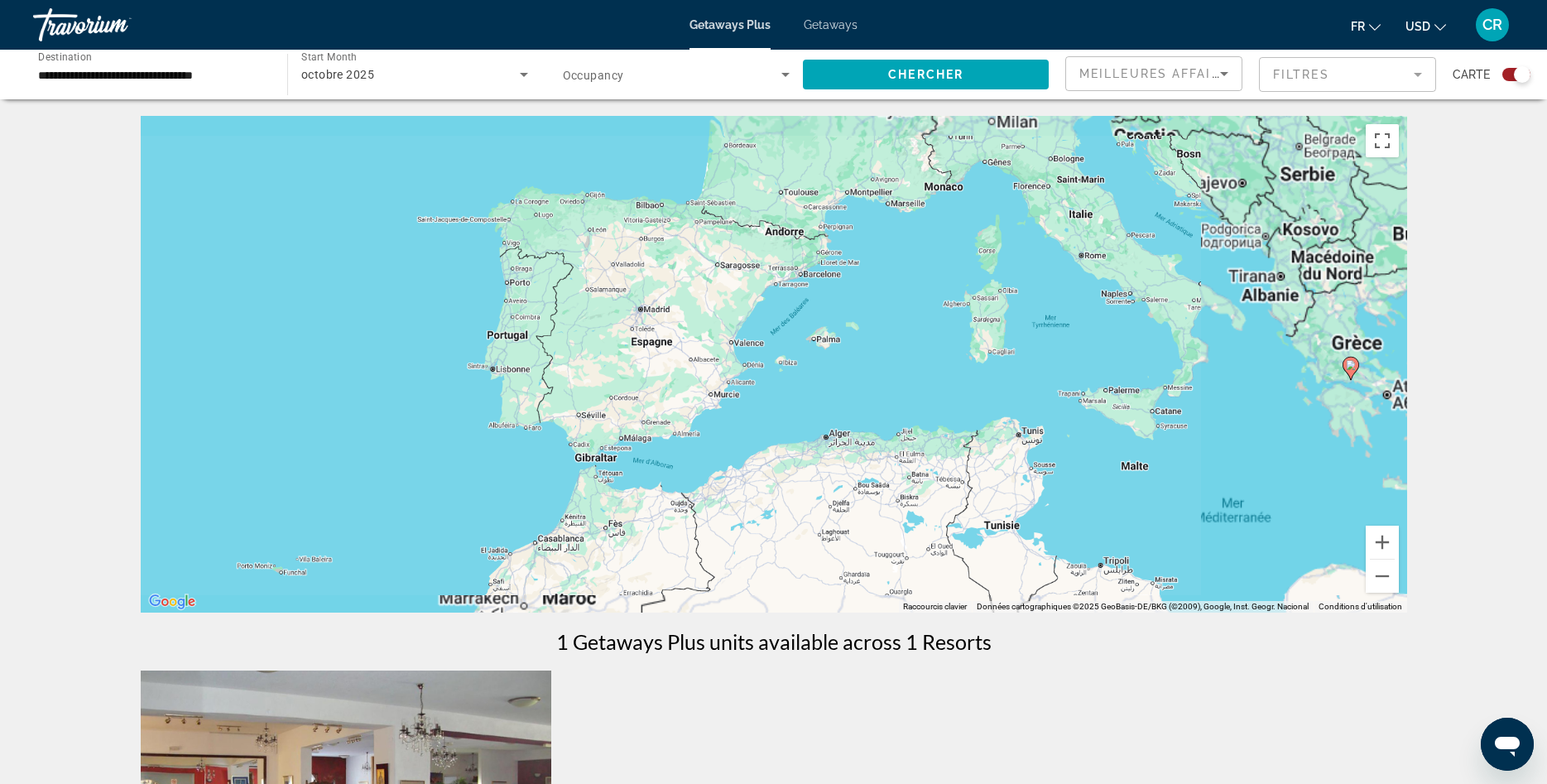
click at [592, 415] on div "Pour activer le glissement avec le clavier, appuyez sur Alt+Entrée. Une fois ce…" at bounding box center [774, 364] width 1267 height 496
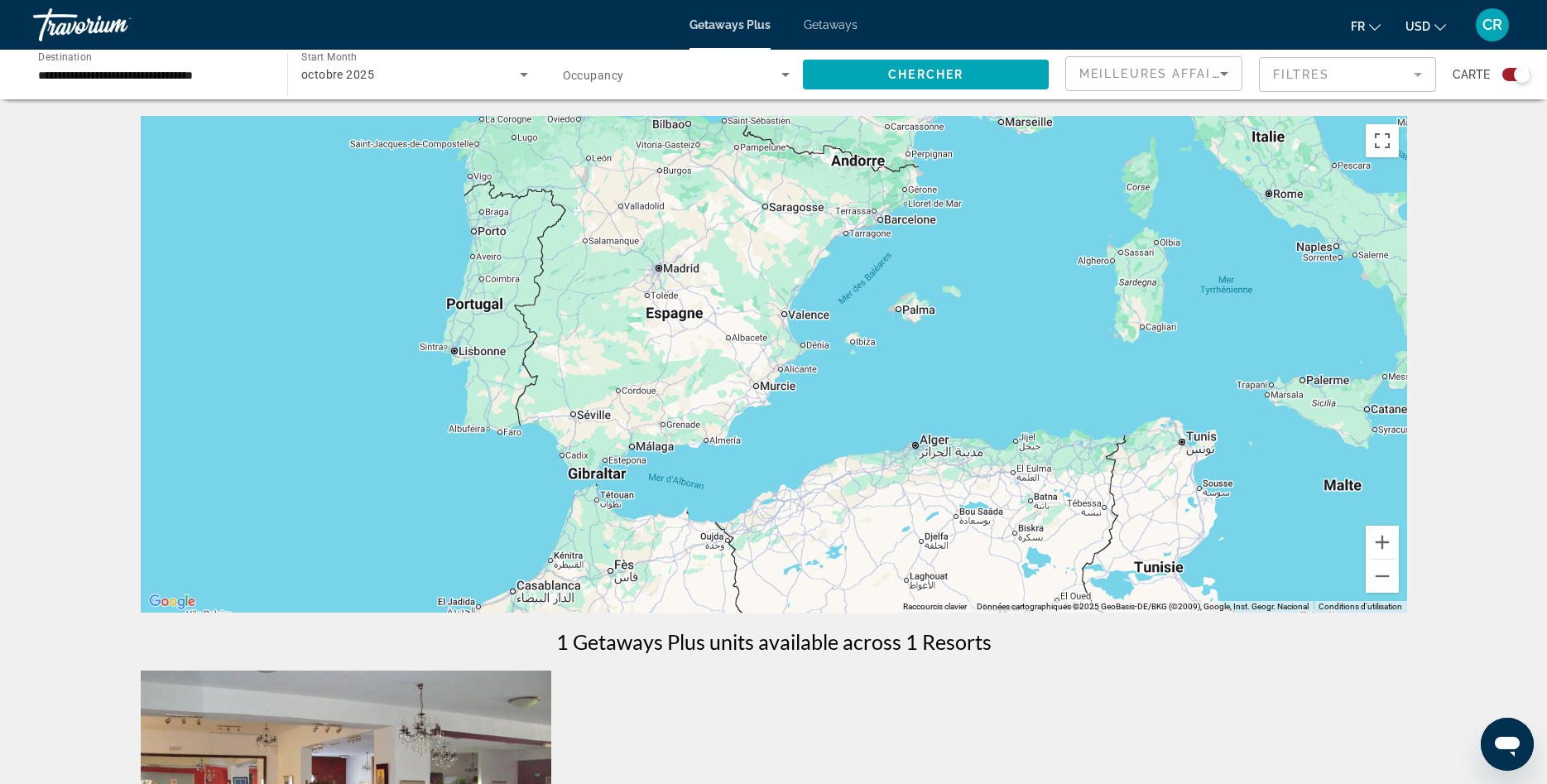
click at [593, 480] on div "Pour activer le glissement avec le clavier, appuyez sur Alt+Entrée. Une fois ce…" at bounding box center [774, 364] width 1267 height 496
click at [597, 416] on div "Pour activer le glissement avec le clavier, appuyez sur Alt+Entrée. Une fois ce…" at bounding box center [774, 364] width 1267 height 496
click at [584, 416] on div "Pour activer le glissement avec le clavier, appuyez sur Alt+Entrée. Une fois ce…" at bounding box center [774, 364] width 1267 height 496
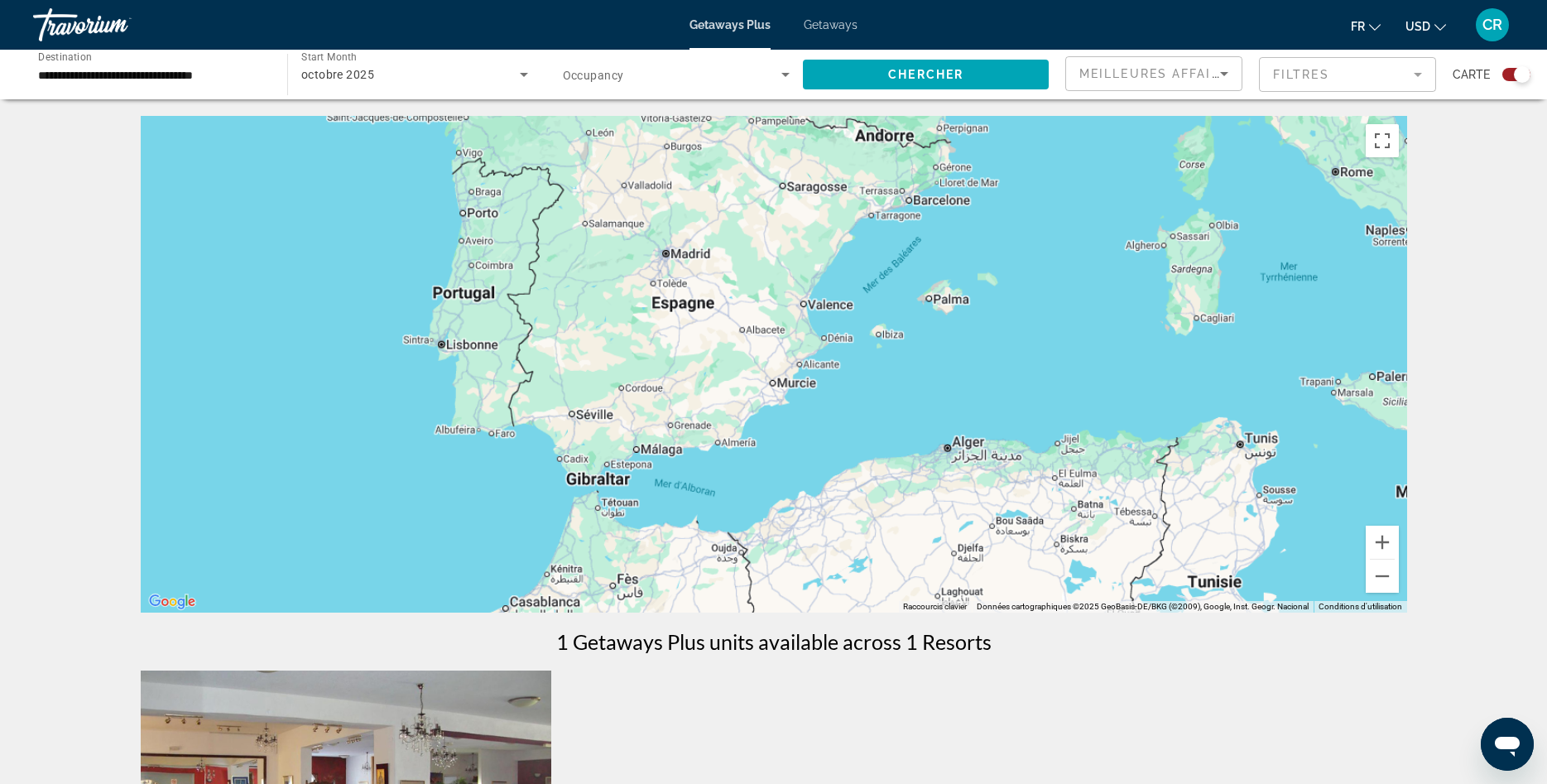
click at [584, 416] on div "Pour activer le glissement avec le clavier, appuyez sur Alt+Entrée. Une fois ce…" at bounding box center [774, 364] width 1267 height 496
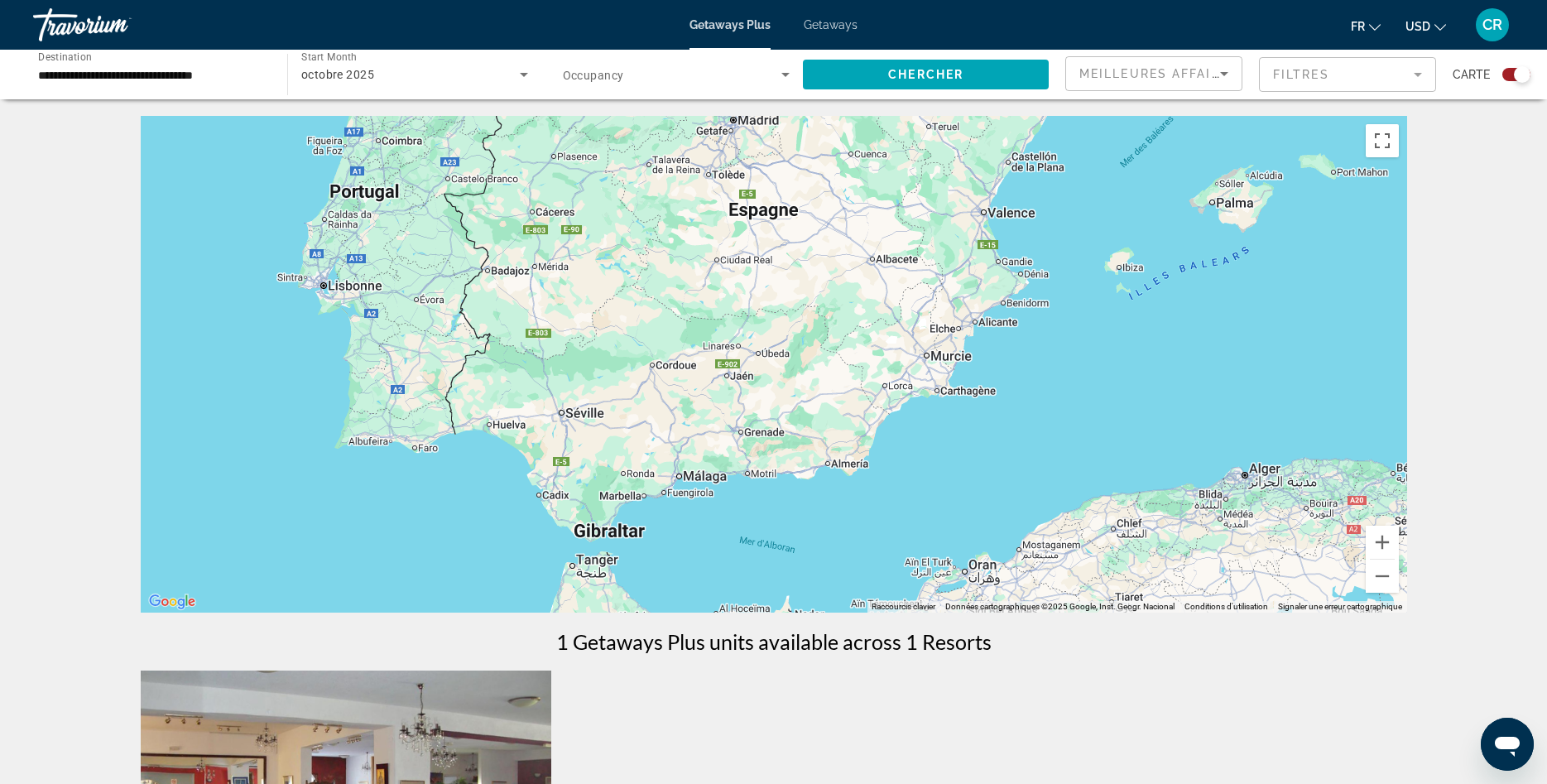
click at [984, 321] on div "Main content" at bounding box center [774, 364] width 1267 height 496
click at [218, 66] on input "**********" at bounding box center [152, 75] width 228 height 20
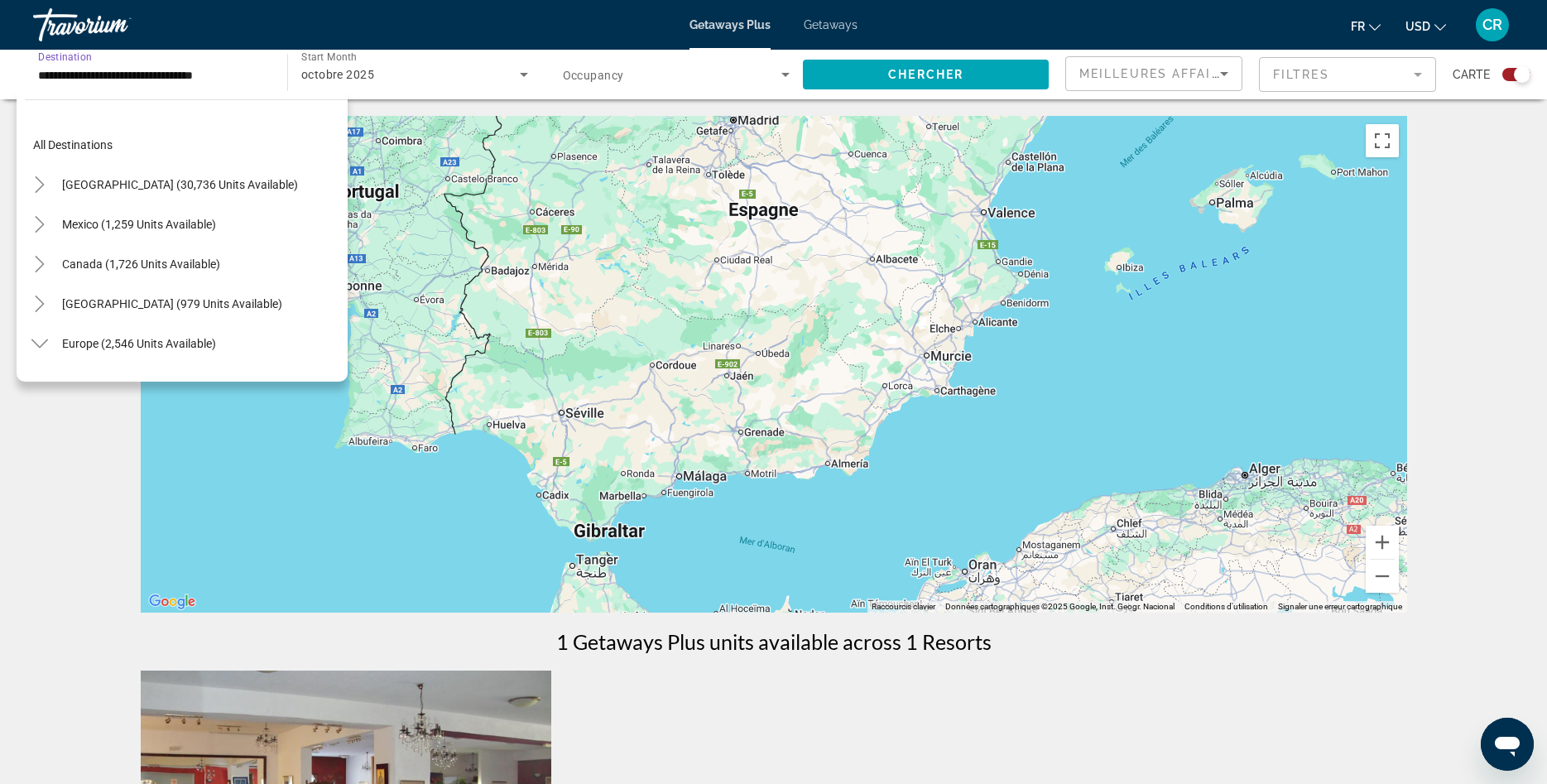
scroll to position [416, 0]
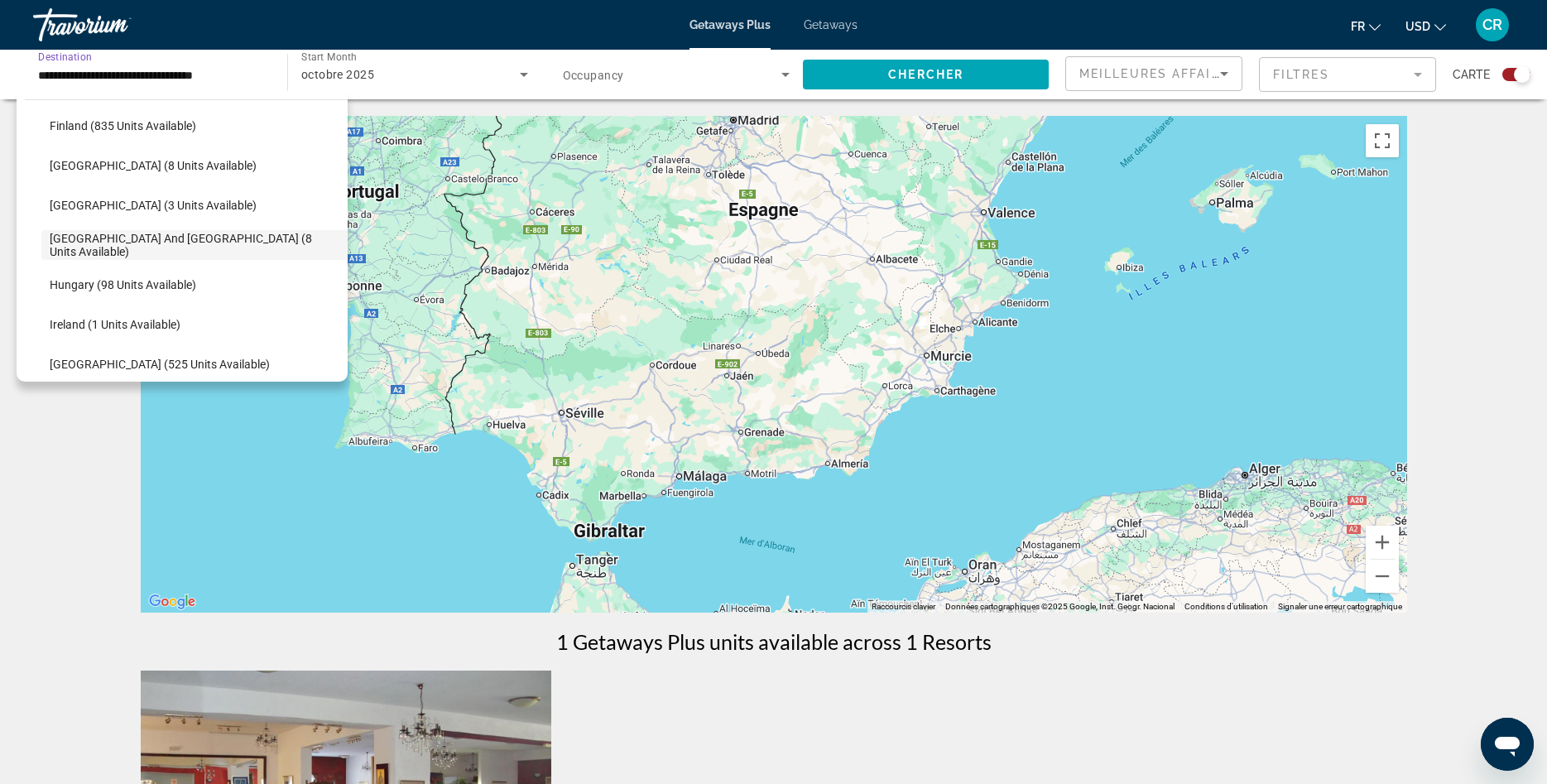
click at [264, 73] on input "**********" at bounding box center [152, 75] width 228 height 20
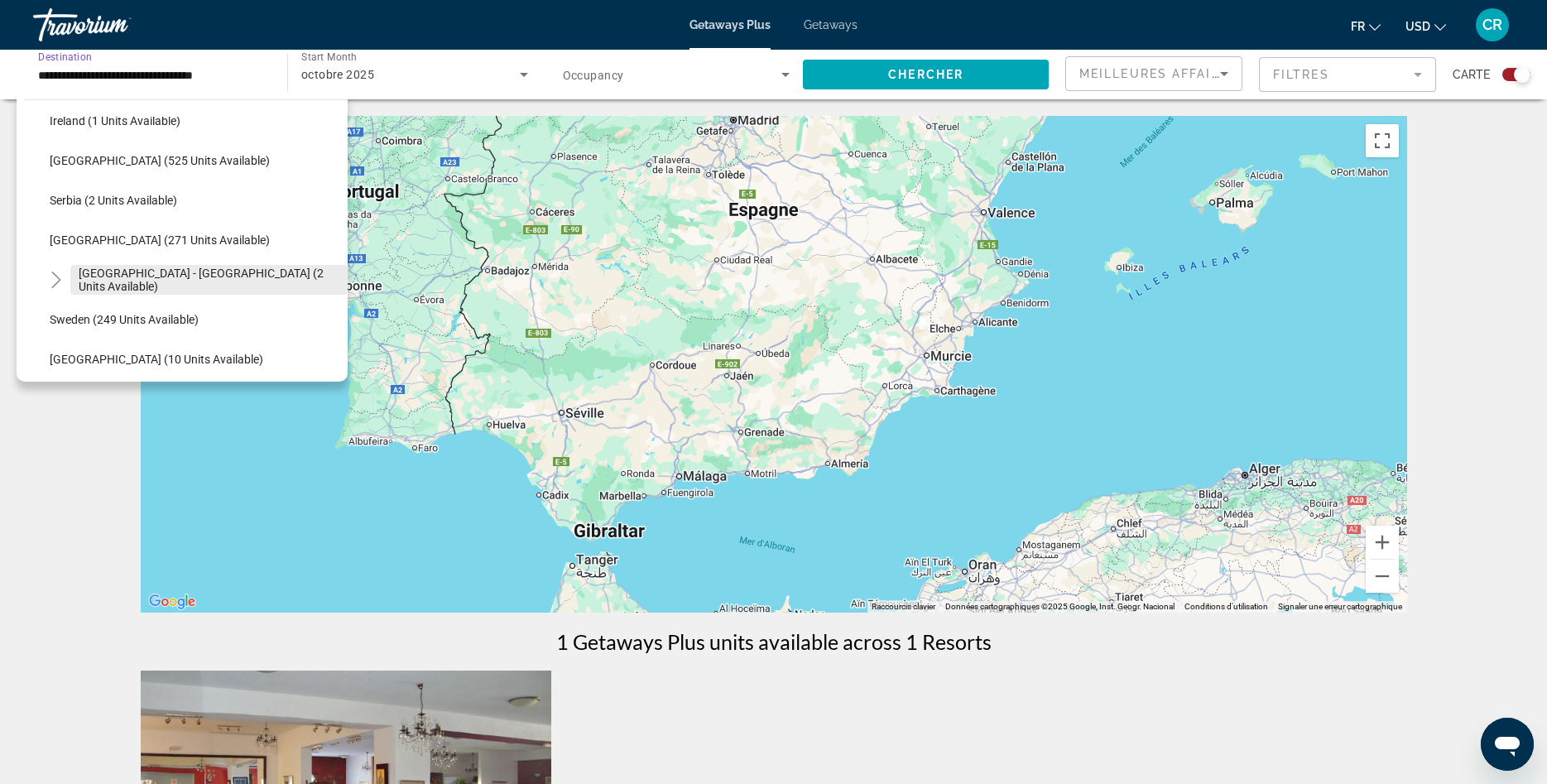
scroll to position [655, 0]
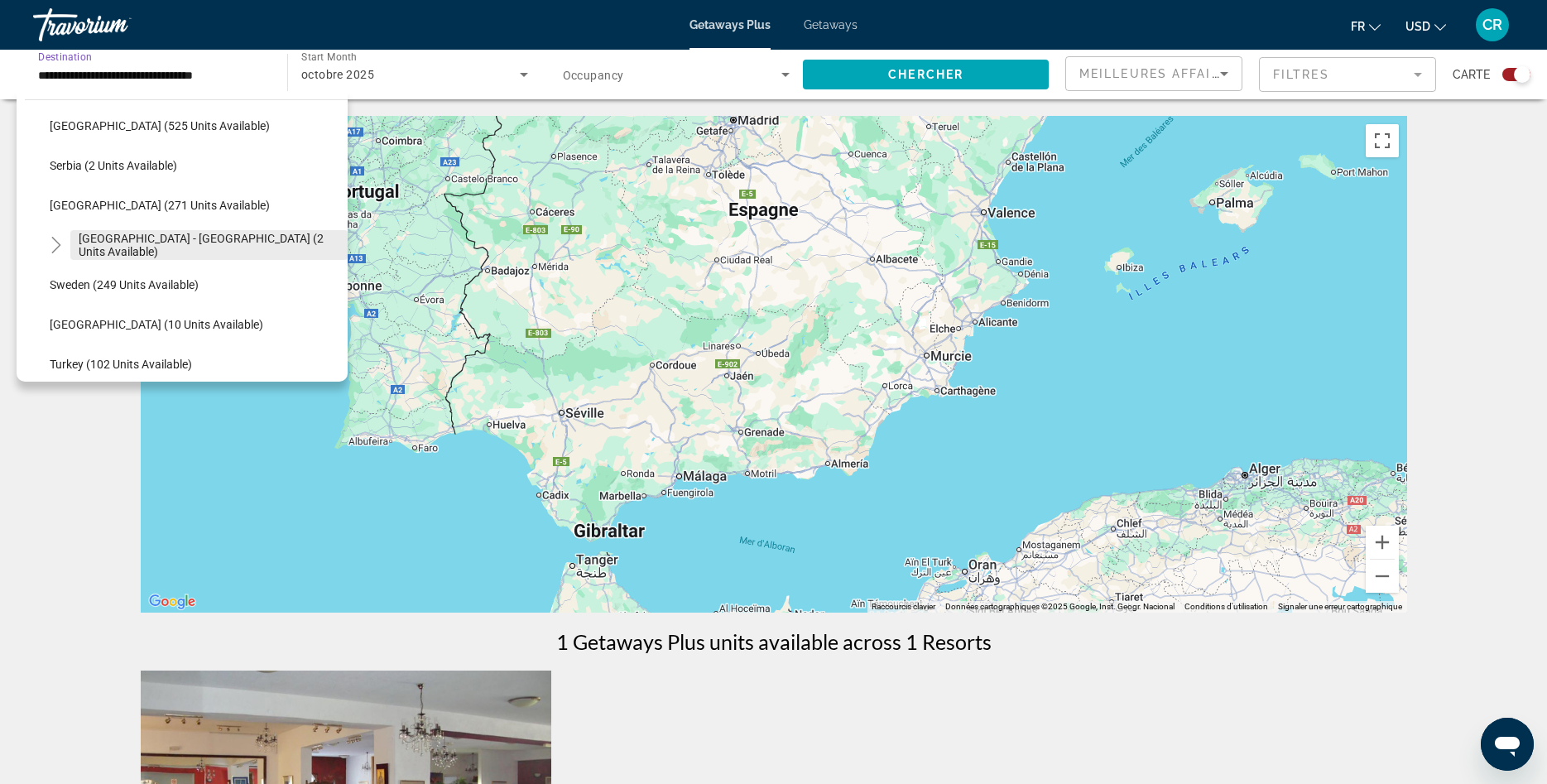
click at [209, 241] on span "[GEOGRAPHIC_DATA] - [GEOGRAPHIC_DATA] (2 units available)" at bounding box center [209, 245] width 261 height 27
type input "**********"
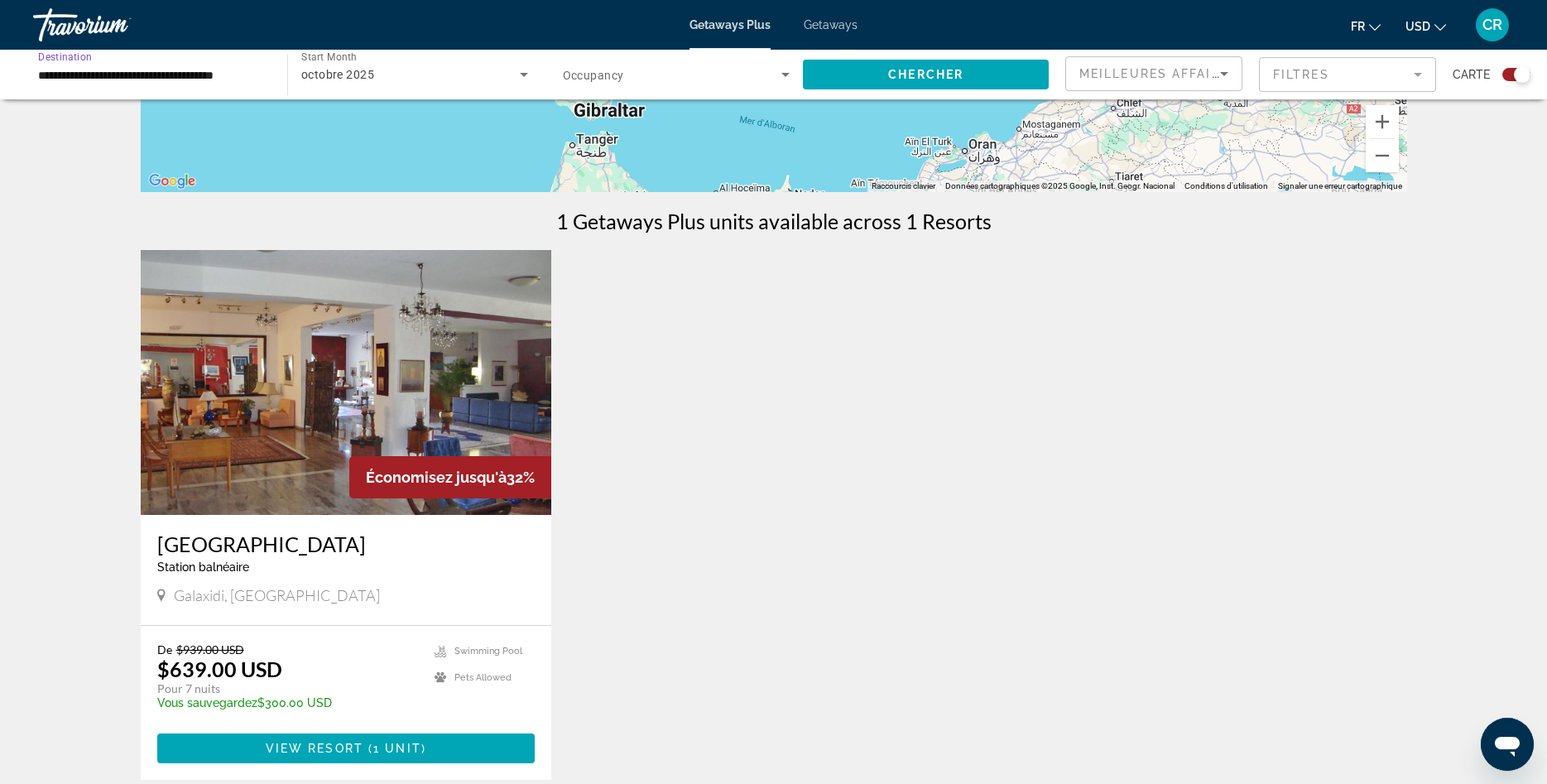
scroll to position [0, 0]
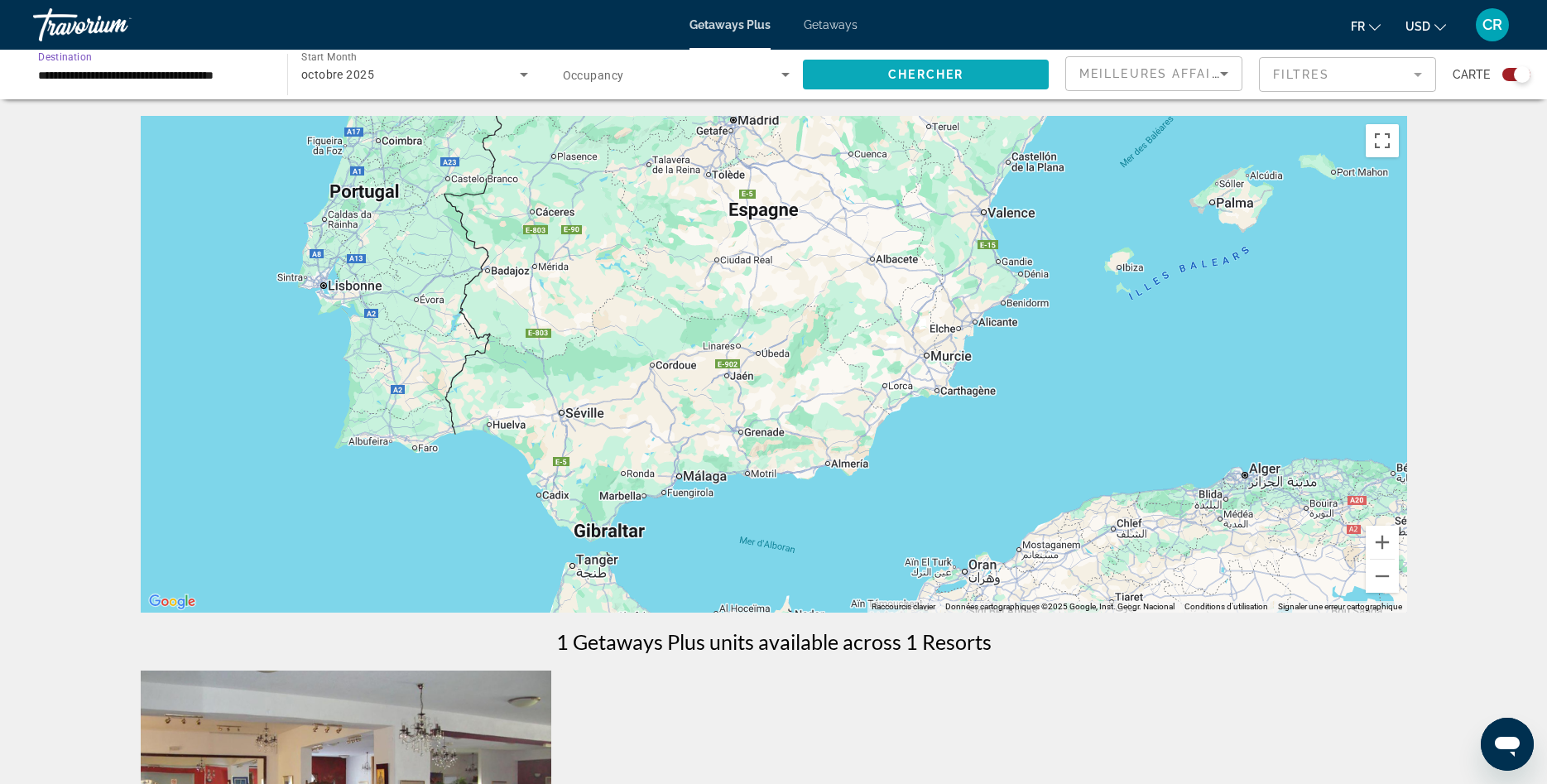
click at [928, 76] on span "Chercher" at bounding box center [926, 74] width 75 height 13
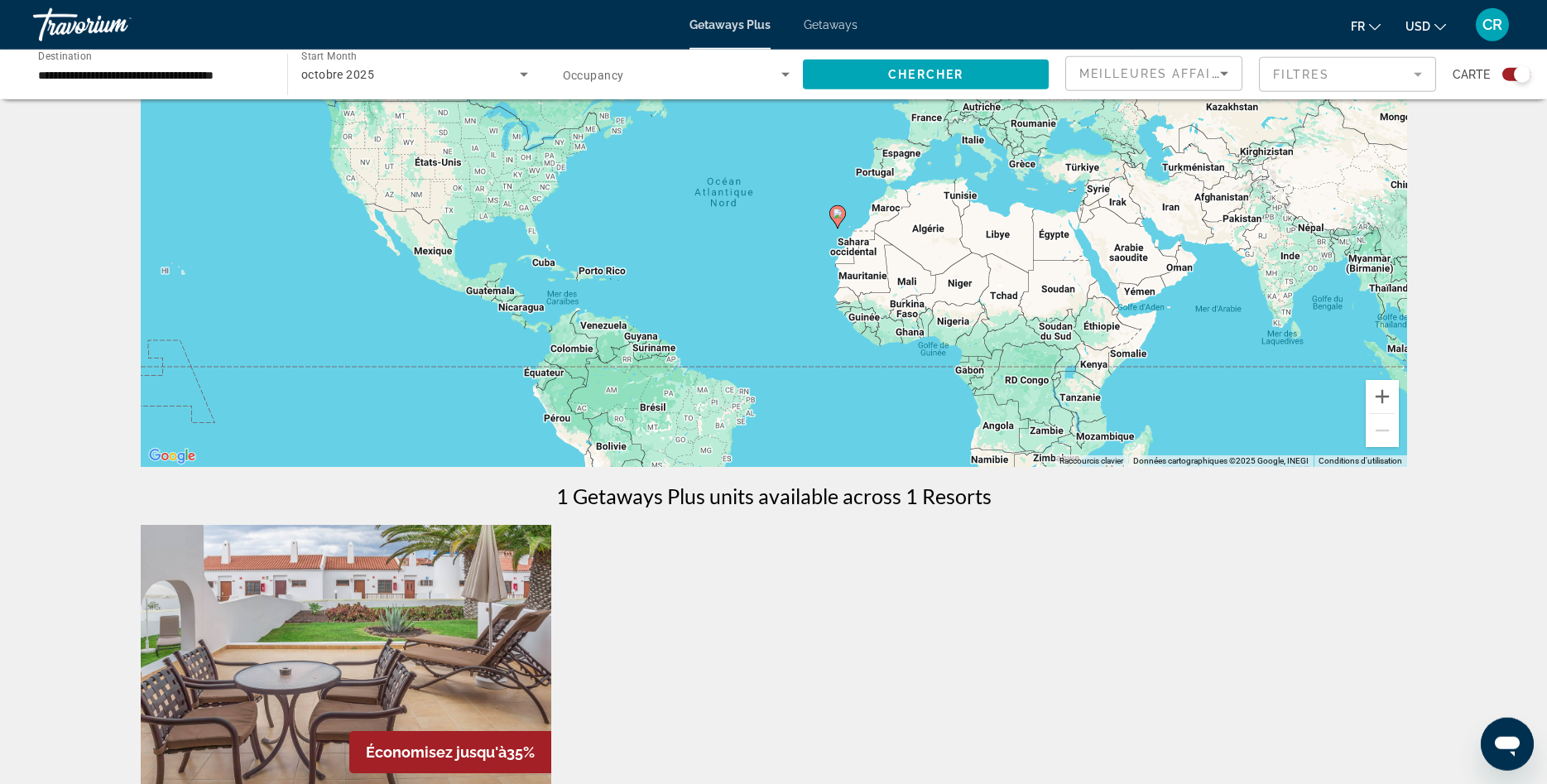
scroll to position [128, 0]
